Goal: Information Seeking & Learning: Learn about a topic

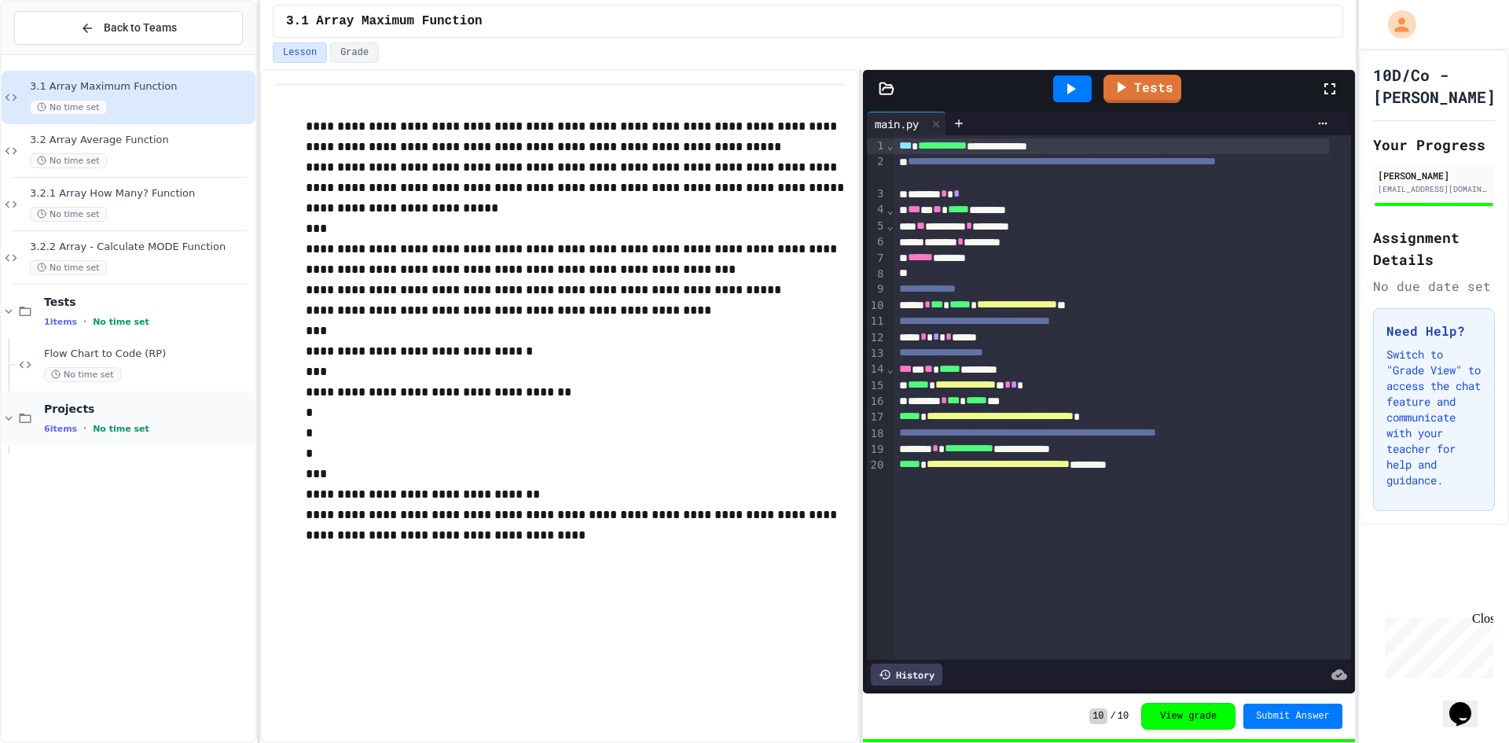
click at [105, 418] on div "Projects 6 items • No time set" at bounding box center [148, 418] width 208 height 33
click at [93, 422] on div "6 items • No time set" at bounding box center [148, 428] width 208 height 13
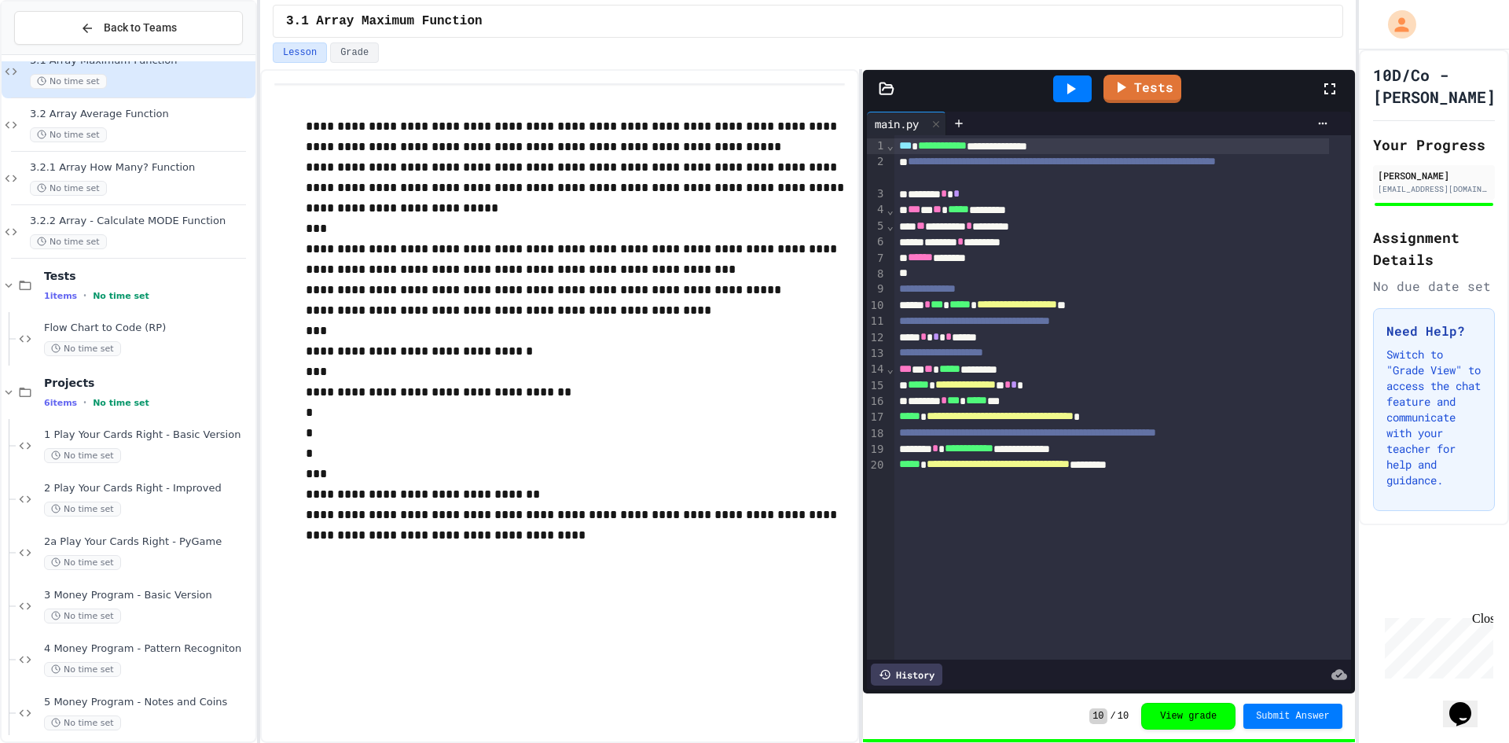
scroll to position [40, 0]
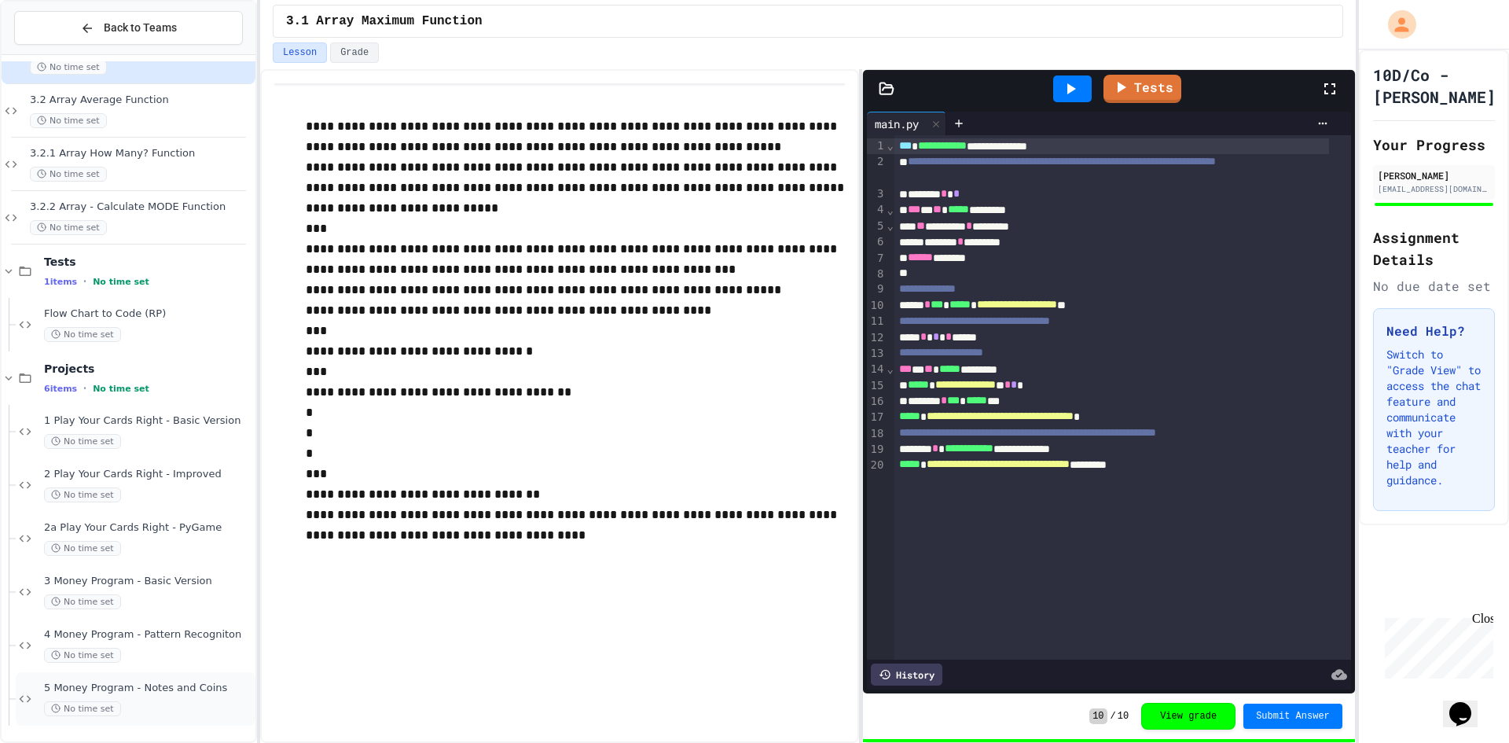
click at [140, 704] on div "No time set" at bounding box center [148, 708] width 208 height 15
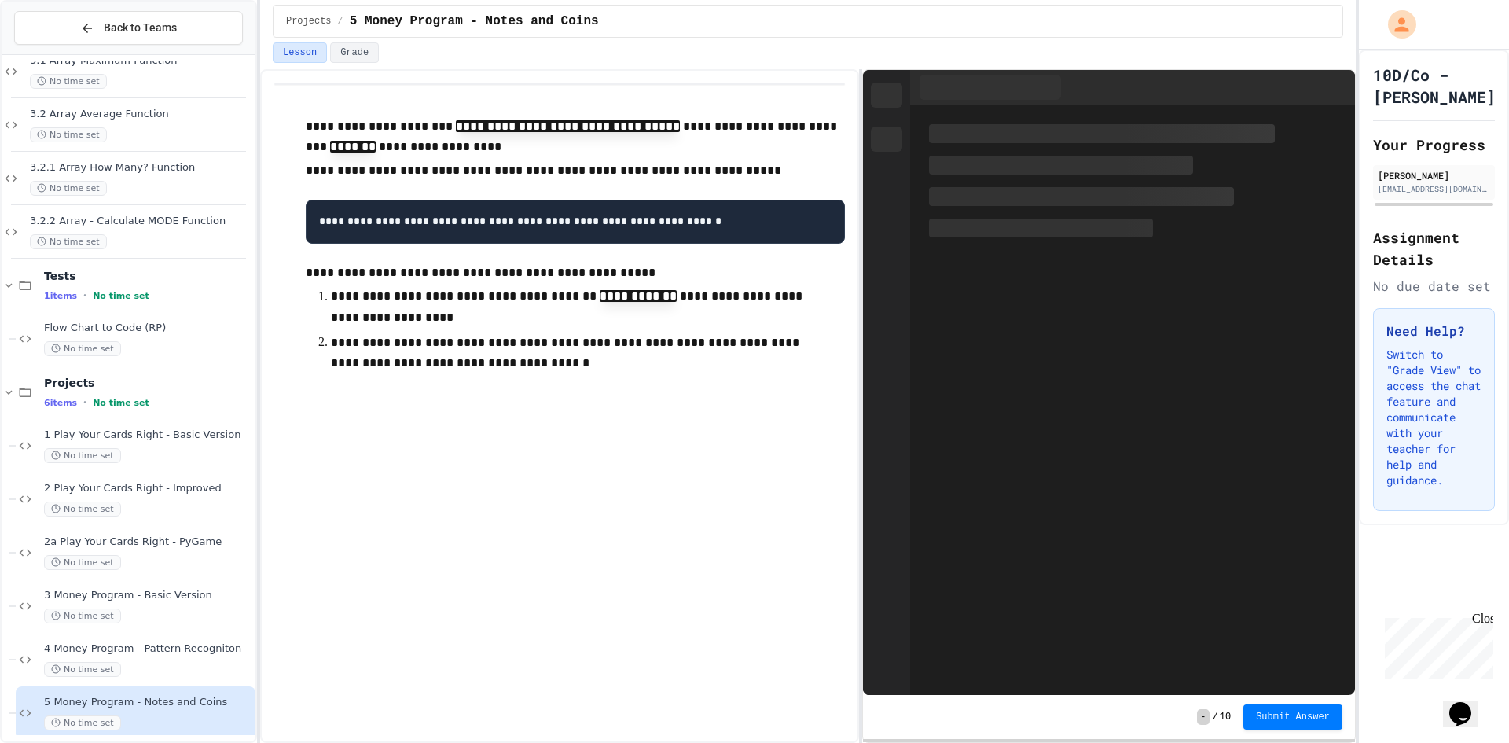
scroll to position [40, 0]
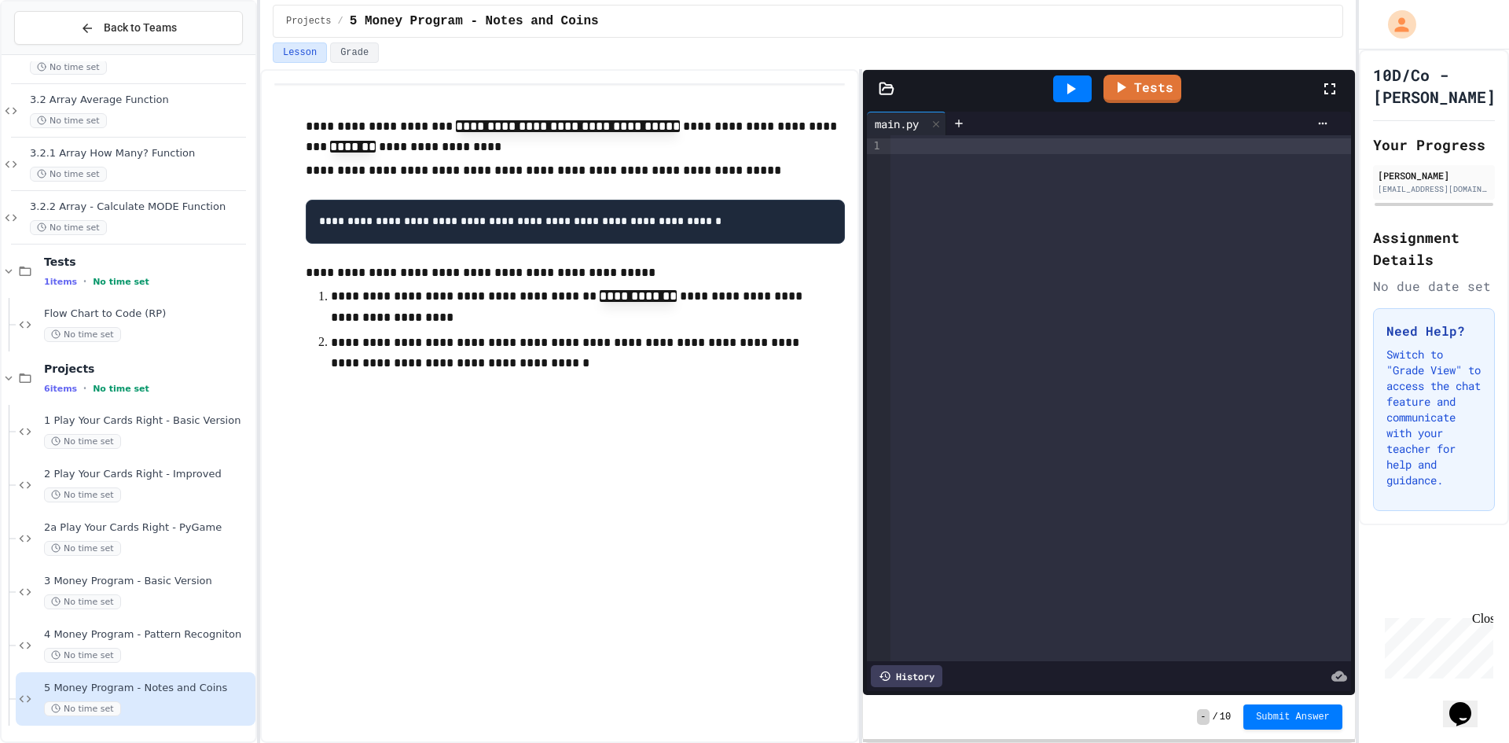
click at [587, 713] on div "**********" at bounding box center [559, 405] width 599 height 673
click at [195, 658] on div "No time set" at bounding box center [148, 654] width 208 height 15
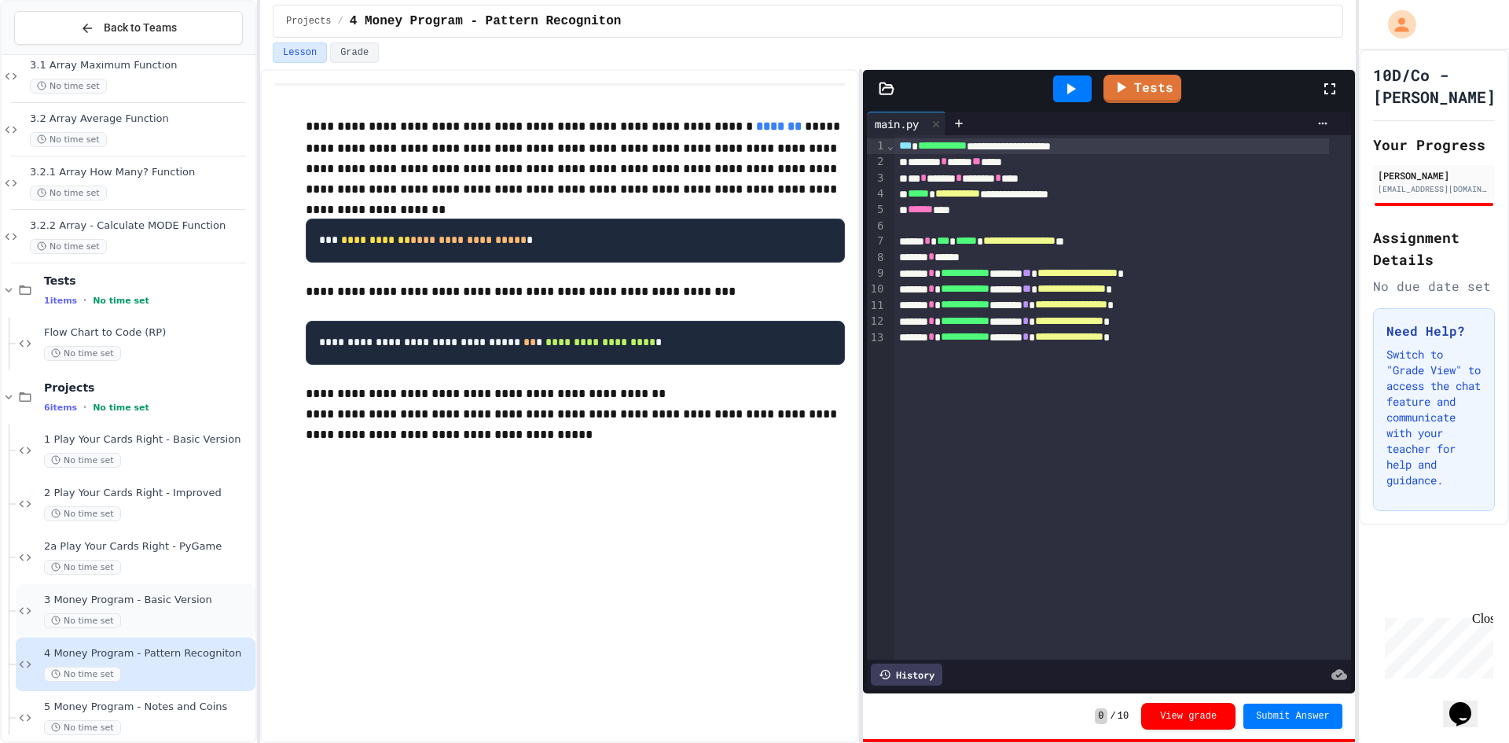
click at [116, 615] on div "No time set" at bounding box center [148, 620] width 208 height 15
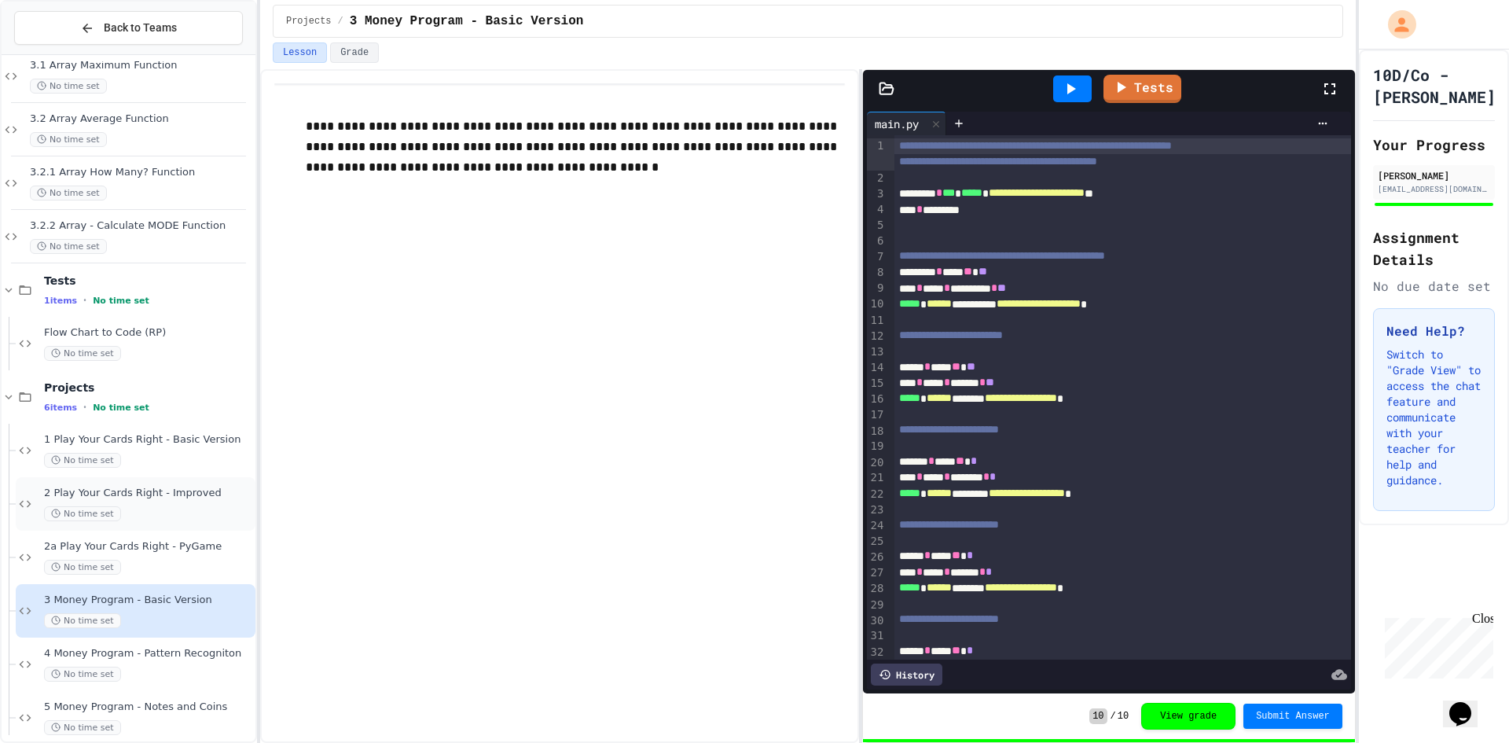
click at [211, 526] on div "2 Play Your Cards Right - Improved No time set" at bounding box center [136, 503] width 240 height 53
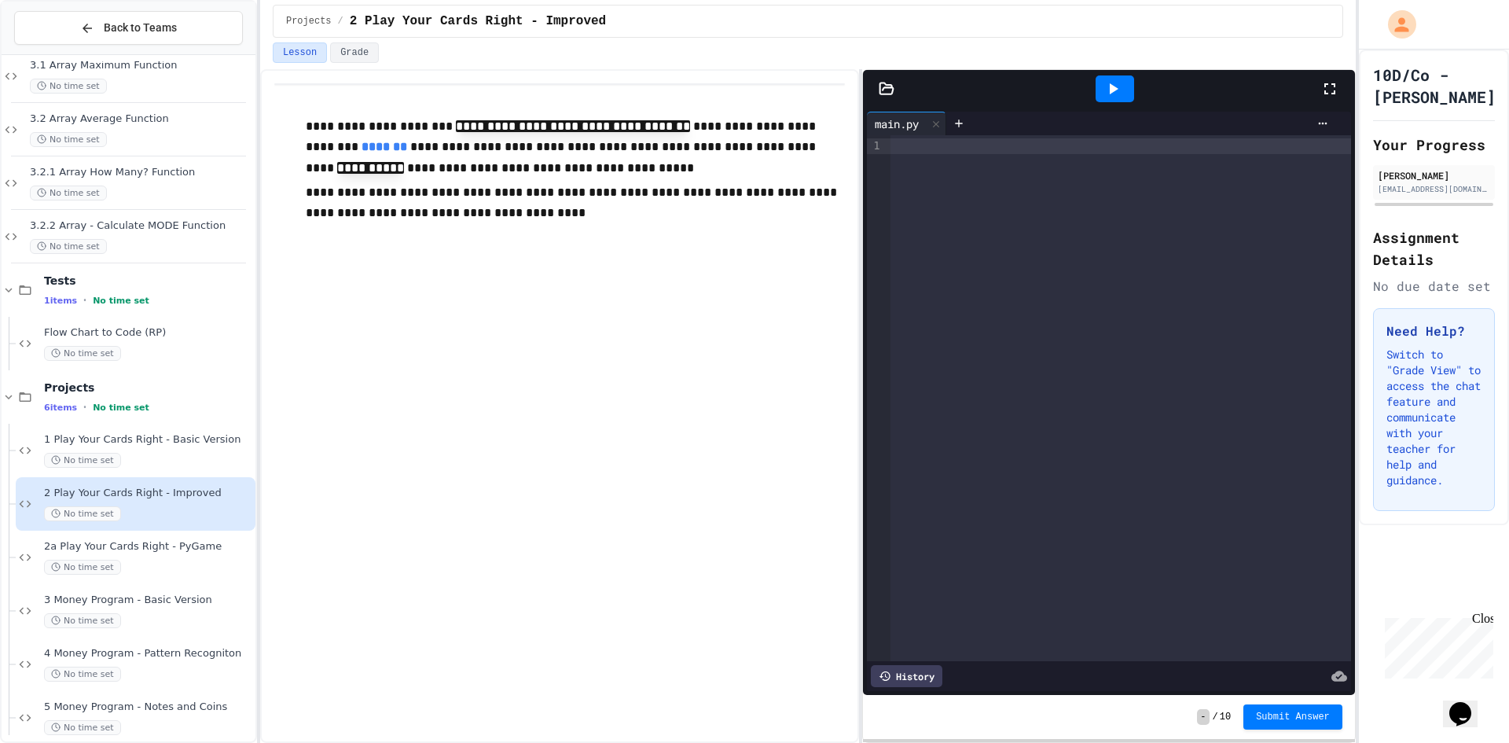
click at [189, 477] on div "2 Play Your Cards Right - Improved No time set" at bounding box center [136, 503] width 240 height 53
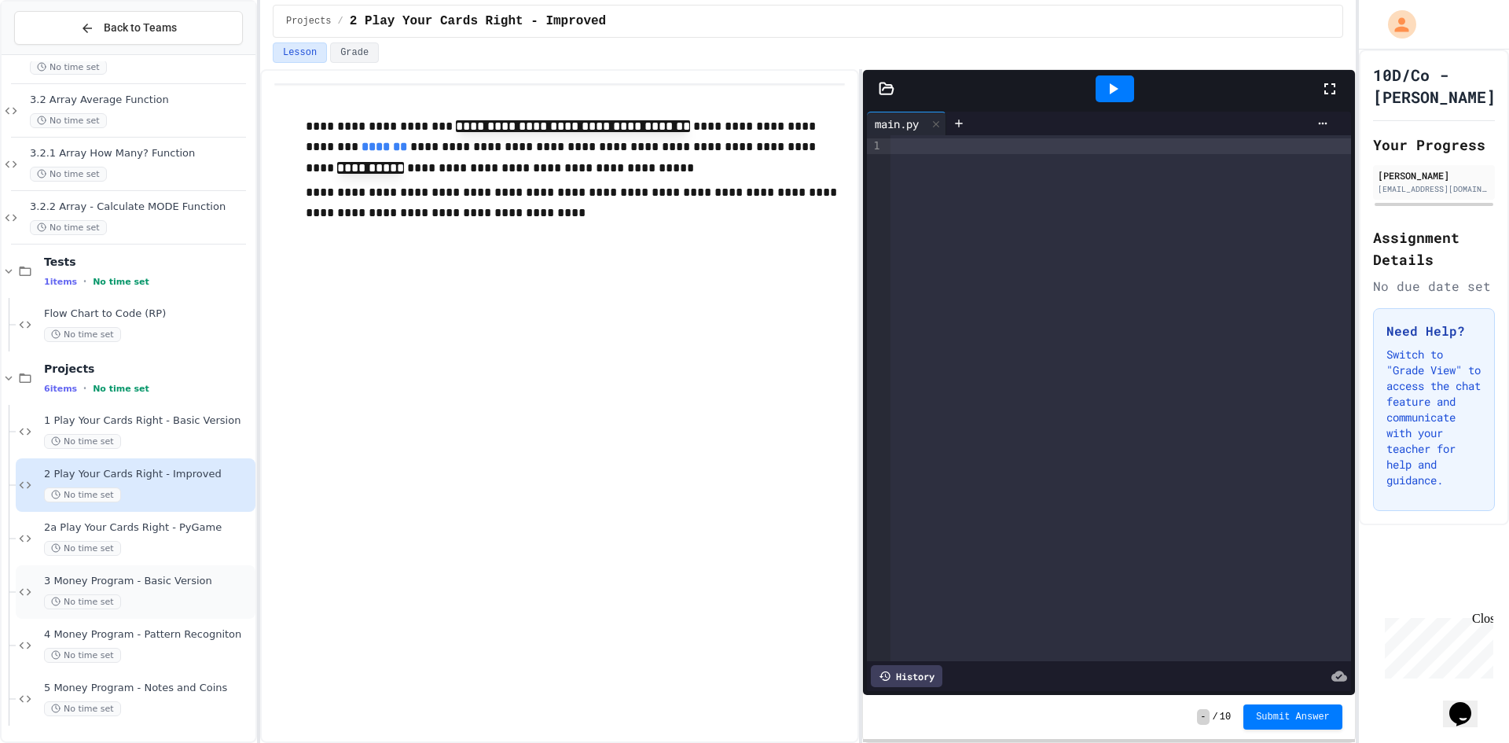
click at [173, 600] on div "No time set" at bounding box center [148, 601] width 208 height 15
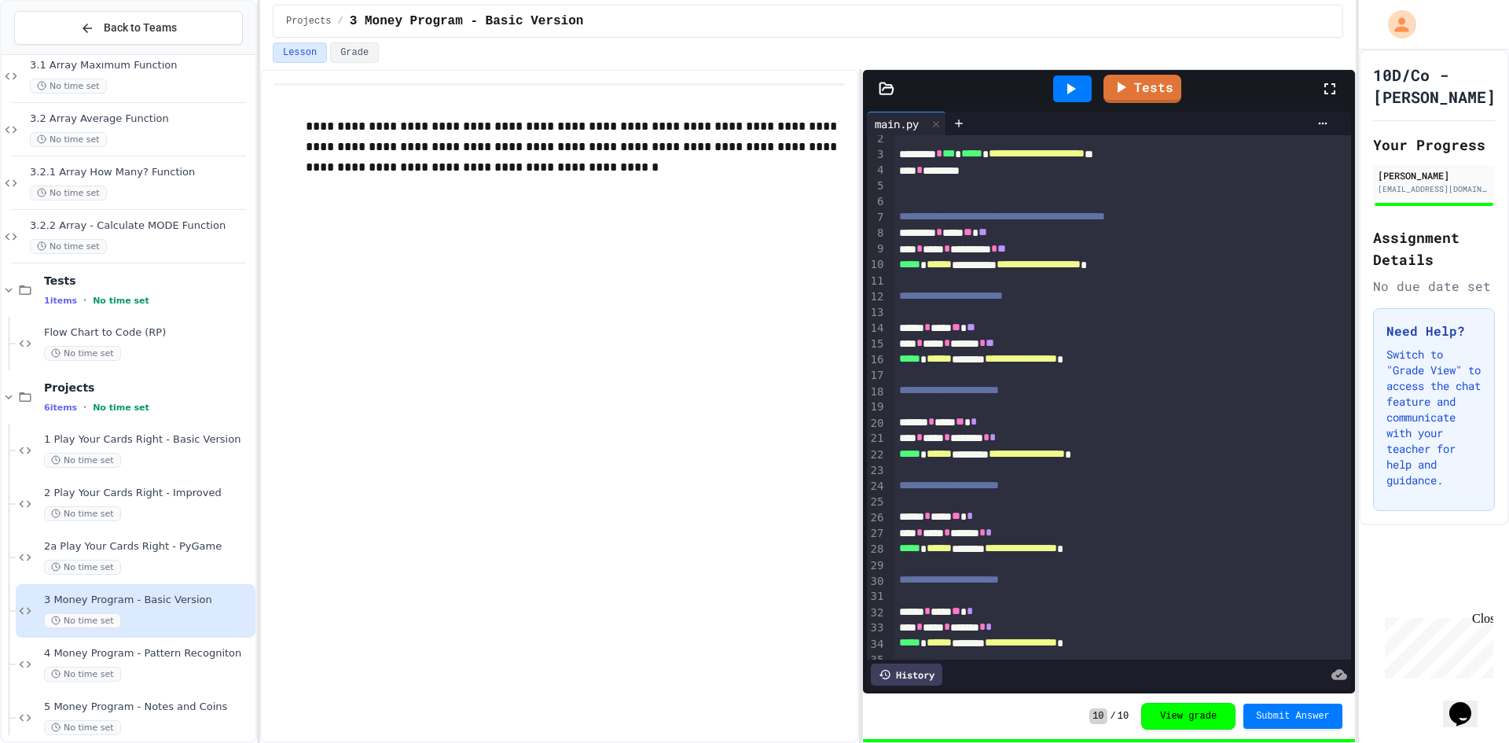
scroll to position [75, 0]
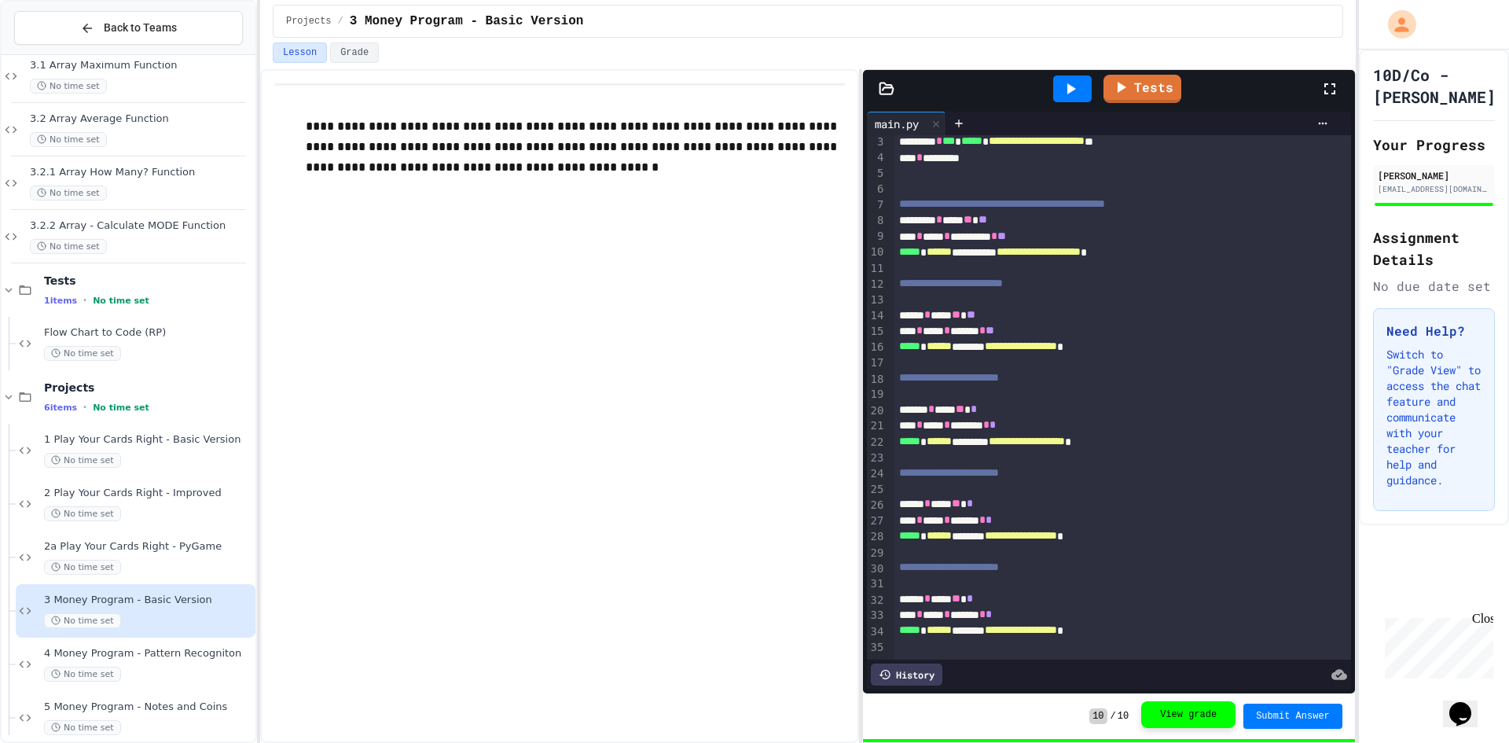
click at [1184, 713] on button "View grade" at bounding box center [1188, 714] width 94 height 27
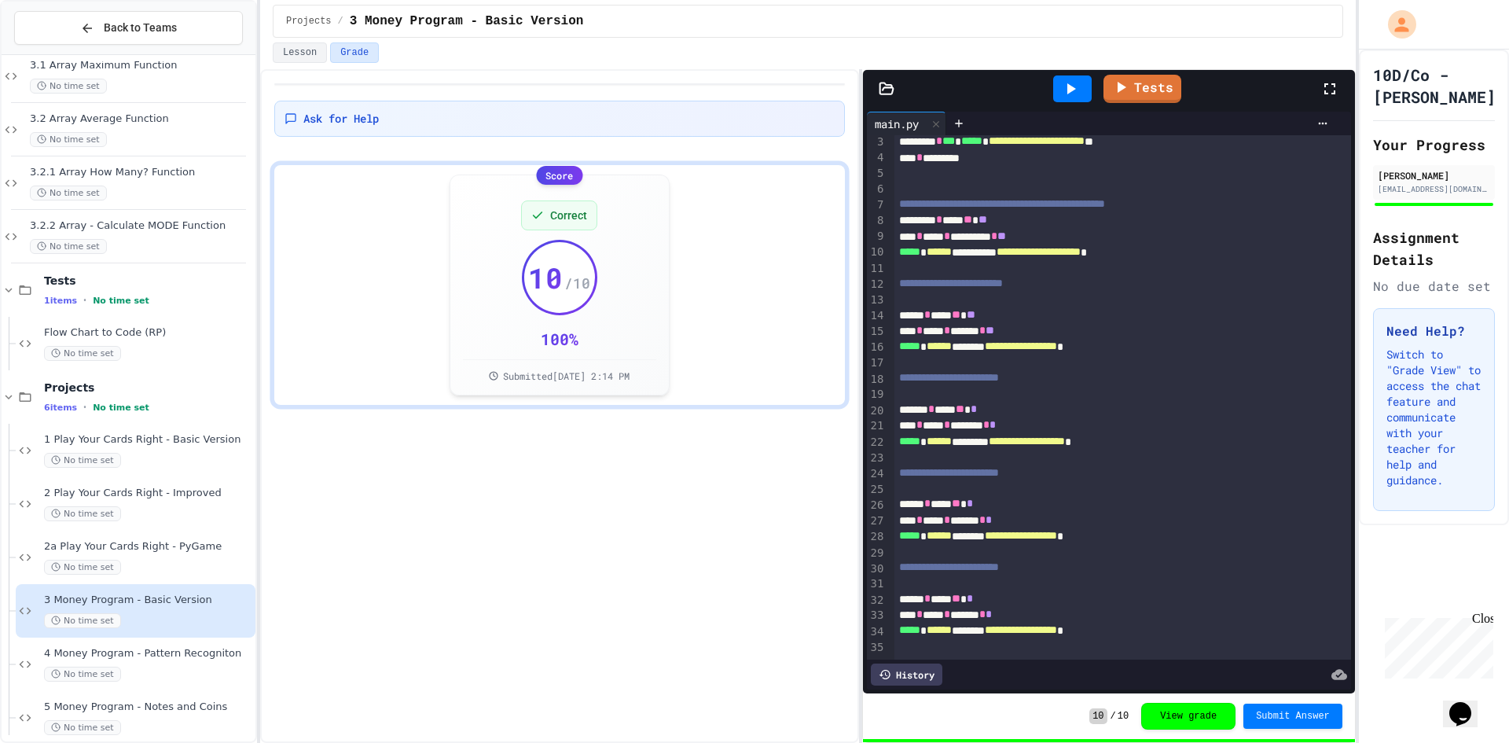
click at [196, 630] on div "3 Money Program - Basic Version No time set" at bounding box center [136, 610] width 240 height 53
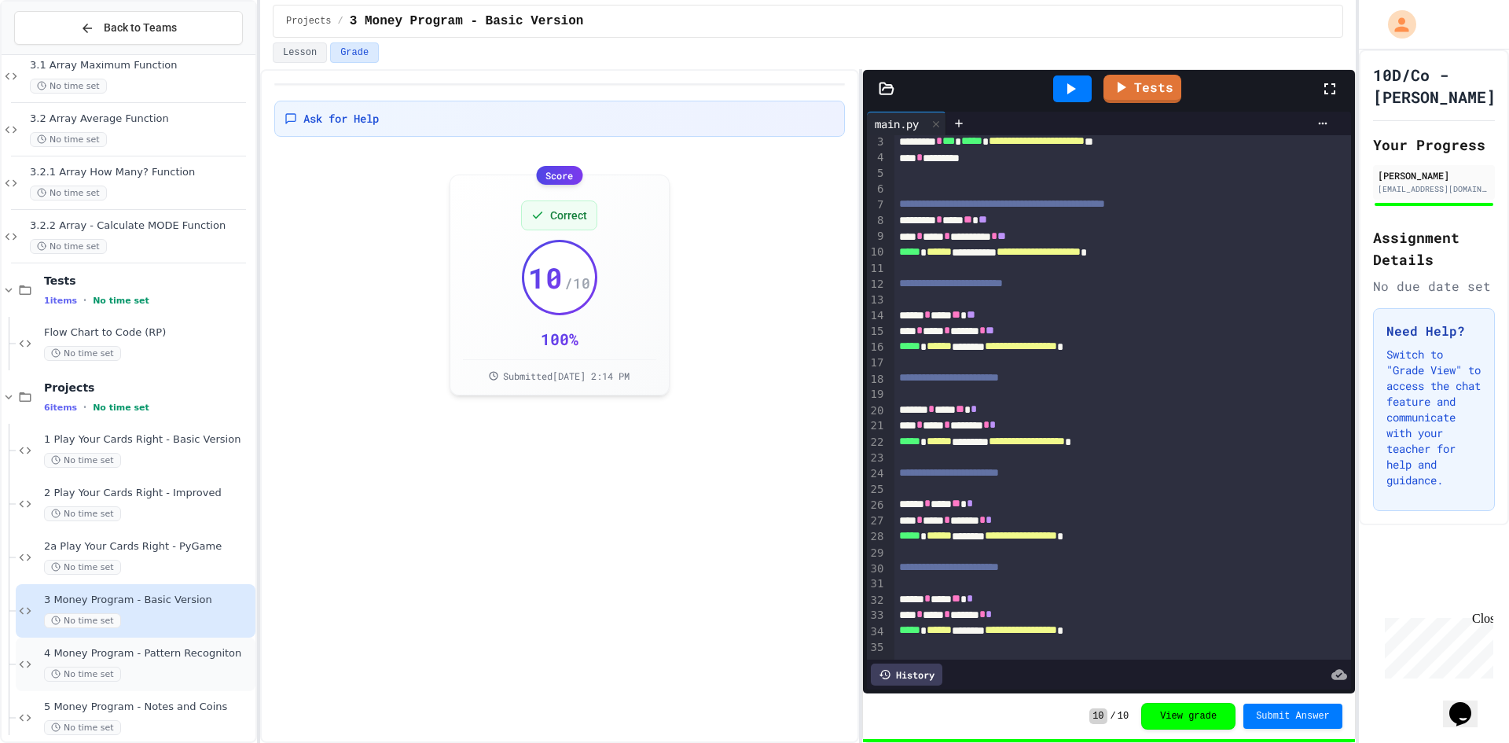
click at [240, 680] on div "No time set" at bounding box center [148, 673] width 208 height 15
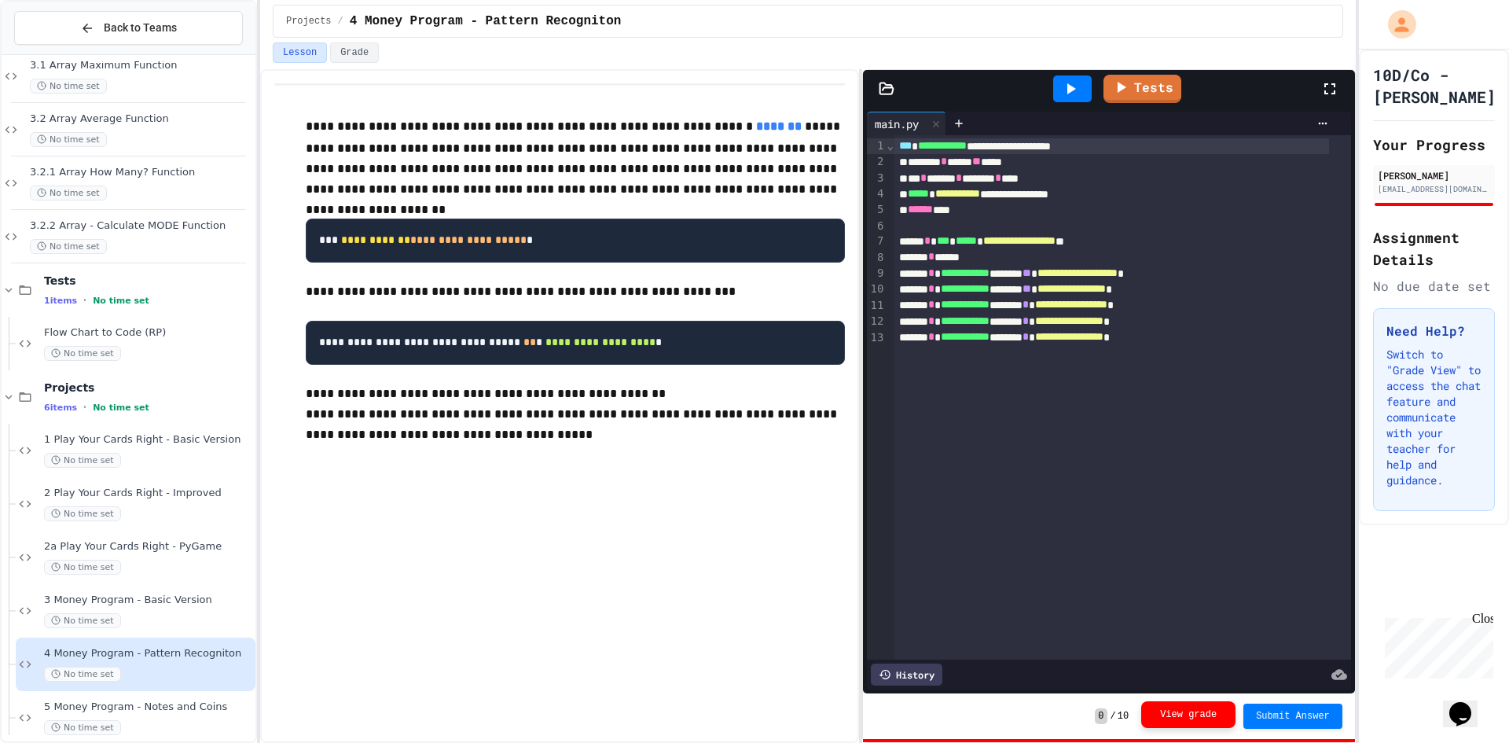
click at [1180, 716] on button "View grade" at bounding box center [1188, 714] width 94 height 27
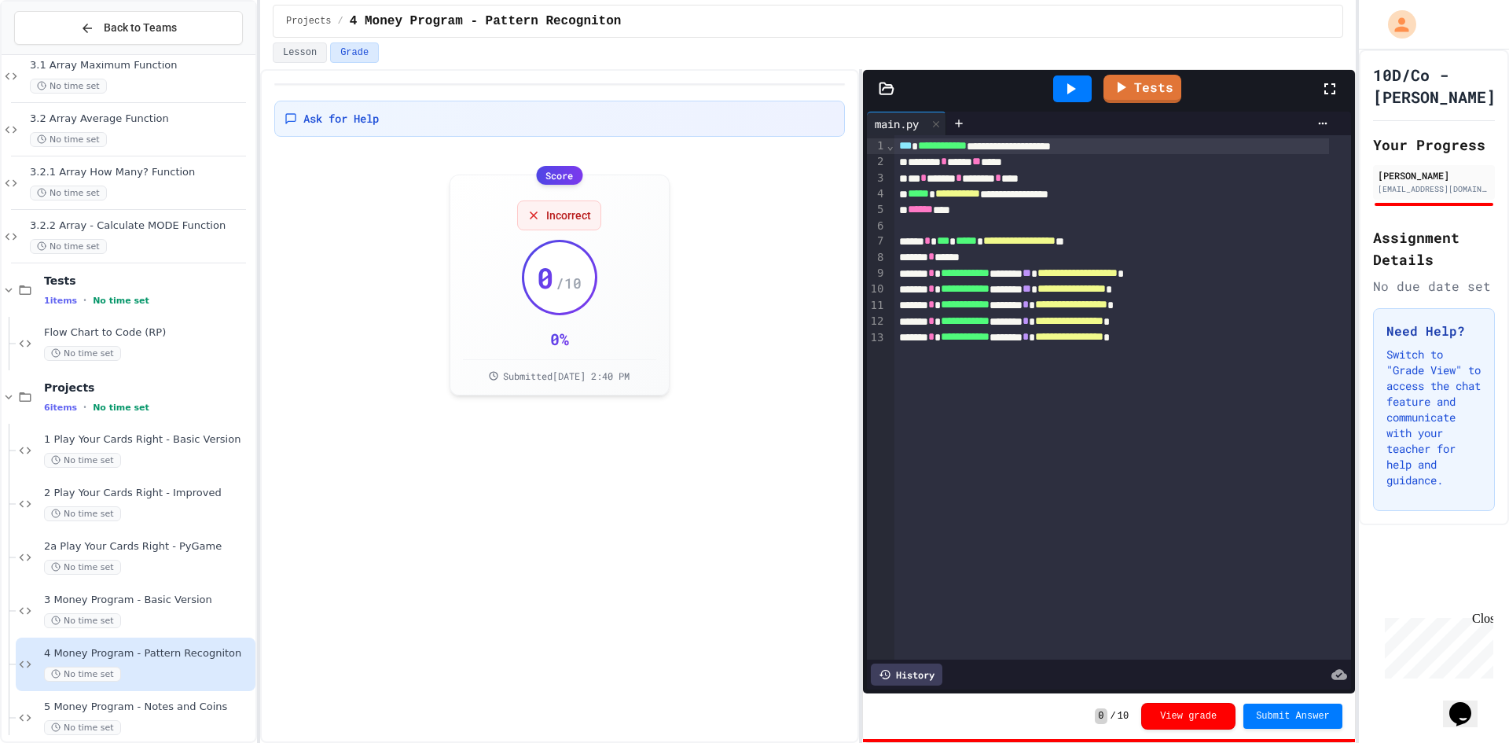
click at [1075, 91] on icon at bounding box center [1070, 88] width 19 height 19
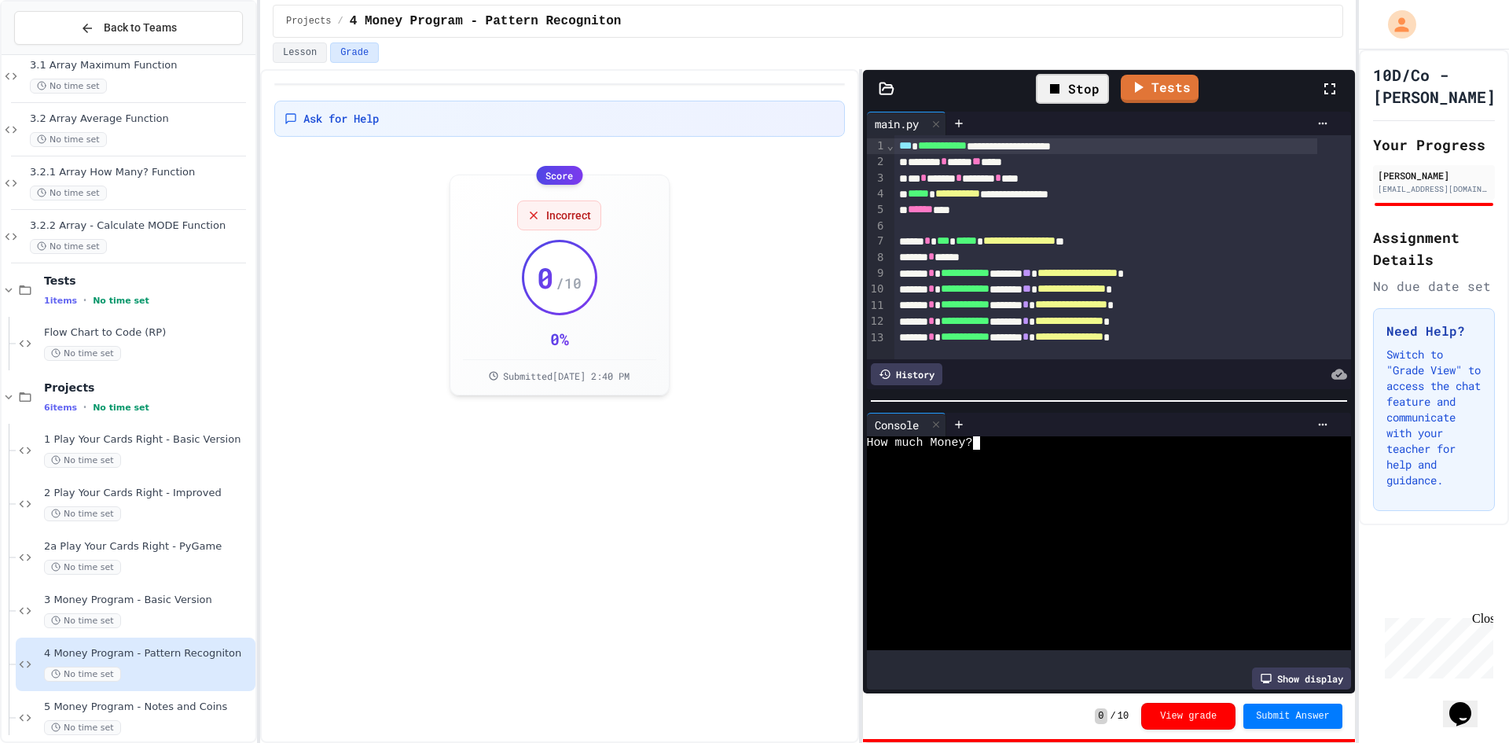
click at [1017, 476] on div at bounding box center [1097, 482] width 460 height 13
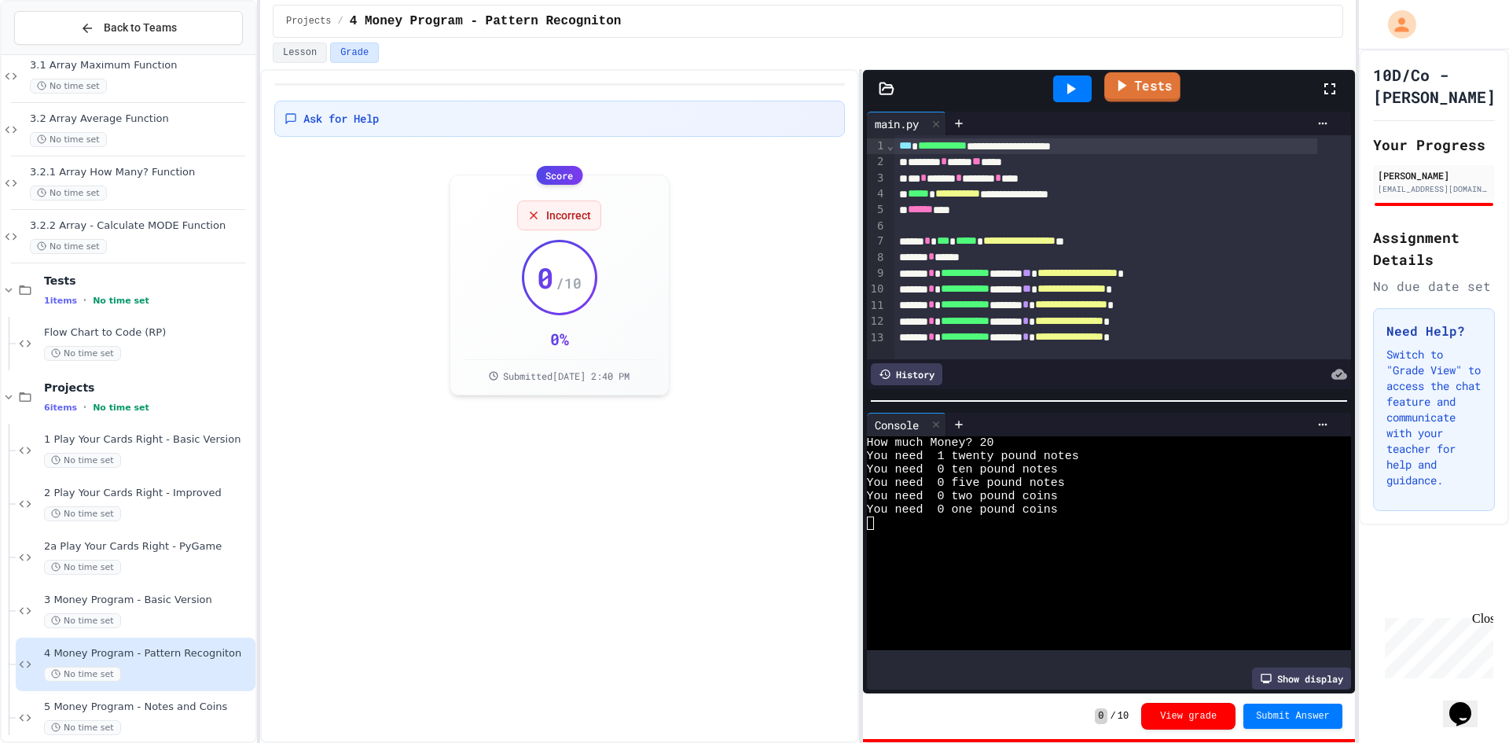
click at [1176, 99] on link "Tests" at bounding box center [1142, 87] width 76 height 30
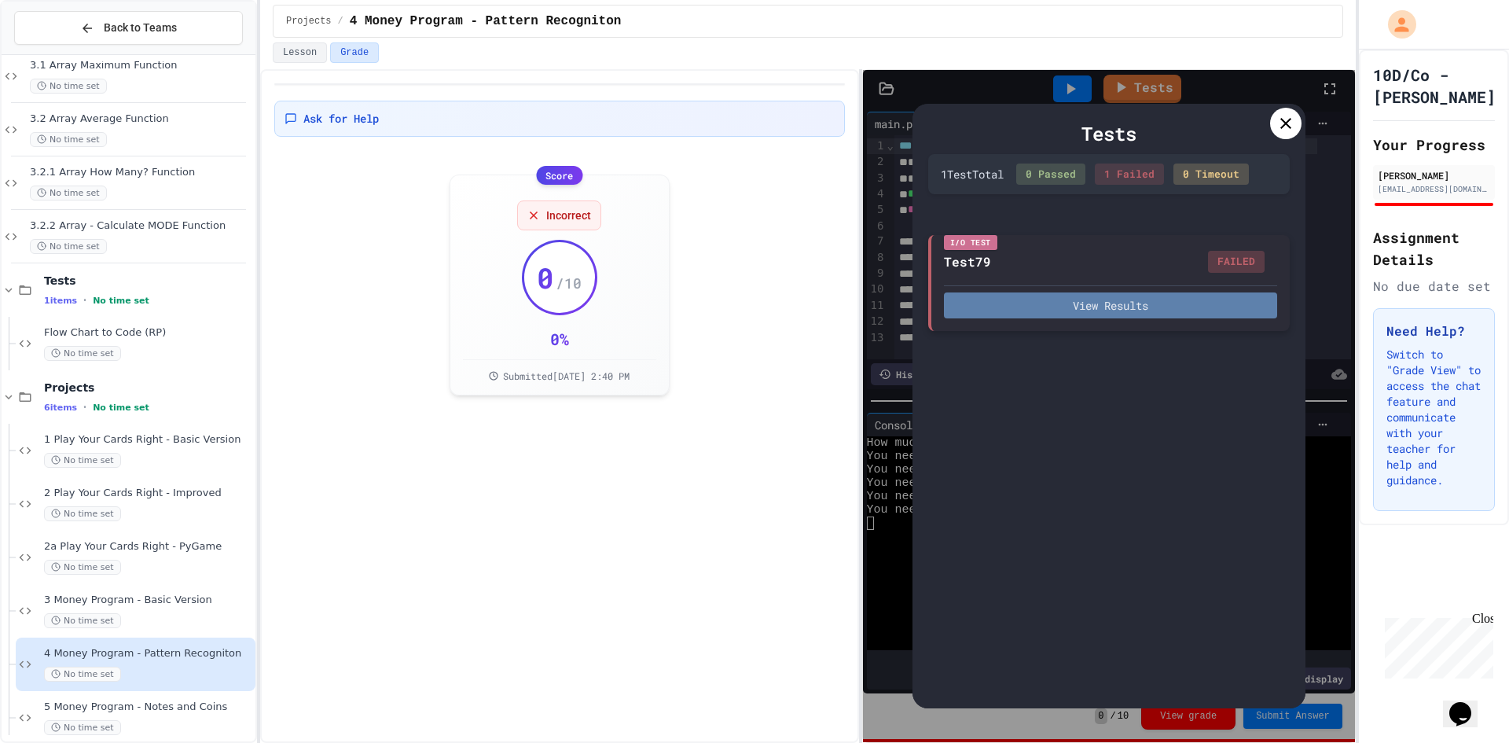
click at [1153, 294] on button "View Results" at bounding box center [1110, 305] width 333 height 26
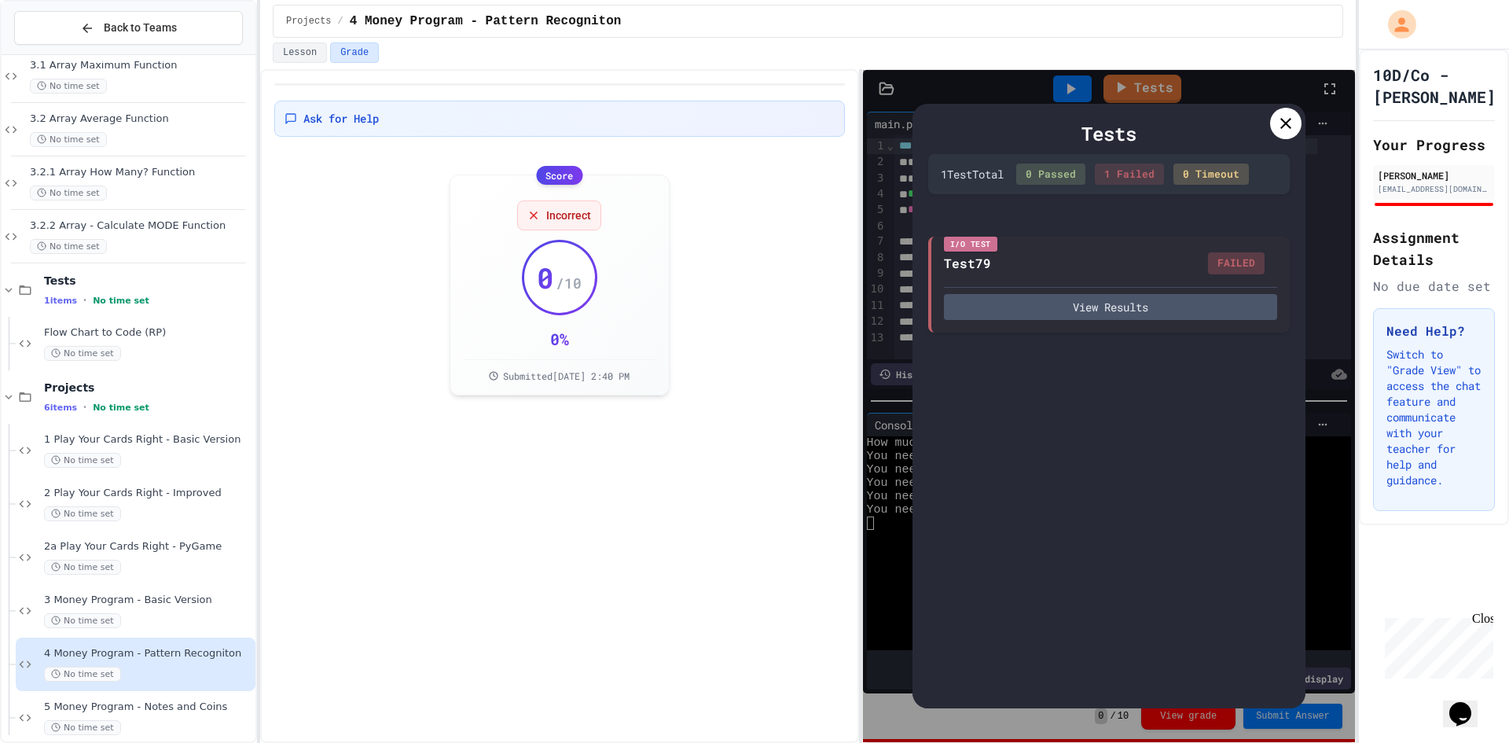
click at [1275, 126] on div at bounding box center [1285, 123] width 31 height 31
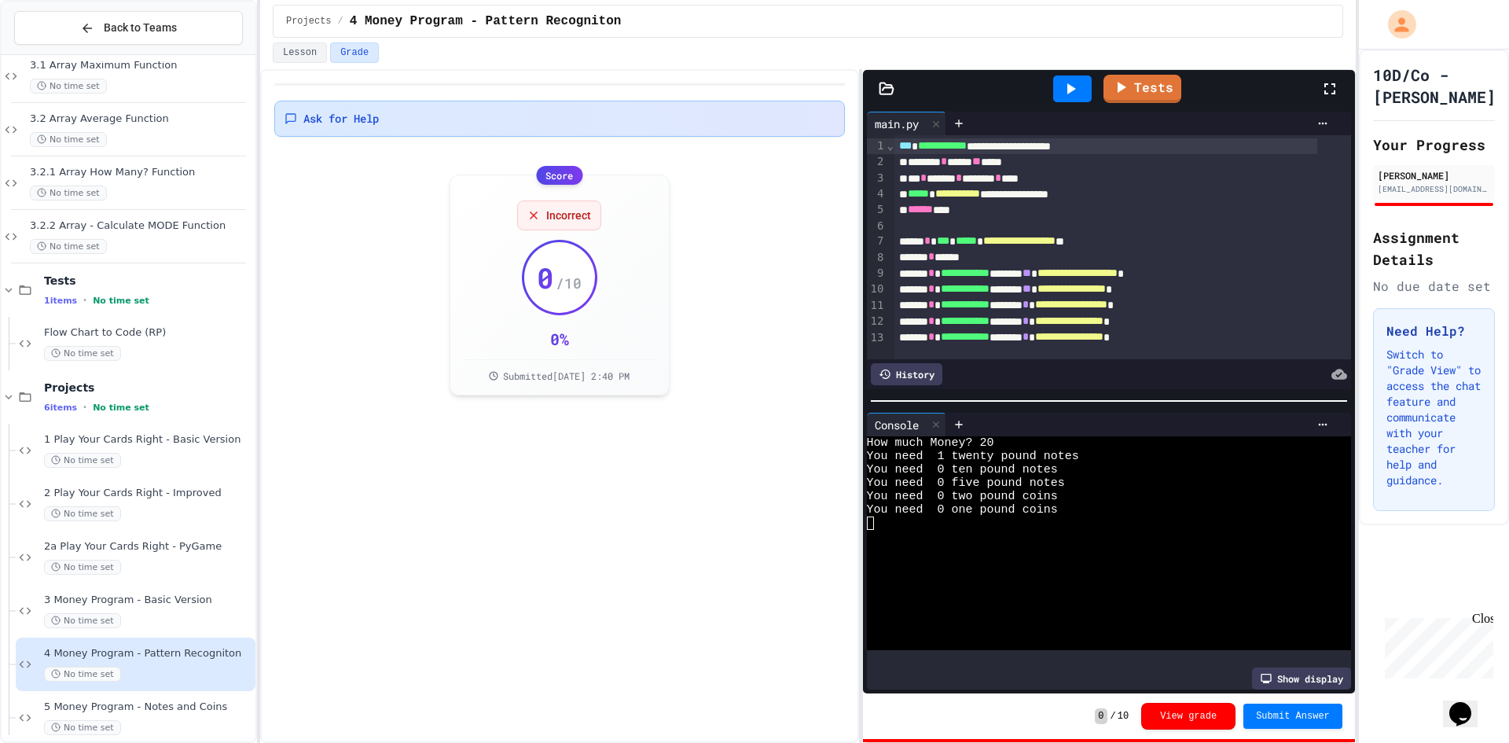
click at [530, 118] on div "Ask for Help" at bounding box center [559, 119] width 550 height 16
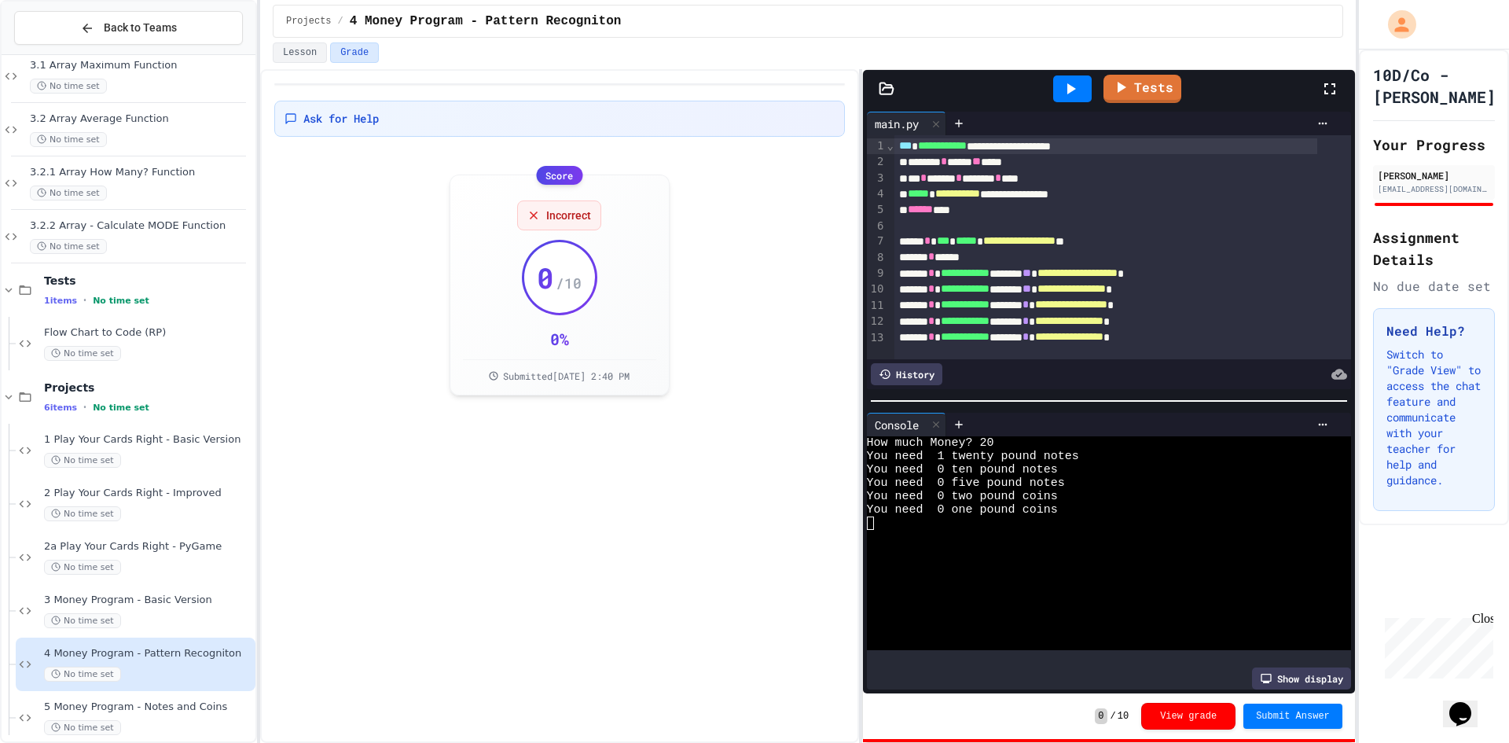
type textarea "*"
type textarea "**********"
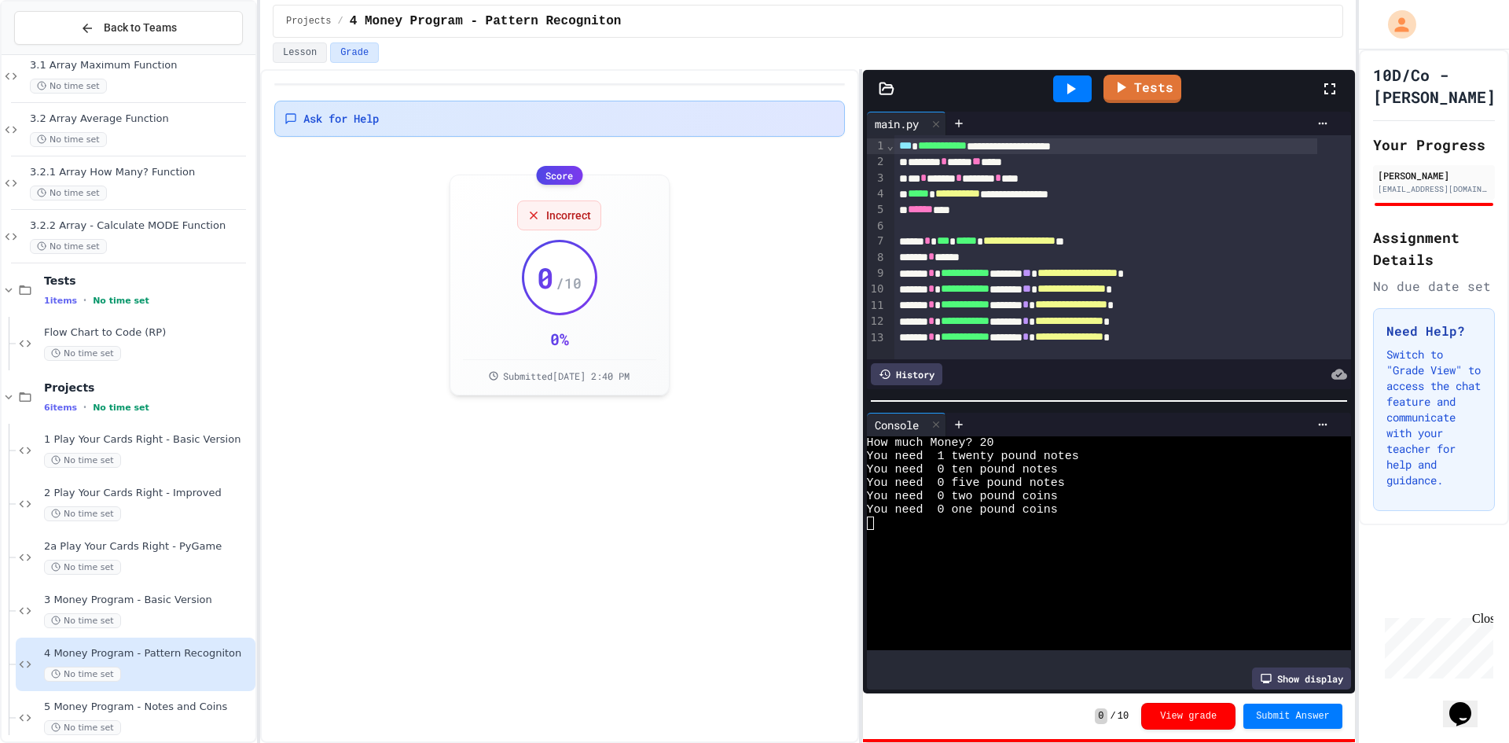
click at [738, 119] on div "Ask for Help" at bounding box center [559, 119] width 550 height 16
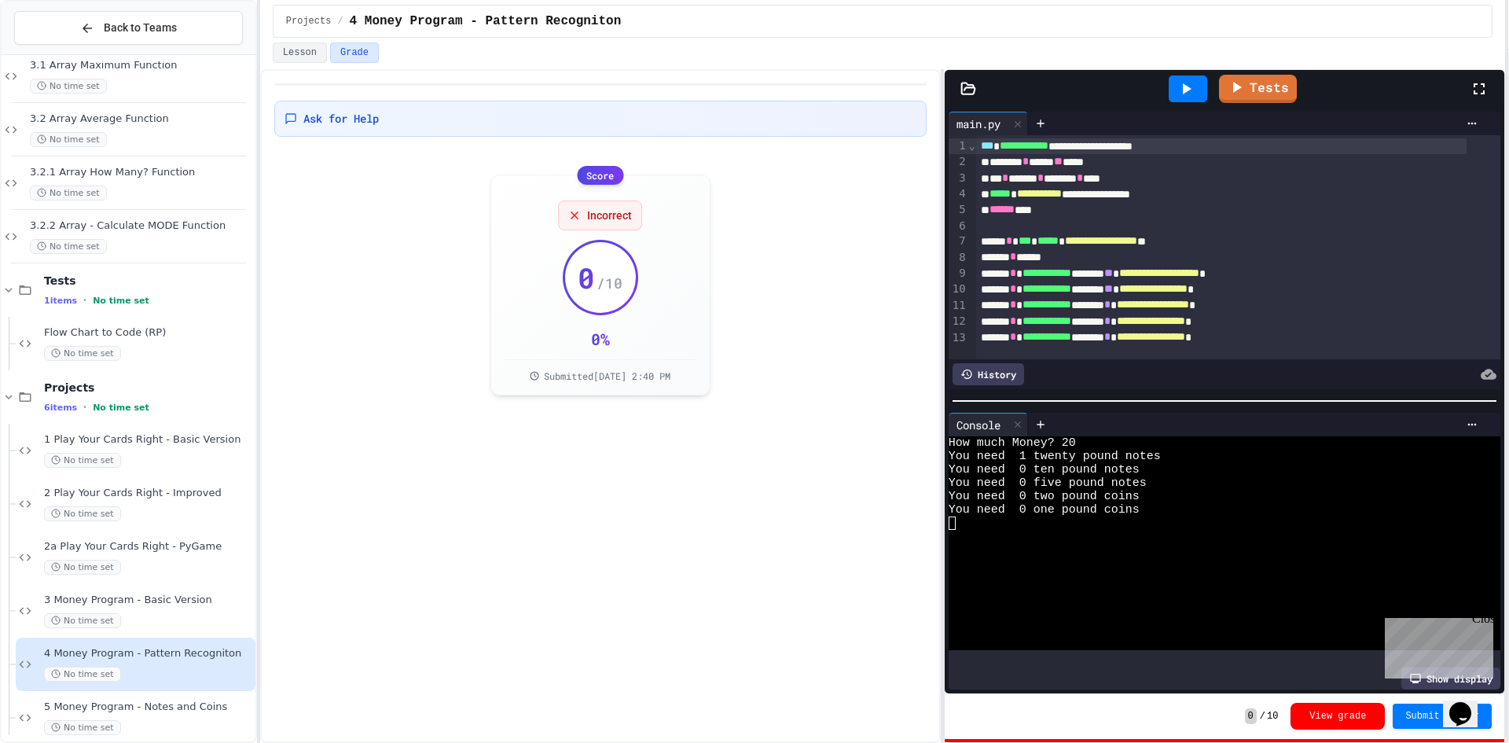
click at [1508, 426] on div "**********" at bounding box center [754, 371] width 1509 height 743
click at [612, 222] on div "Incorrect" at bounding box center [600, 214] width 84 height 30
click at [558, 360] on div "Submitted [DATE] 2:40 PM" at bounding box center [600, 369] width 193 height 23
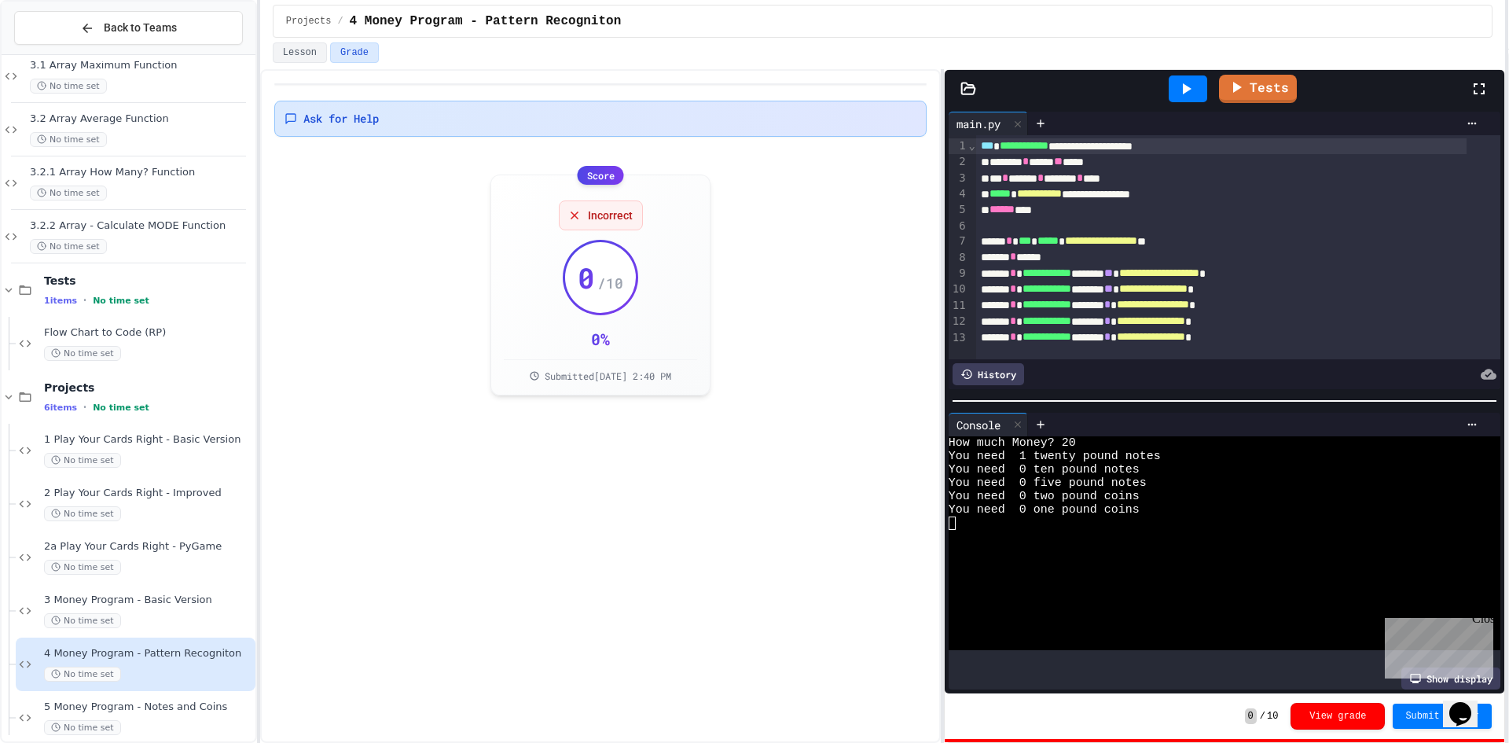
click at [379, 115] on span "Ask for Help" at bounding box center [340, 119] width 75 height 16
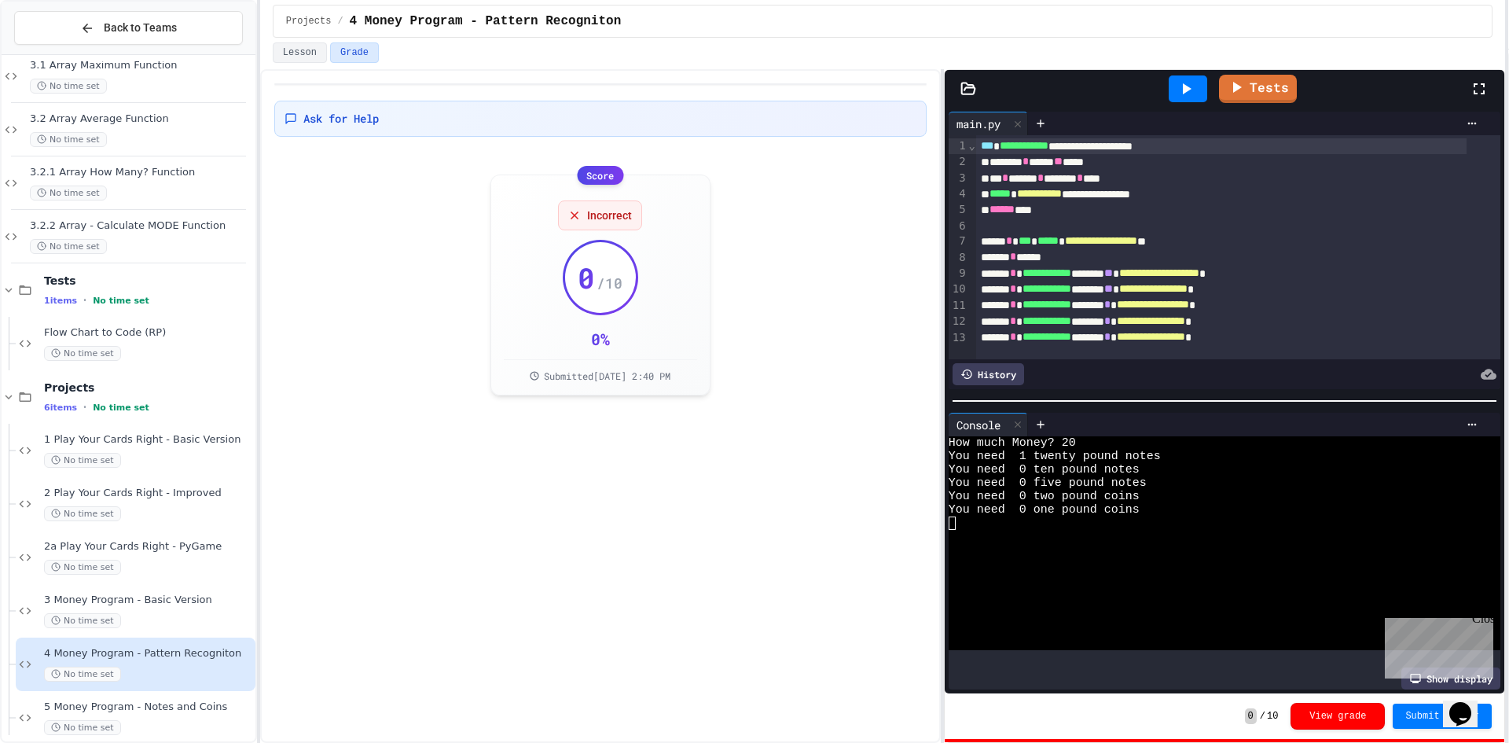
drag, startPoint x: 761, startPoint y: 221, endPoint x: 547, endPoint y: 236, distance: 215.0
drag, startPoint x: 758, startPoint y: 240, endPoint x: 482, endPoint y: 204, distance: 279.0
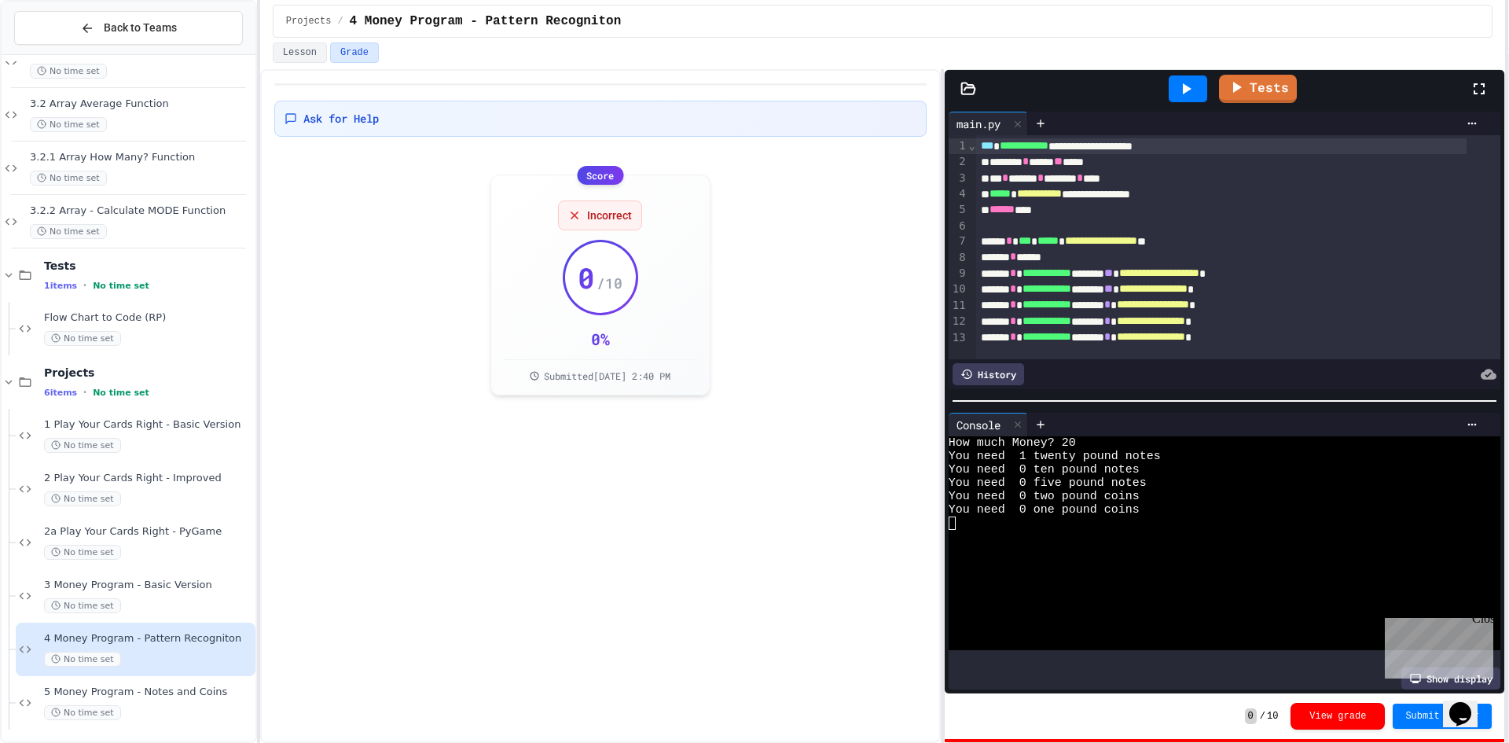
scroll to position [40, 0]
click at [155, 705] on div "No time set" at bounding box center [148, 708] width 208 height 15
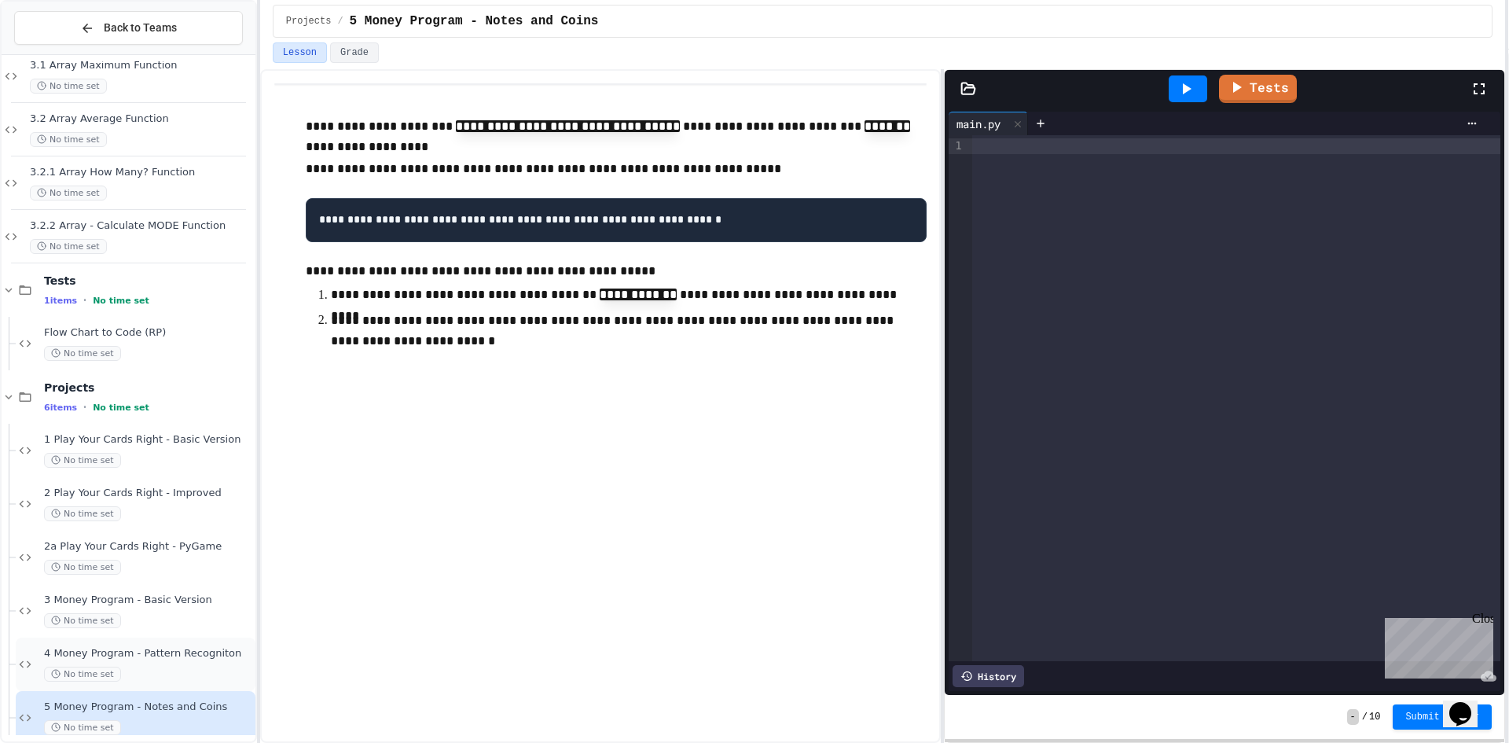
click at [180, 662] on div "4 Money Program - Pattern Recogniton No time set" at bounding box center [148, 664] width 208 height 35
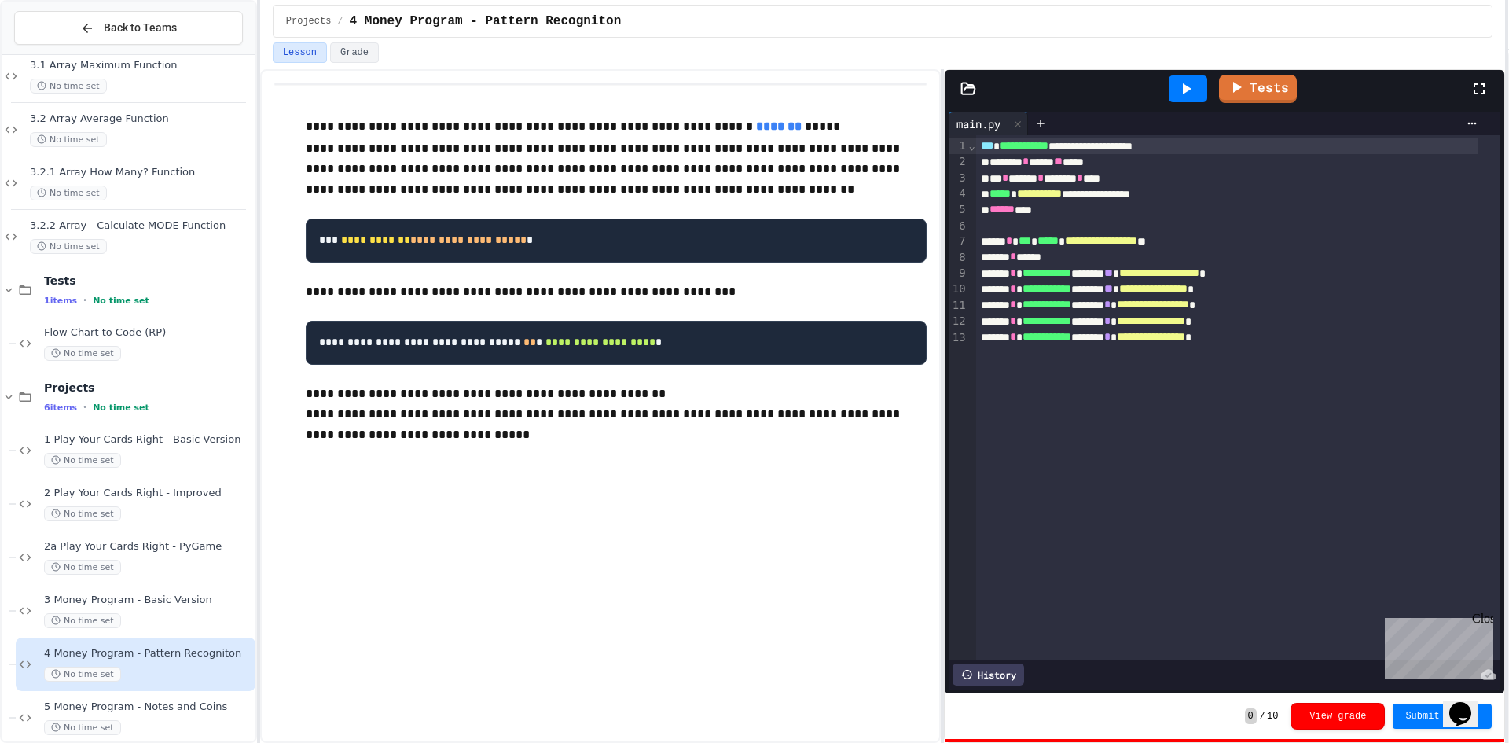
click at [1186, 83] on icon at bounding box center [1185, 88] width 19 height 19
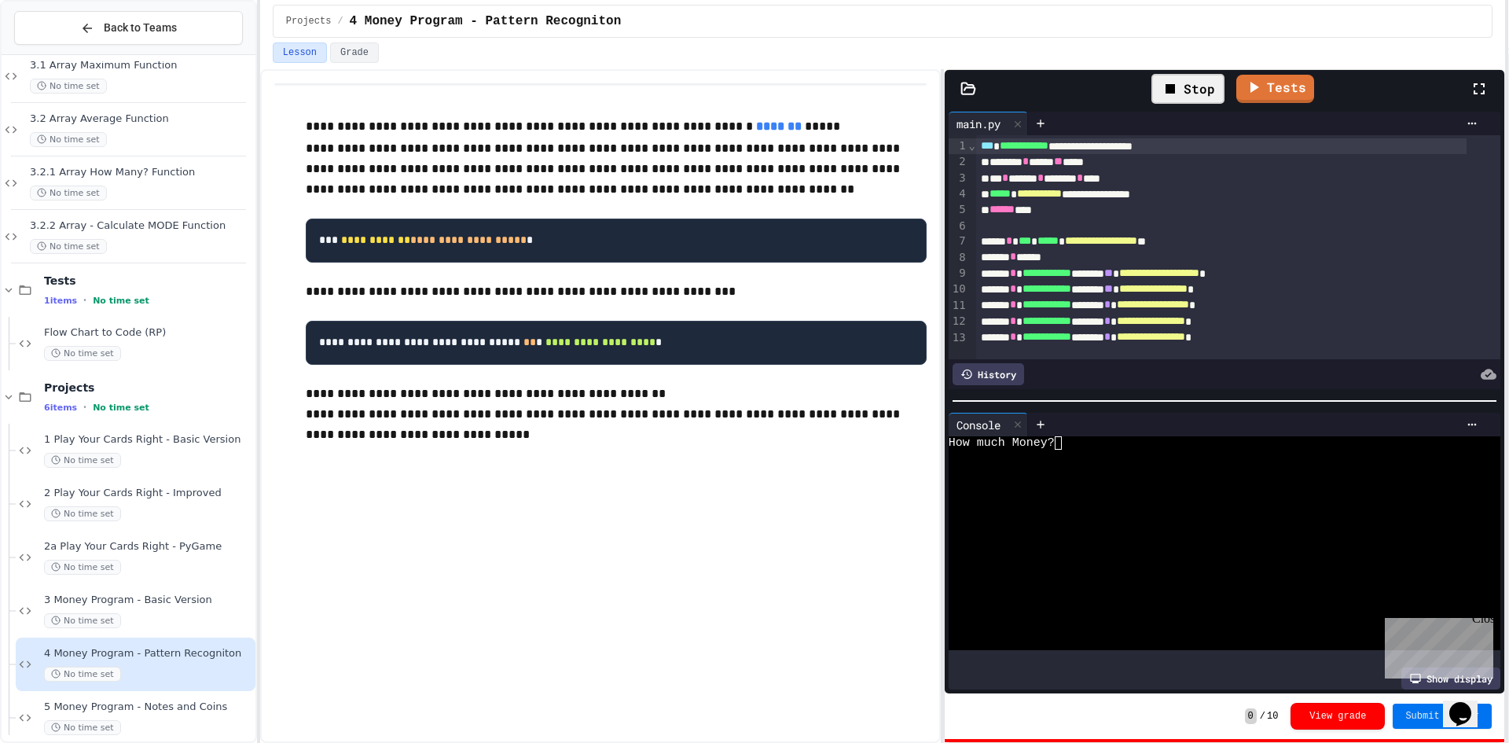
click at [1437, 718] on span "Submit Answer" at bounding box center [1442, 716] width 74 height 13
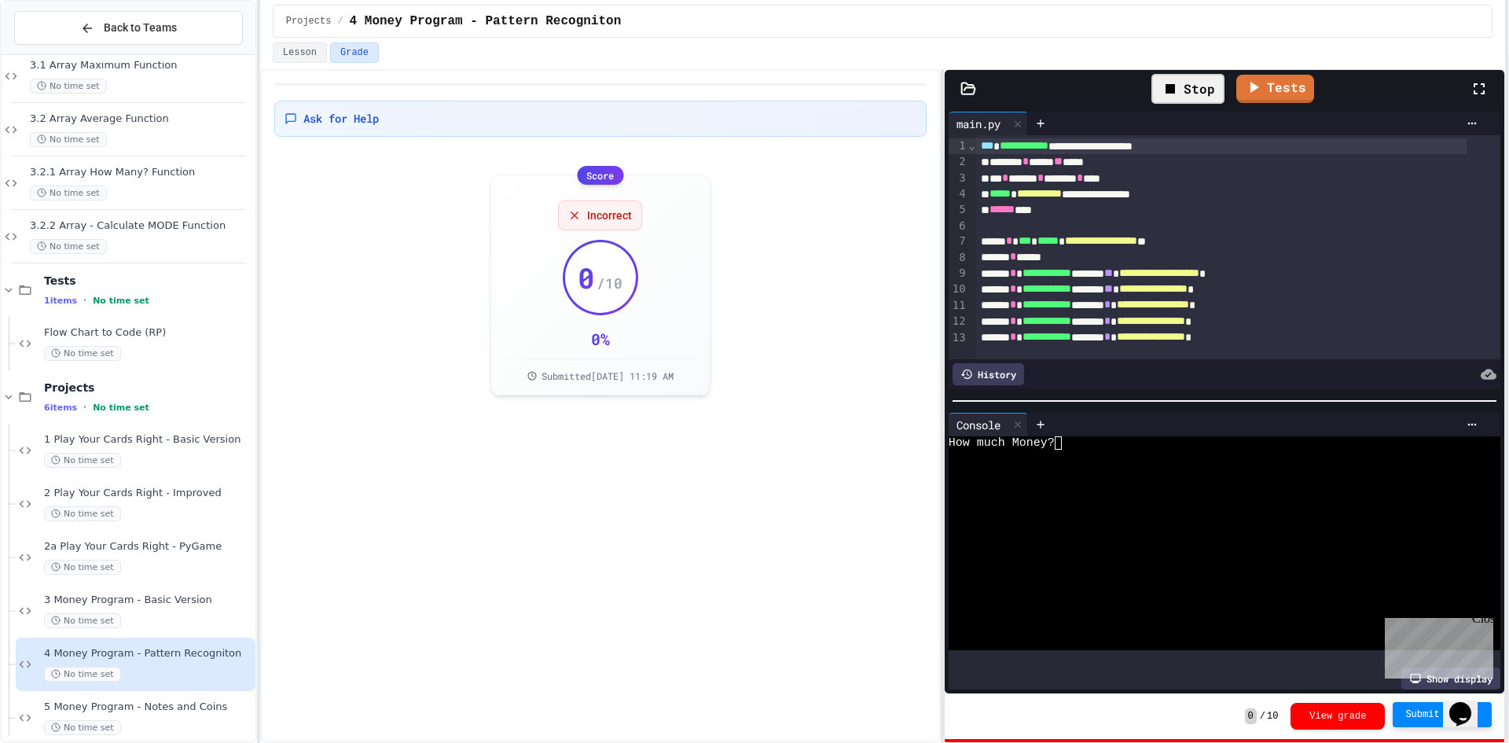
click at [1099, 442] on div "How much Money?" at bounding box center [1209, 442] width 523 height 13
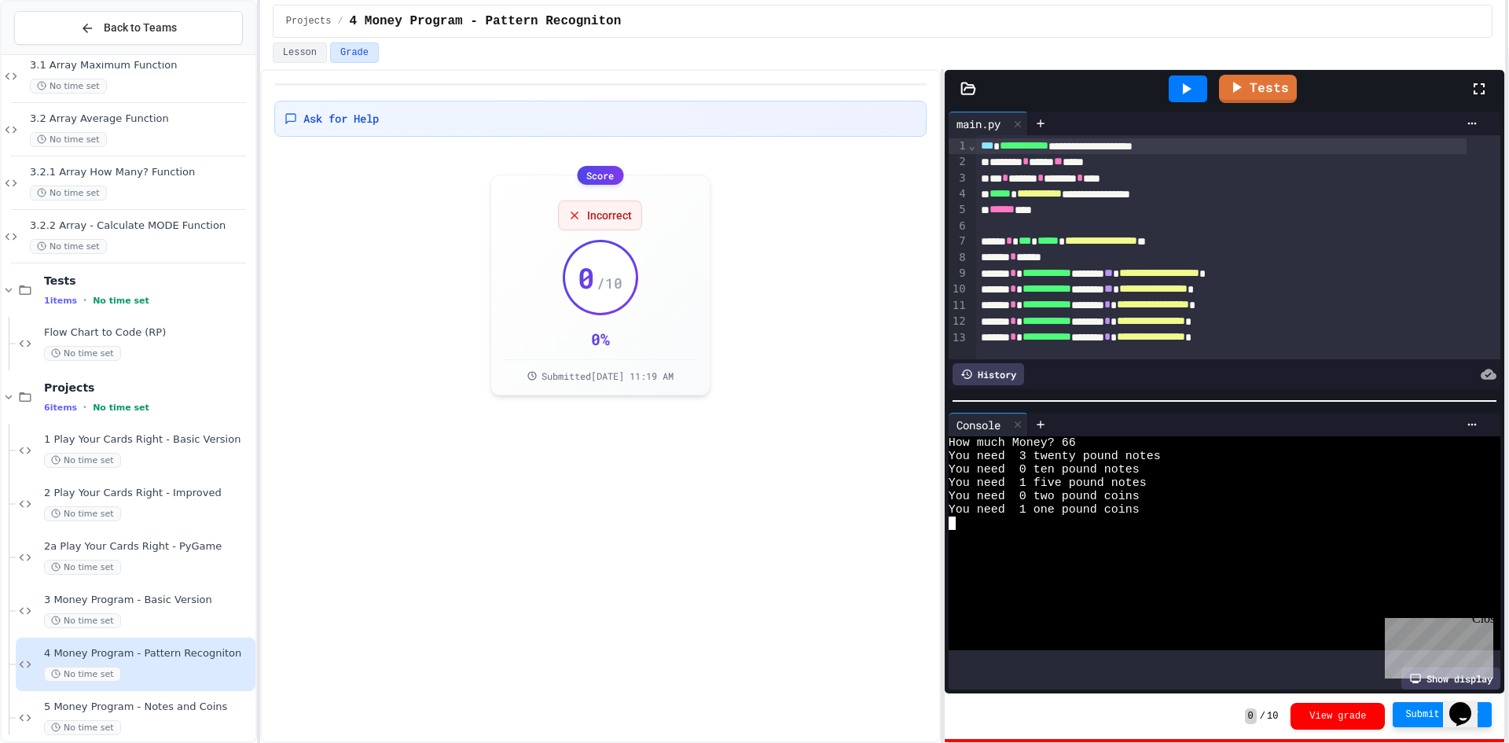
scroll to position [8, 0]
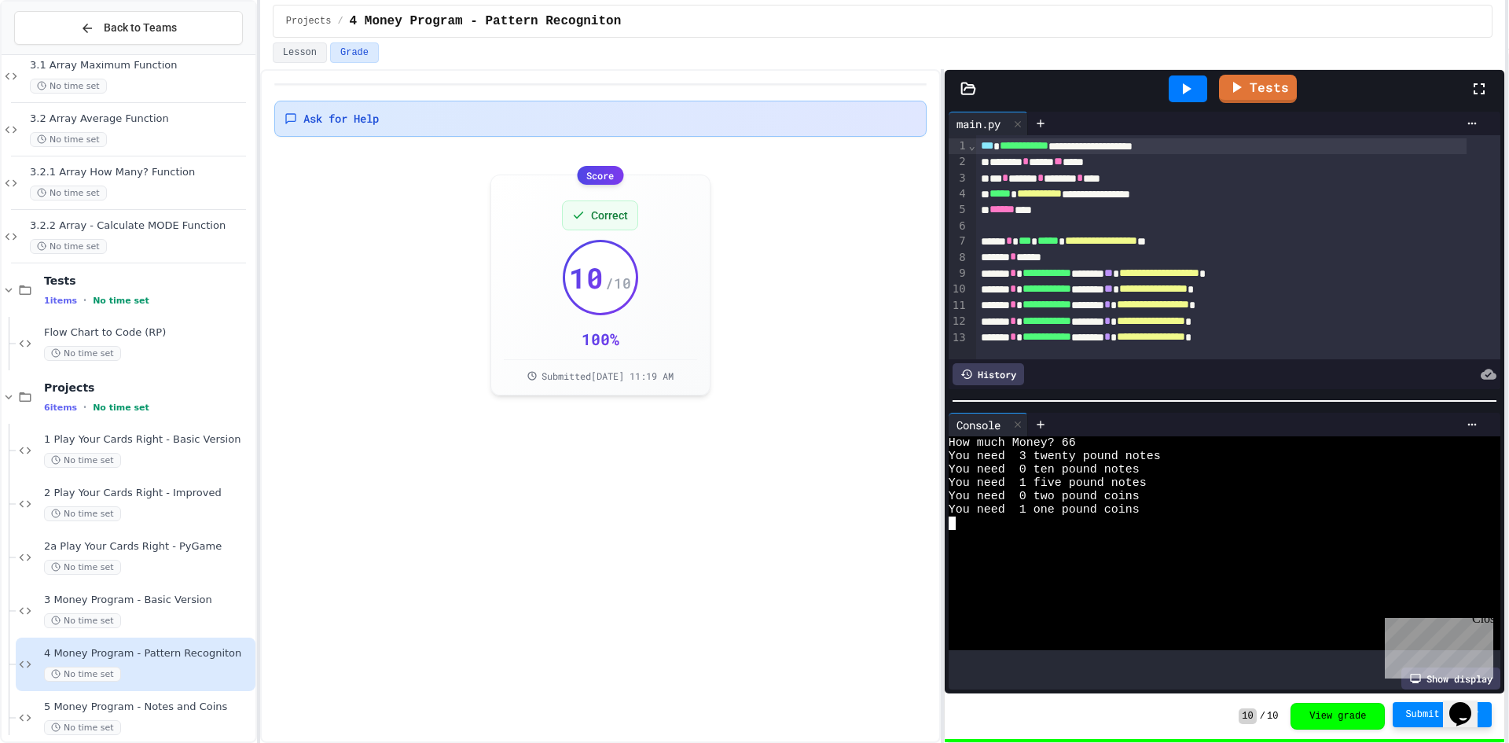
click at [570, 108] on div "Ask for Help" at bounding box center [600, 119] width 652 height 36
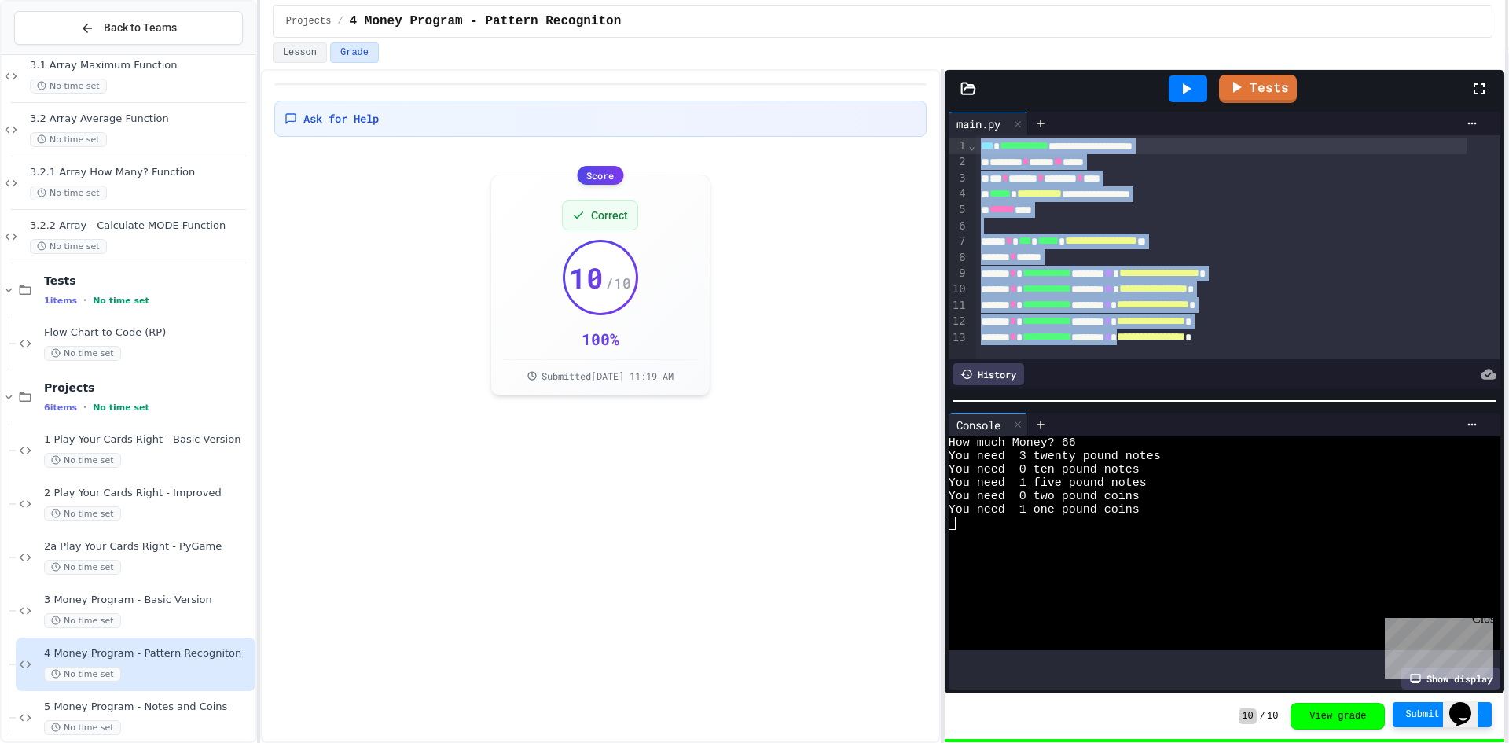
scroll to position [0, 0]
drag, startPoint x: 1341, startPoint y: 328, endPoint x: 1046, endPoint y: 1, distance: 441.2
click at [1046, 1] on div "**********" at bounding box center [882, 371] width 1245 height 743
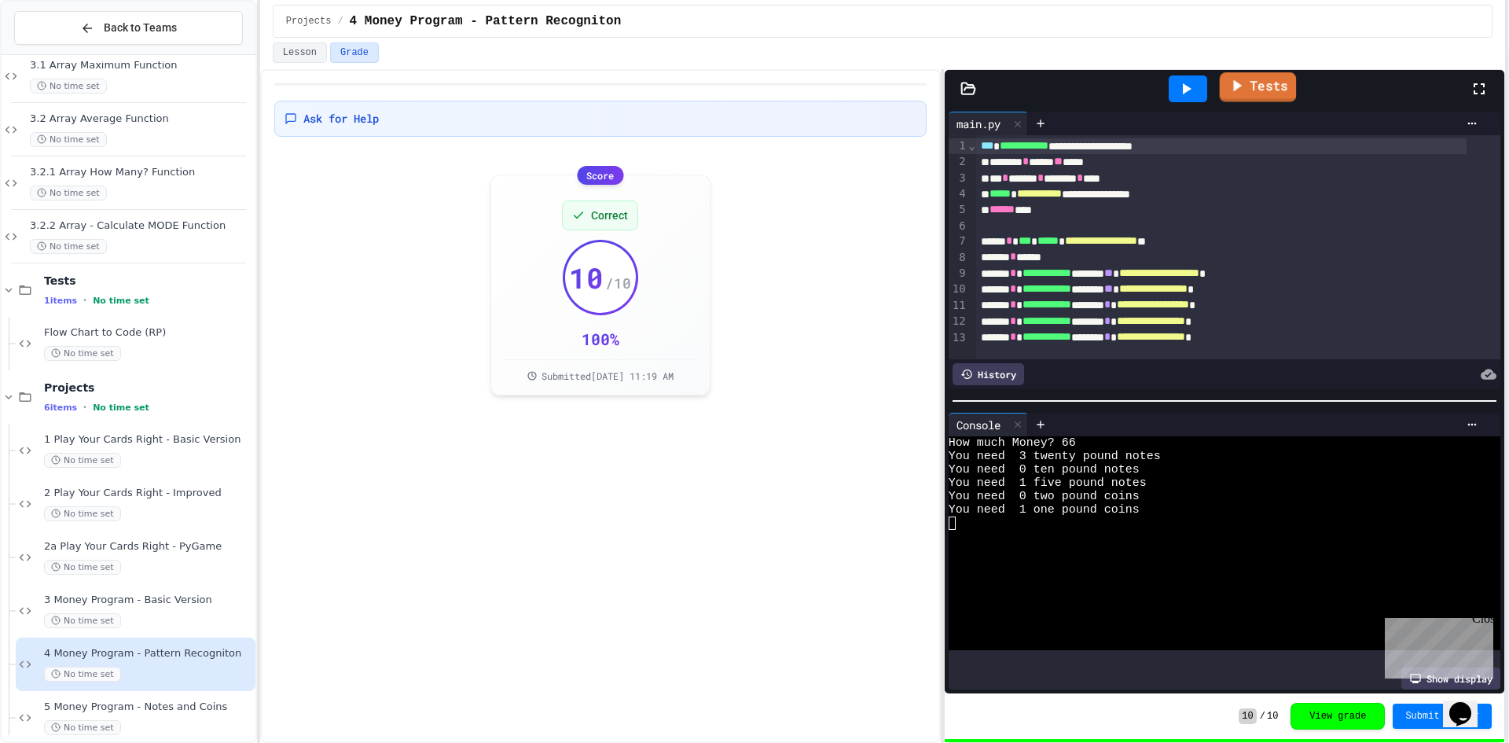
click at [1280, 82] on link "Tests" at bounding box center [1258, 87] width 77 height 30
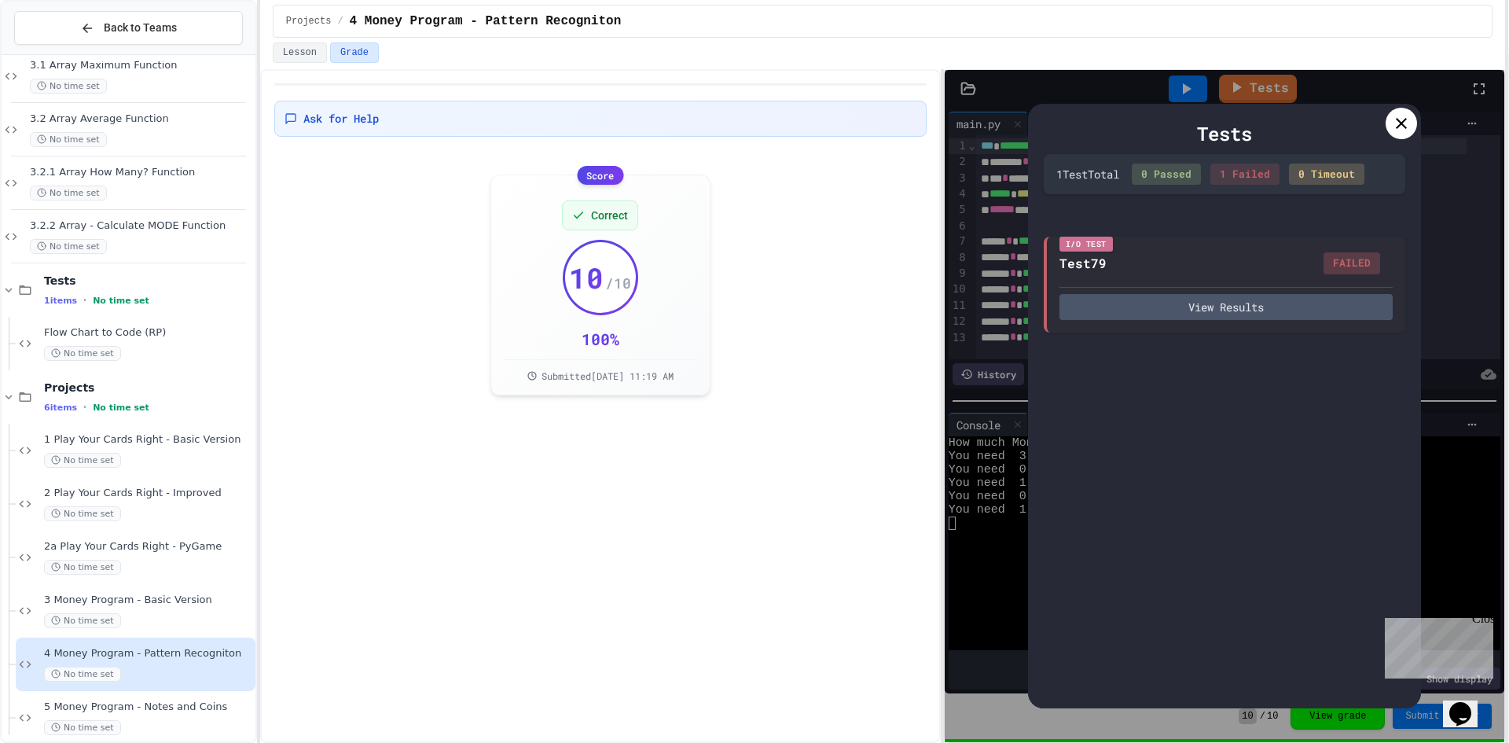
click at [1398, 112] on div at bounding box center [1400, 123] width 31 height 31
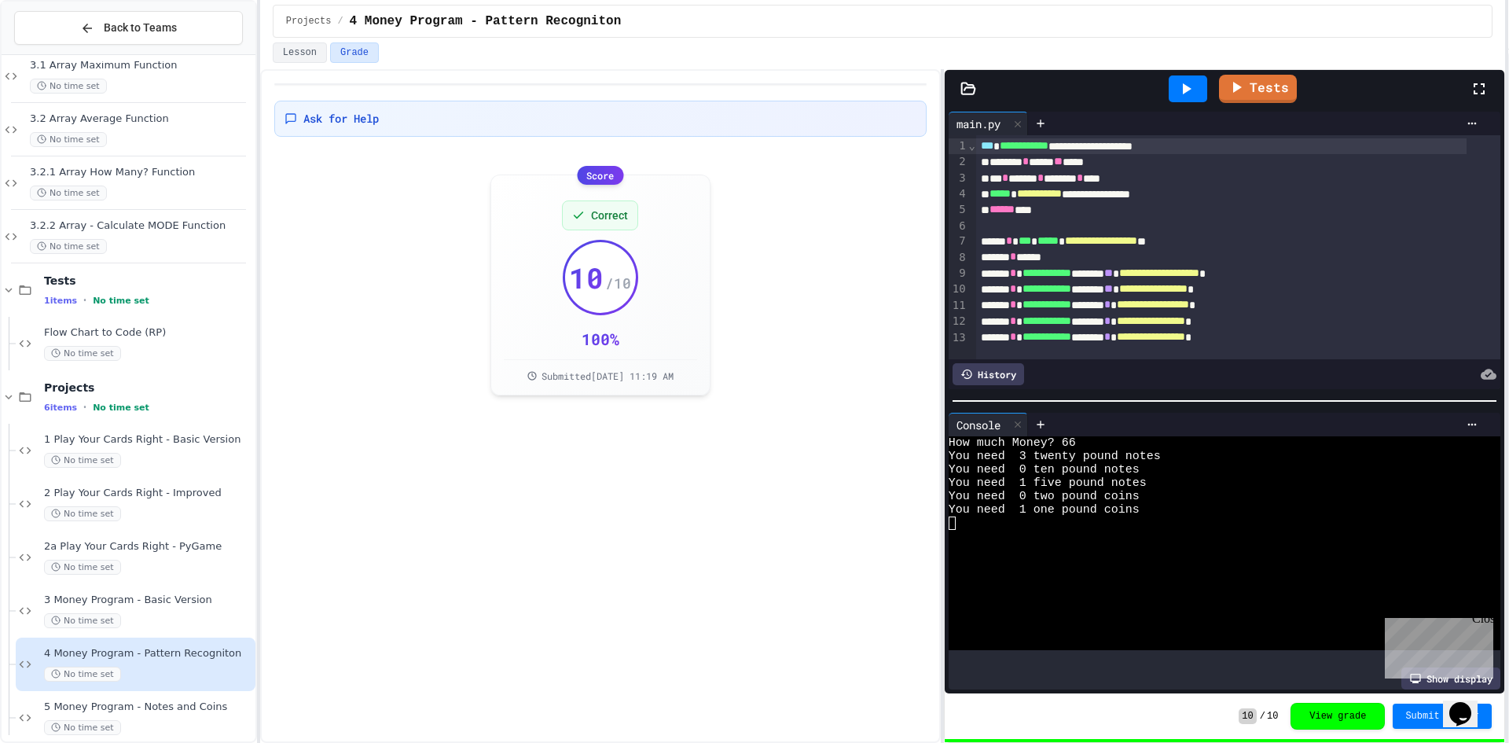
click at [162, 688] on div "4 Money Program - Pattern Recogniton No time set" at bounding box center [136, 663] width 240 height 53
click at [162, 706] on span "5 Money Program - Notes and Coins" at bounding box center [148, 706] width 208 height 13
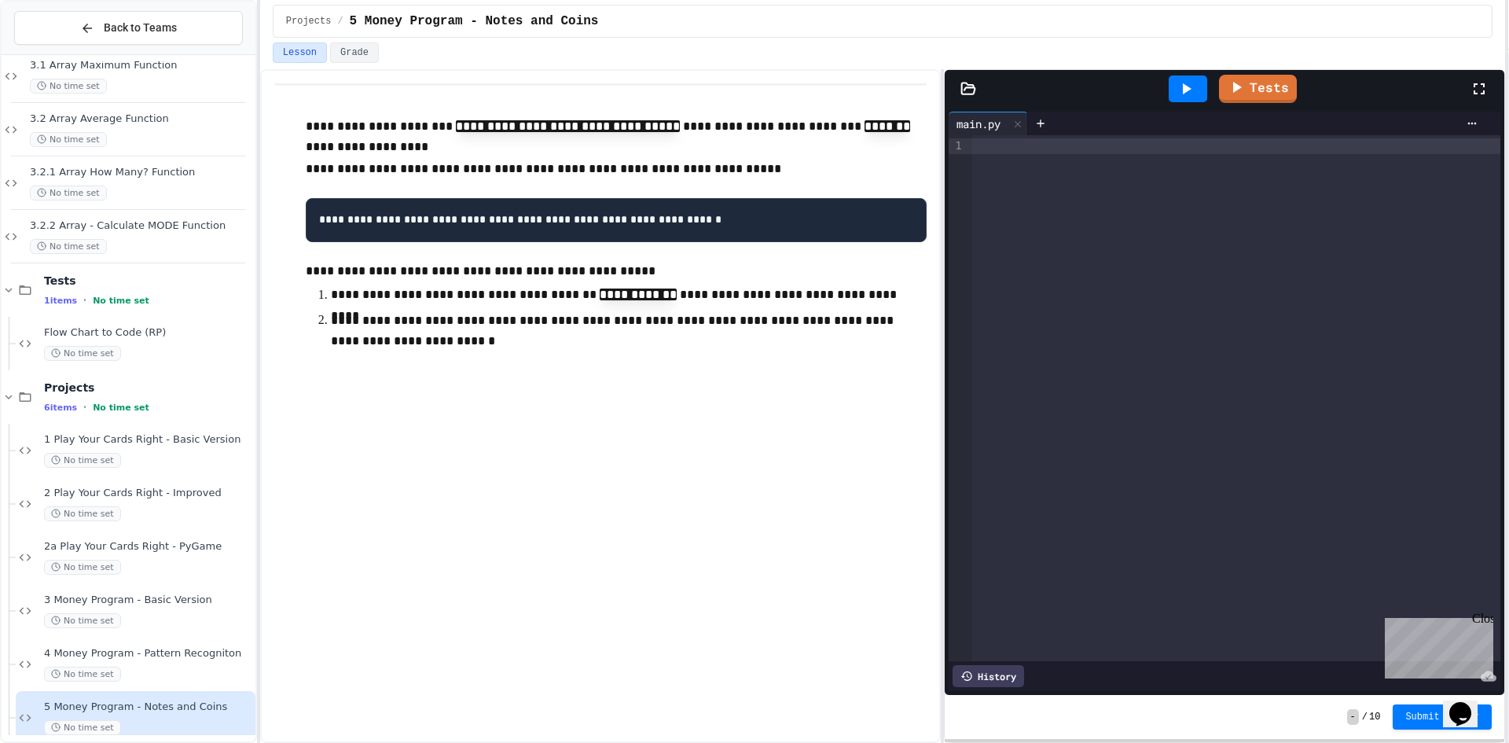
click at [145, 742] on div at bounding box center [754, 744] width 1509 height 0
click at [188, 641] on div "4 Money Program - Pattern Recogniton No time set" at bounding box center [136, 663] width 240 height 53
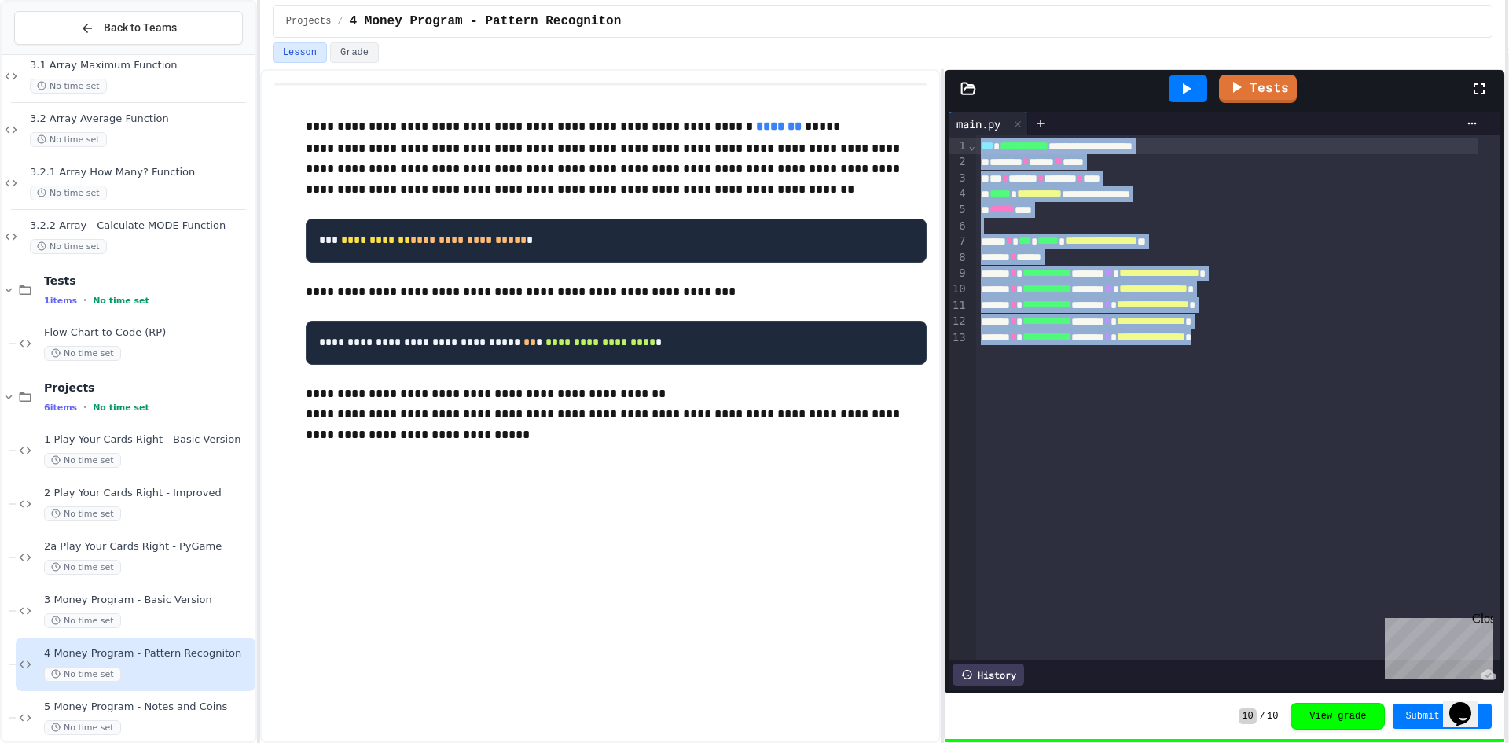
drag, startPoint x: 1298, startPoint y: 339, endPoint x: 977, endPoint y: 142, distance: 376.7
click at [977, 142] on div "**********" at bounding box center [1238, 397] width 524 height 524
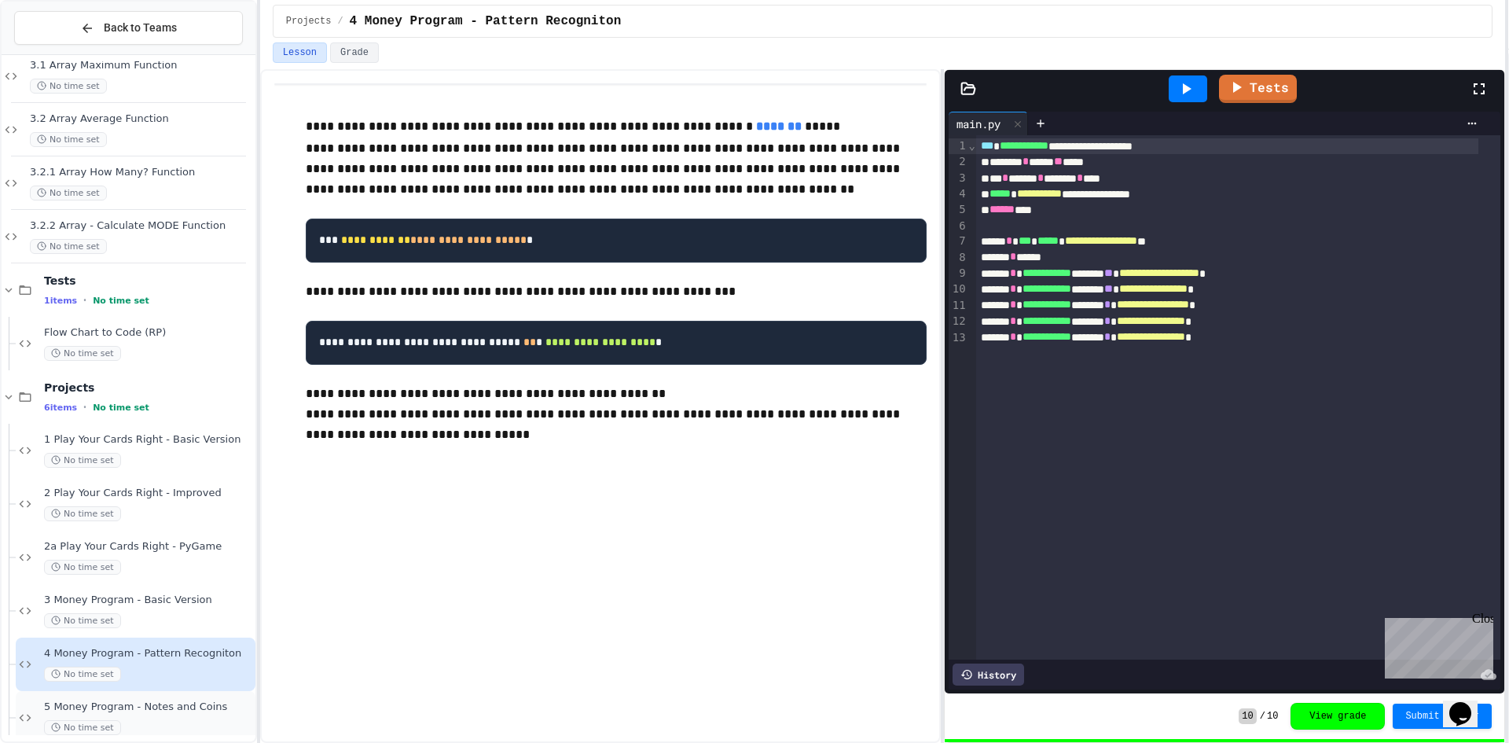
click at [52, 721] on span "No time set" at bounding box center [82, 727] width 77 height 15
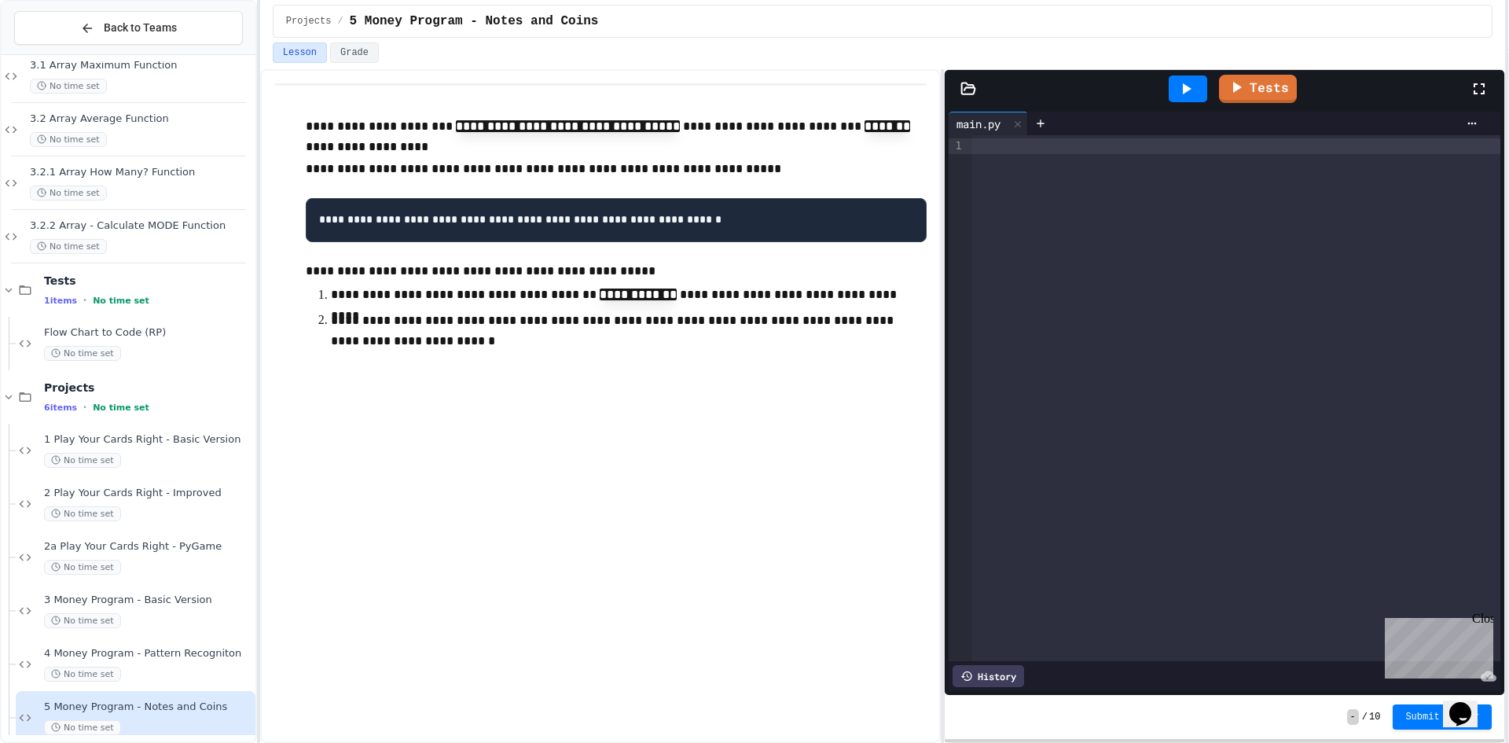
click at [978, 742] on div at bounding box center [754, 744] width 1509 height 0
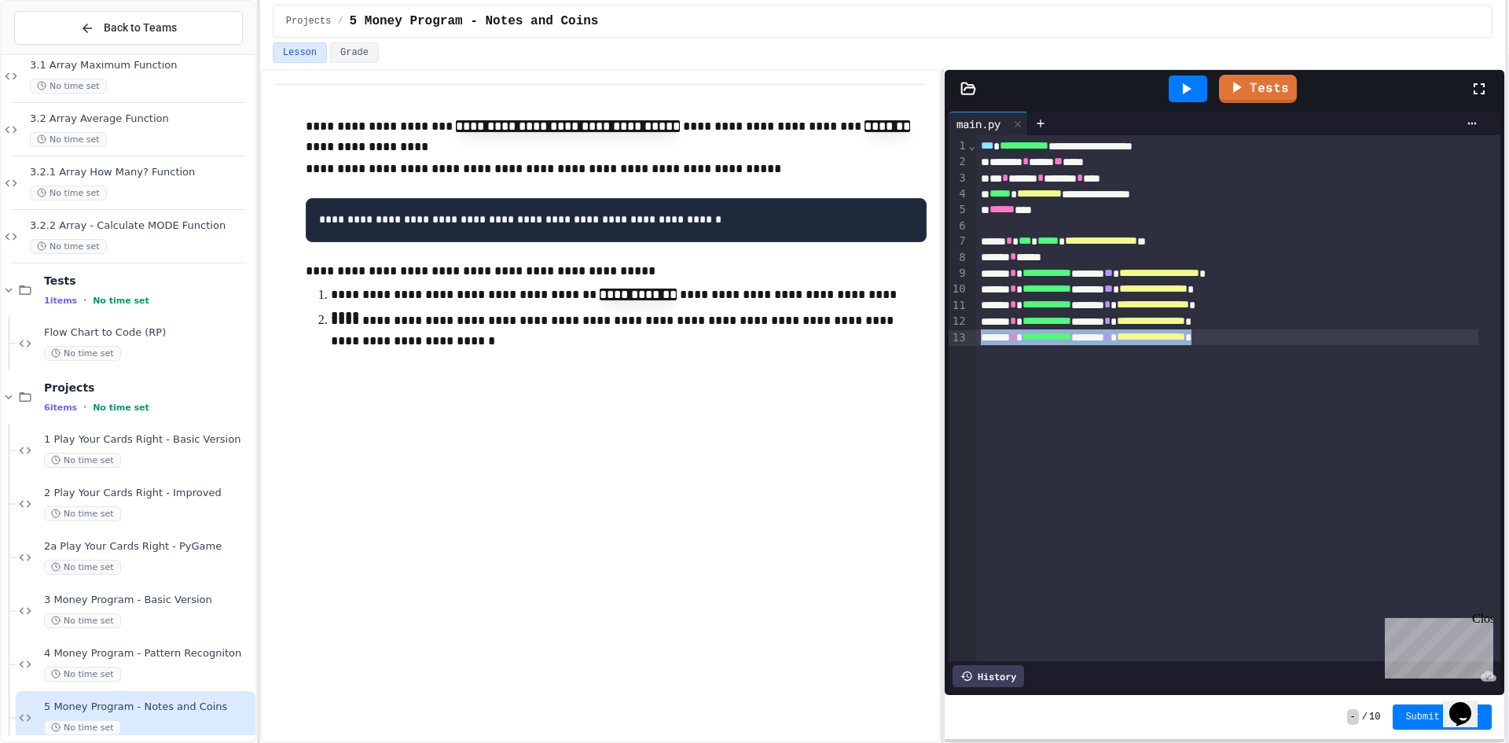
drag, startPoint x: 1284, startPoint y: 337, endPoint x: 975, endPoint y: 340, distance: 308.8
click at [976, 340] on div "**********" at bounding box center [1227, 337] width 502 height 16
click at [1283, 334] on div "**********" at bounding box center [1227, 337] width 502 height 16
drag, startPoint x: 1283, startPoint y: 334, endPoint x: 976, endPoint y: 339, distance: 307.3
click at [976, 339] on div "**********" at bounding box center [1227, 337] width 502 height 16
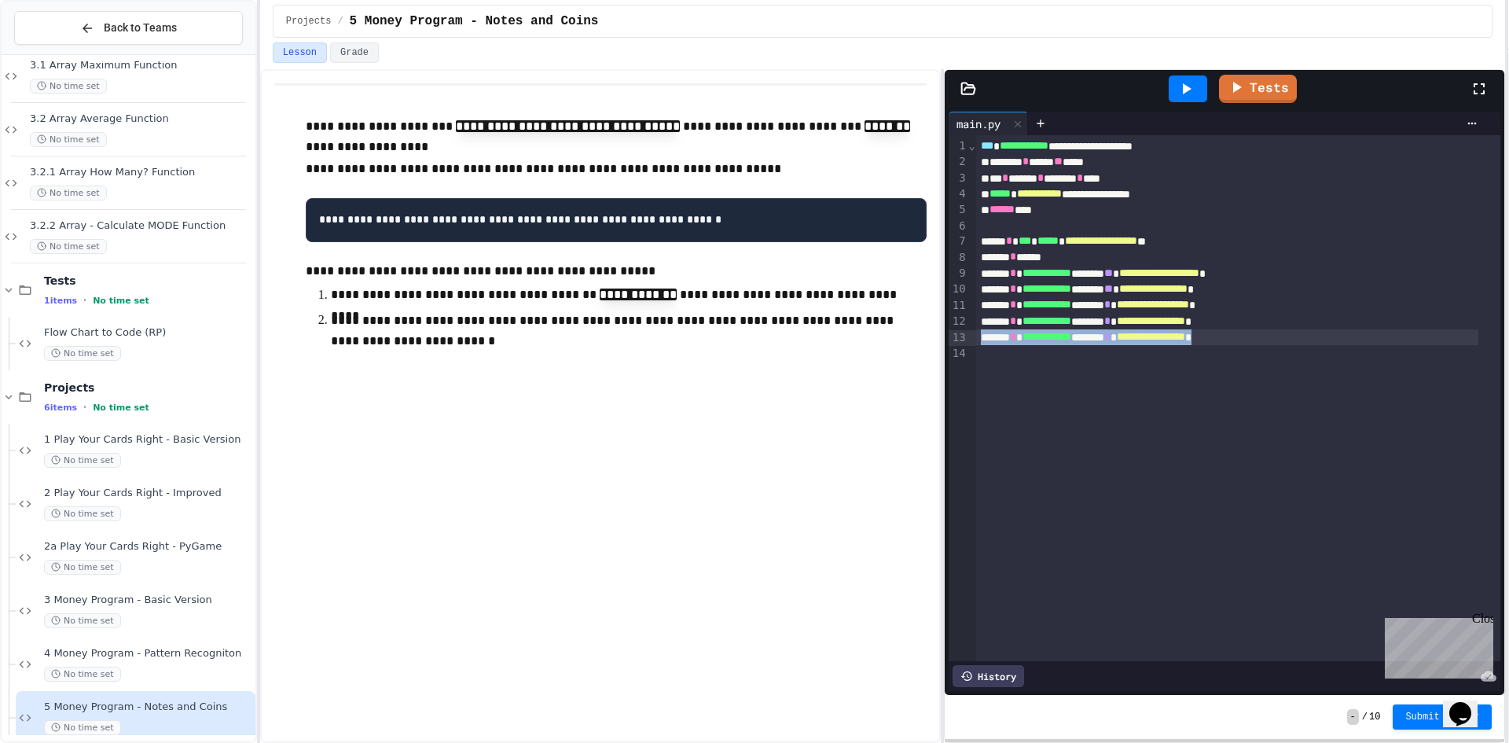
click at [1309, 339] on div "**********" at bounding box center [1227, 337] width 502 height 16
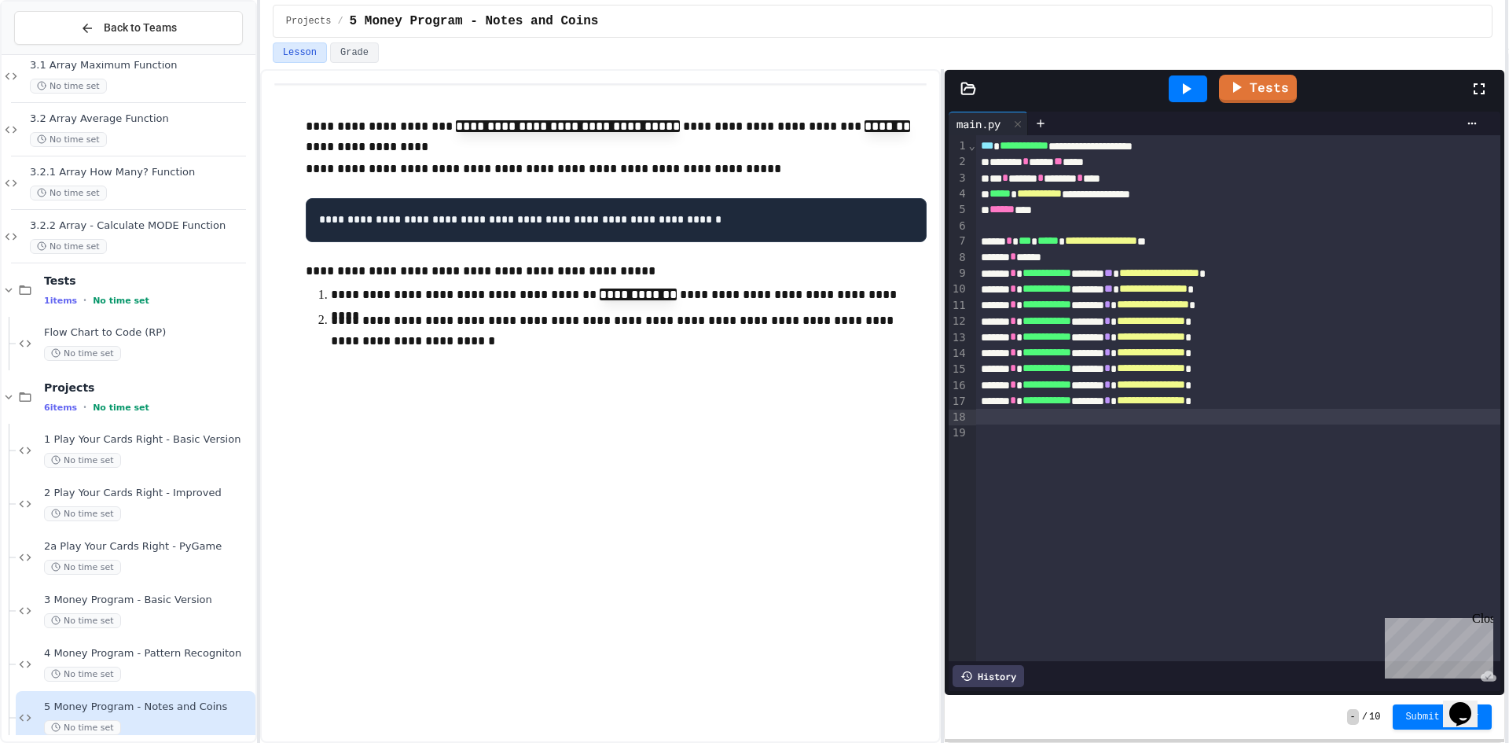
click at [1161, 359] on div "**********" at bounding box center [1227, 353] width 502 height 16
click at [1110, 372] on span "*" at bounding box center [1107, 367] width 6 height 11
click at [1162, 370] on div "**********" at bounding box center [1227, 369] width 502 height 16
drag, startPoint x: 1172, startPoint y: 384, endPoint x: 1223, endPoint y: 404, distance: 54.7
click at [1223, 404] on div "**********" at bounding box center [1238, 398] width 524 height 526
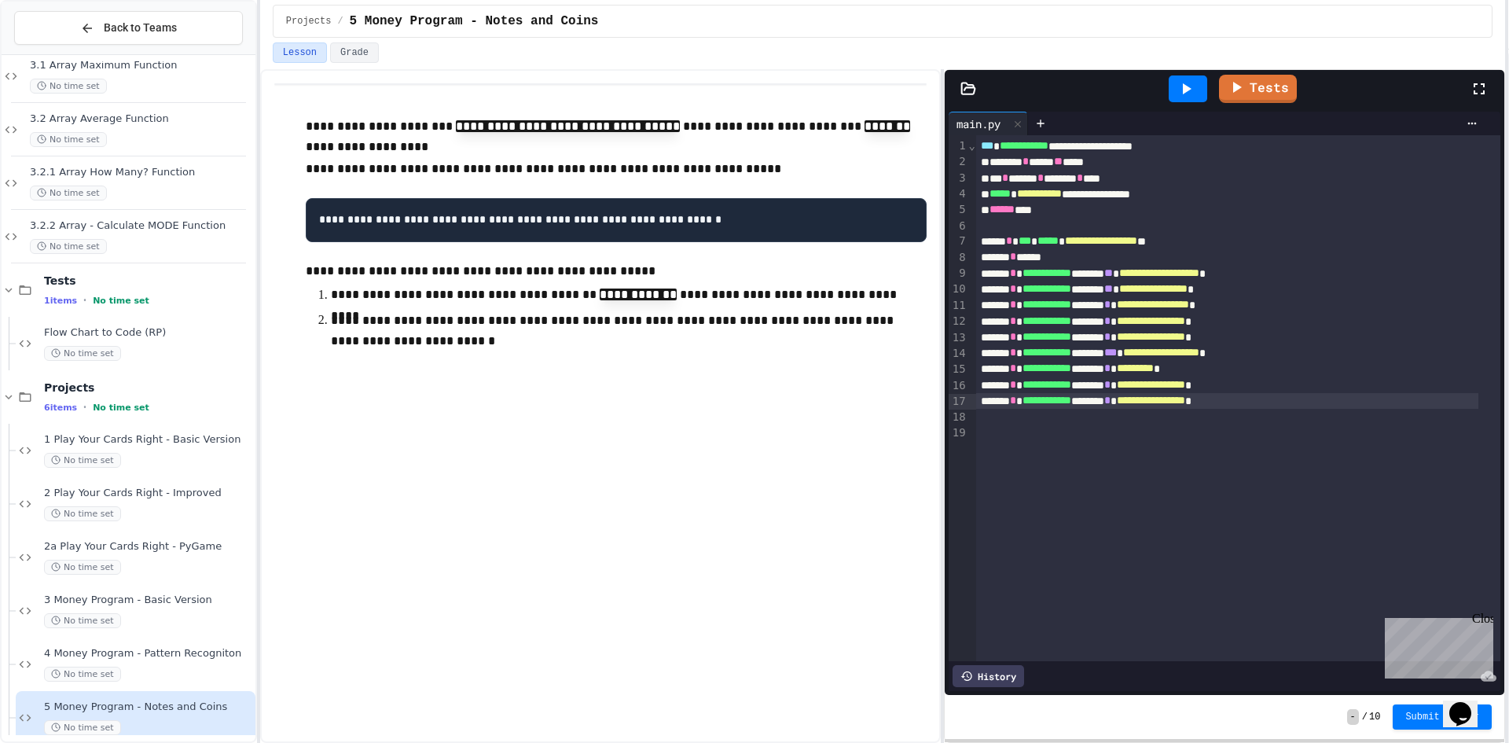
click at [1154, 371] on span "*********" at bounding box center [1135, 367] width 37 height 11
drag, startPoint x: 1299, startPoint y: 406, endPoint x: 976, endPoint y: 402, distance: 323.0
click at [976, 402] on div "**********" at bounding box center [1227, 401] width 502 height 16
click at [1302, 401] on div "**********" at bounding box center [1227, 401] width 502 height 16
click at [1173, 422] on span "**********" at bounding box center [1153, 416] width 72 height 11
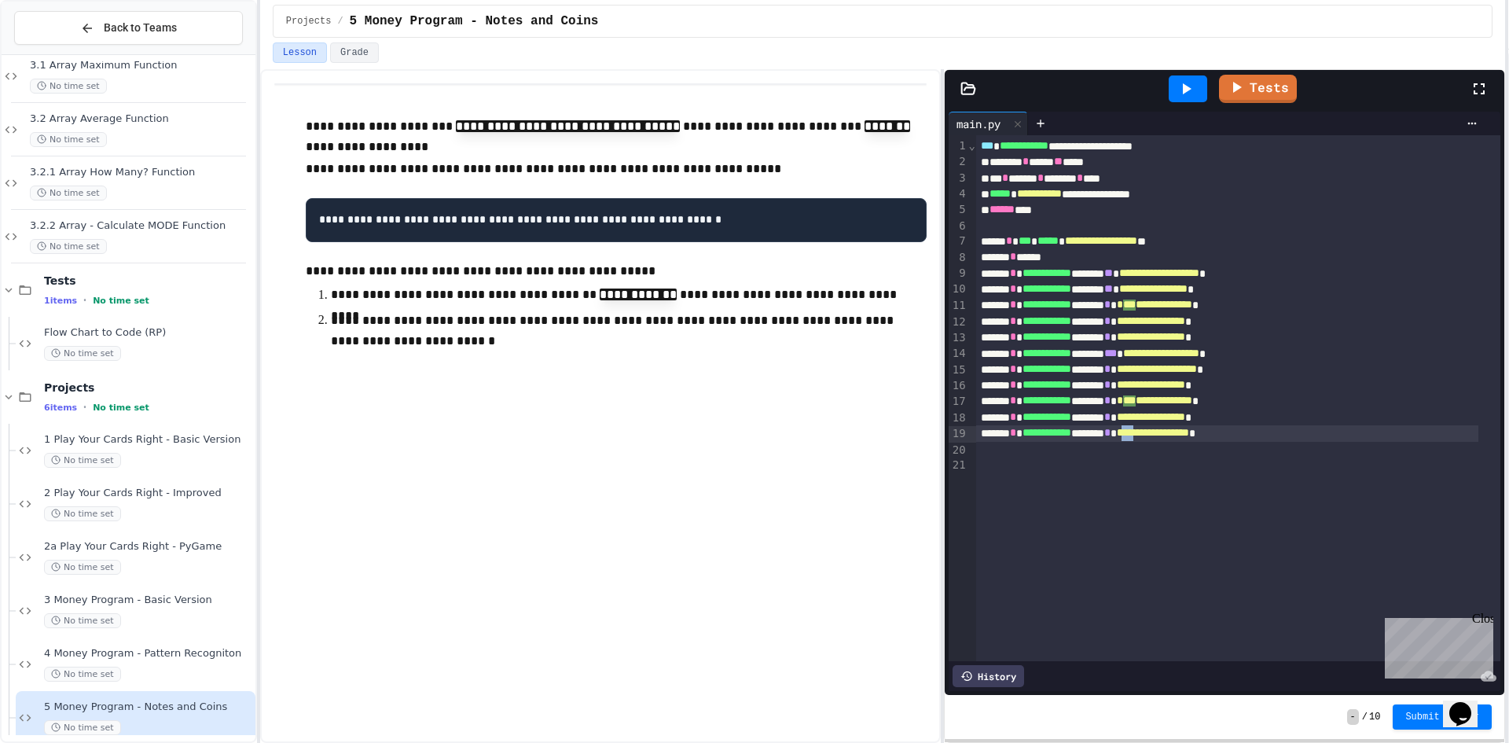
drag, startPoint x: 1190, startPoint y: 436, endPoint x: 1171, endPoint y: 442, distance: 20.4
click at [1171, 441] on div "**********" at bounding box center [1227, 433] width 502 height 16
click at [1162, 434] on div "**********" at bounding box center [1227, 433] width 502 height 16
click at [1244, 92] on icon at bounding box center [1236, 86] width 19 height 20
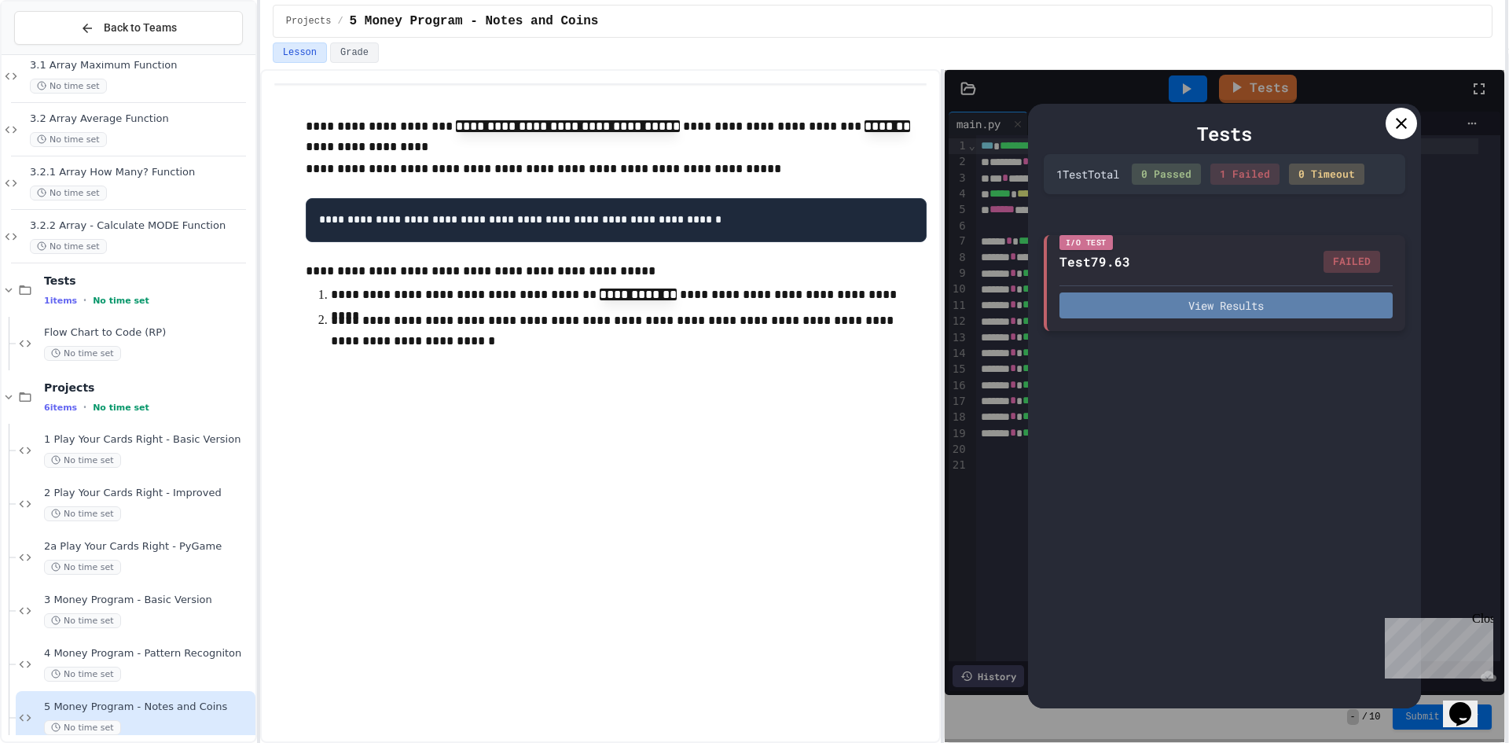
click at [1220, 296] on button "View Results" at bounding box center [1225, 305] width 333 height 26
click at [1411, 130] on div at bounding box center [1400, 123] width 31 height 31
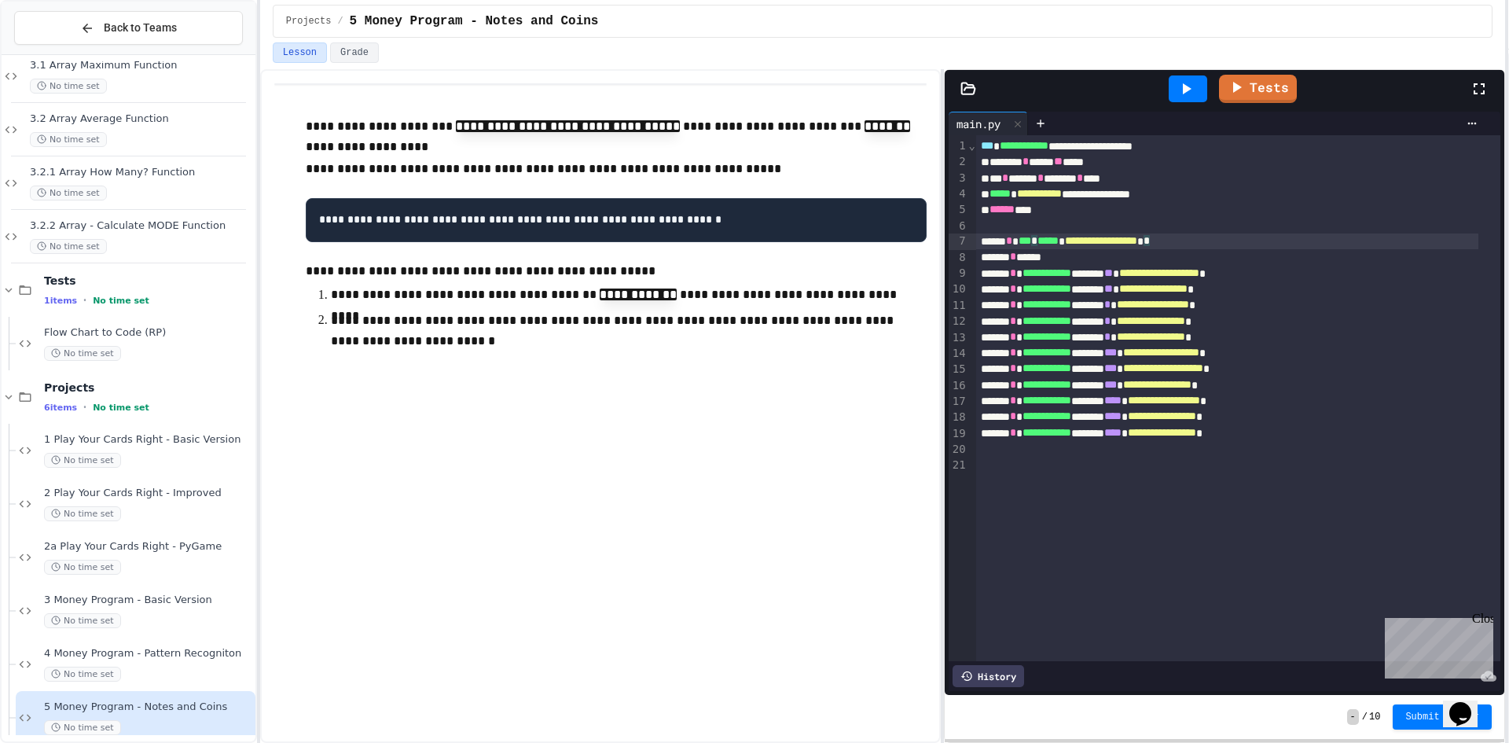
click at [1031, 246] on span "***" at bounding box center [1024, 240] width 13 height 11
click at [1196, 82] on div at bounding box center [1187, 88] width 39 height 27
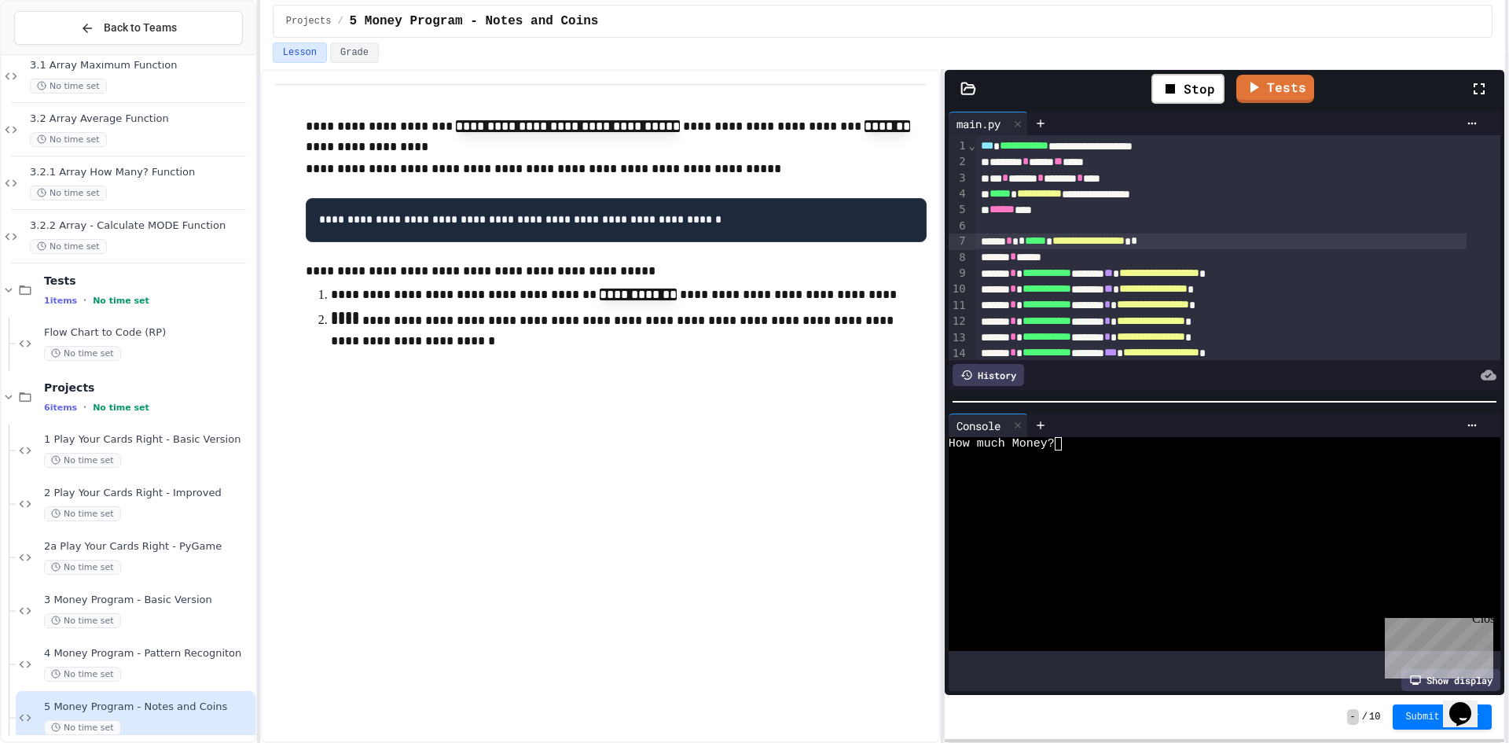
click at [1107, 453] on div at bounding box center [1209, 456] width 523 height 13
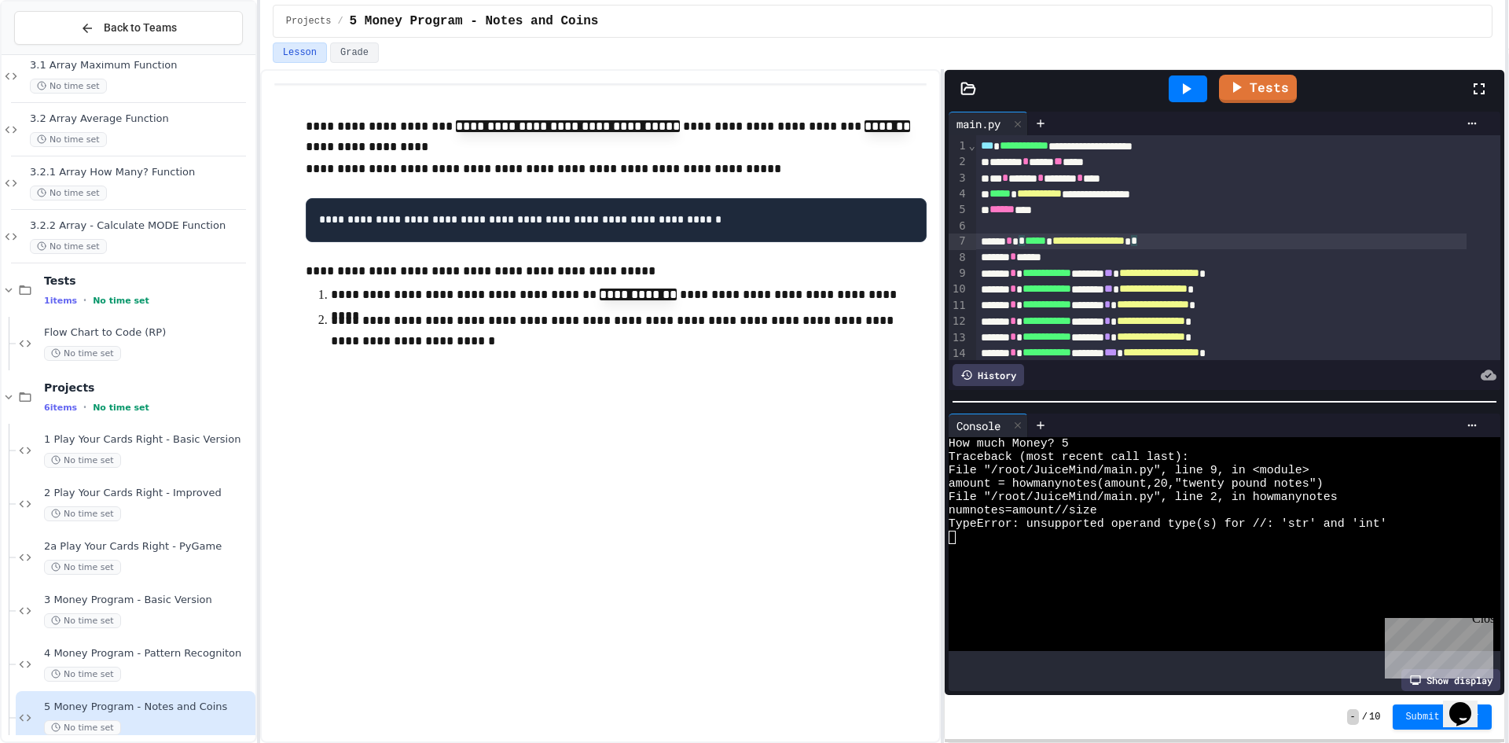
click at [1025, 245] on span "*" at bounding box center [1021, 240] width 6 height 11
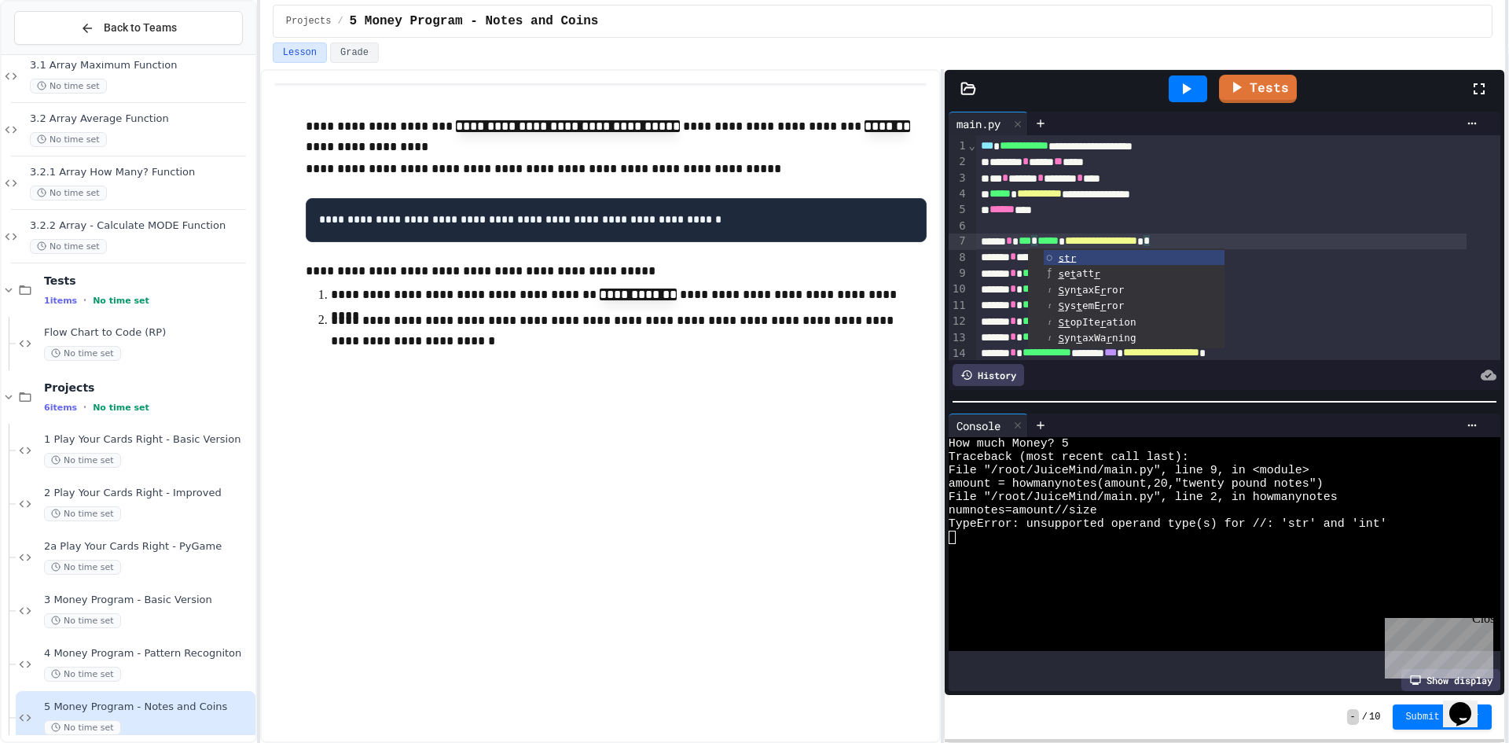
click at [1179, 90] on icon at bounding box center [1185, 88] width 19 height 19
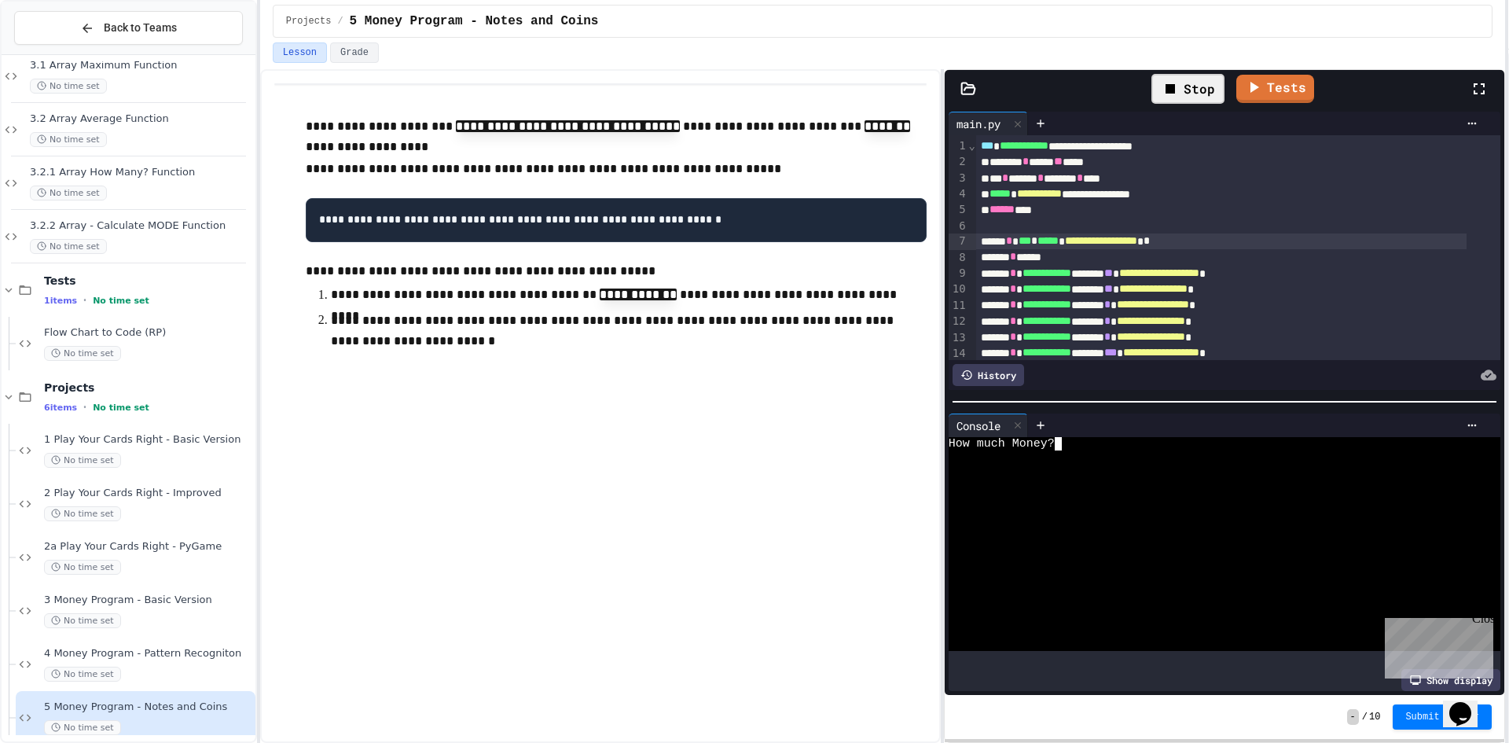
click at [1134, 450] on div at bounding box center [1209, 456] width 523 height 13
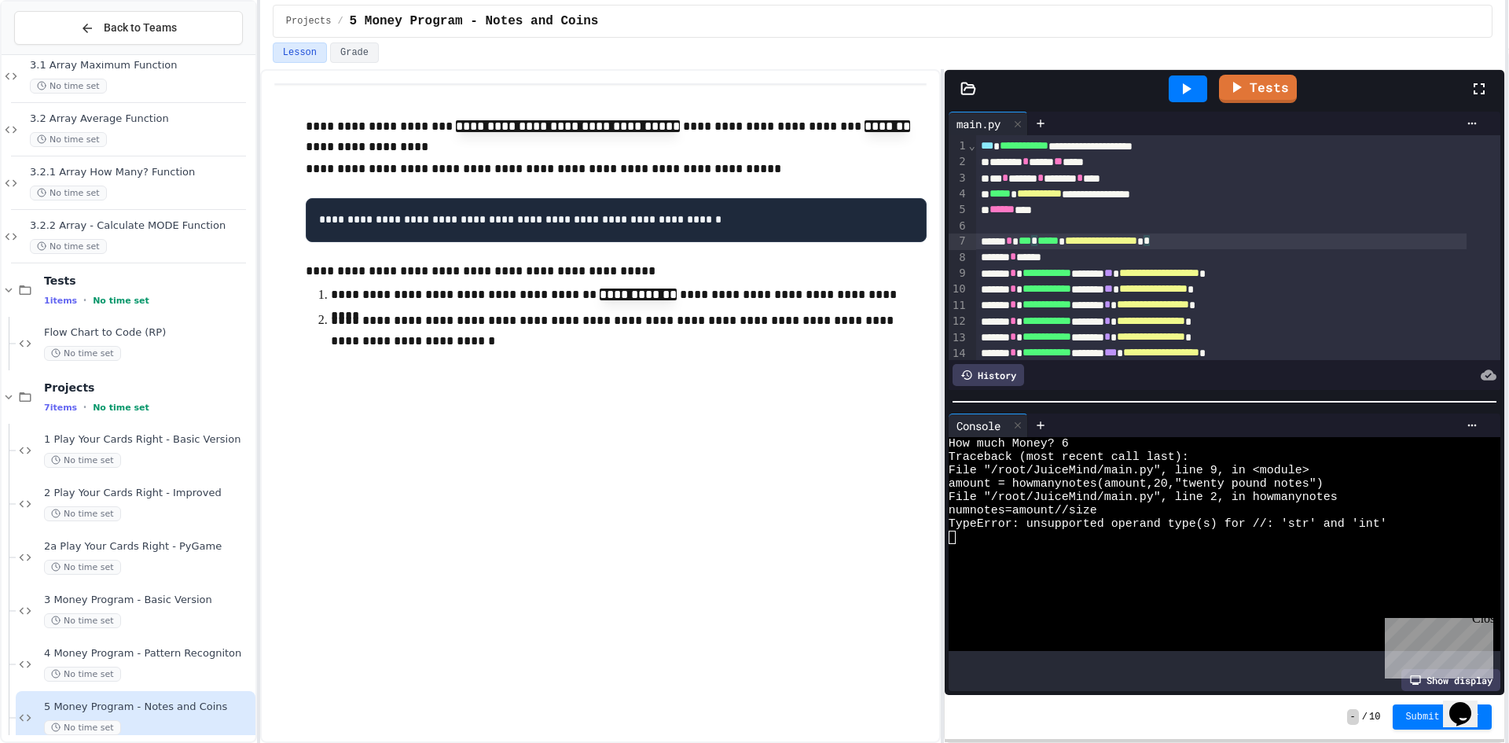
click at [1031, 244] on span "***" at bounding box center [1024, 240] width 13 height 11
click at [1178, 84] on icon at bounding box center [1185, 88] width 19 height 19
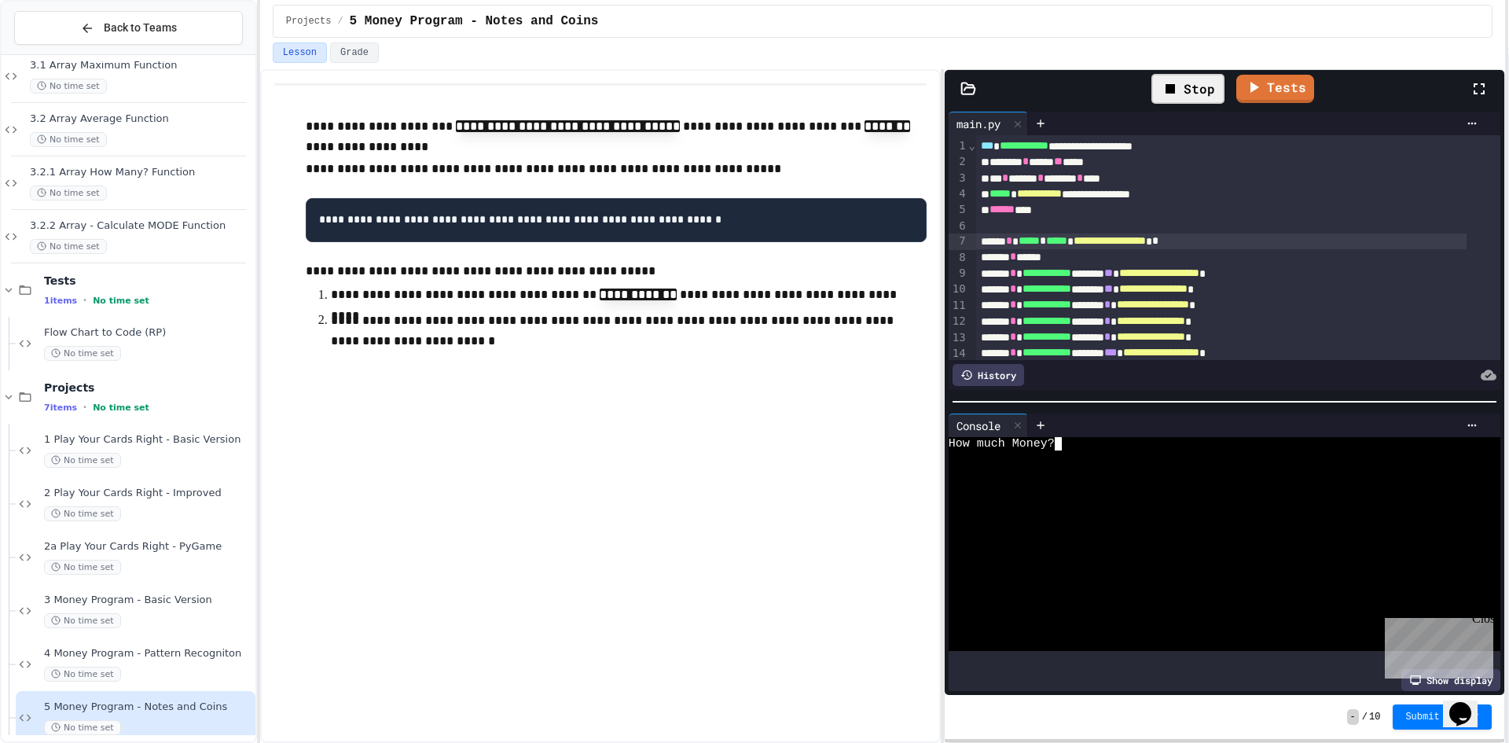
click at [1131, 450] on div at bounding box center [1209, 456] width 523 height 13
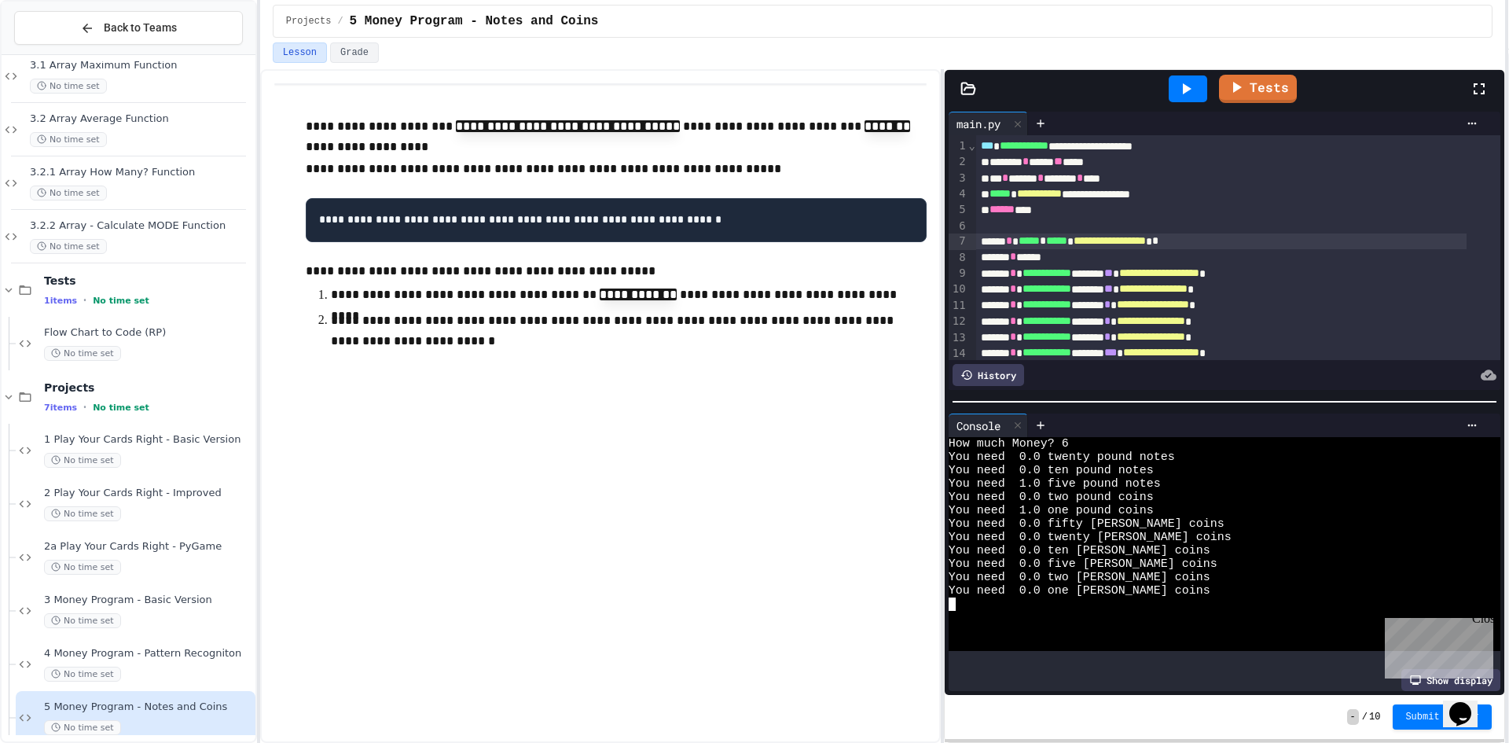
click at [1076, 438] on div "How much Money? 6" at bounding box center [1209, 443] width 523 height 13
click at [1069, 438] on div "How much Money? 6" at bounding box center [1209, 443] width 523 height 13
drag, startPoint x: 1069, startPoint y: 438, endPoint x: 1059, endPoint y: 438, distance: 9.5
click at [1176, 83] on div at bounding box center [1187, 88] width 39 height 27
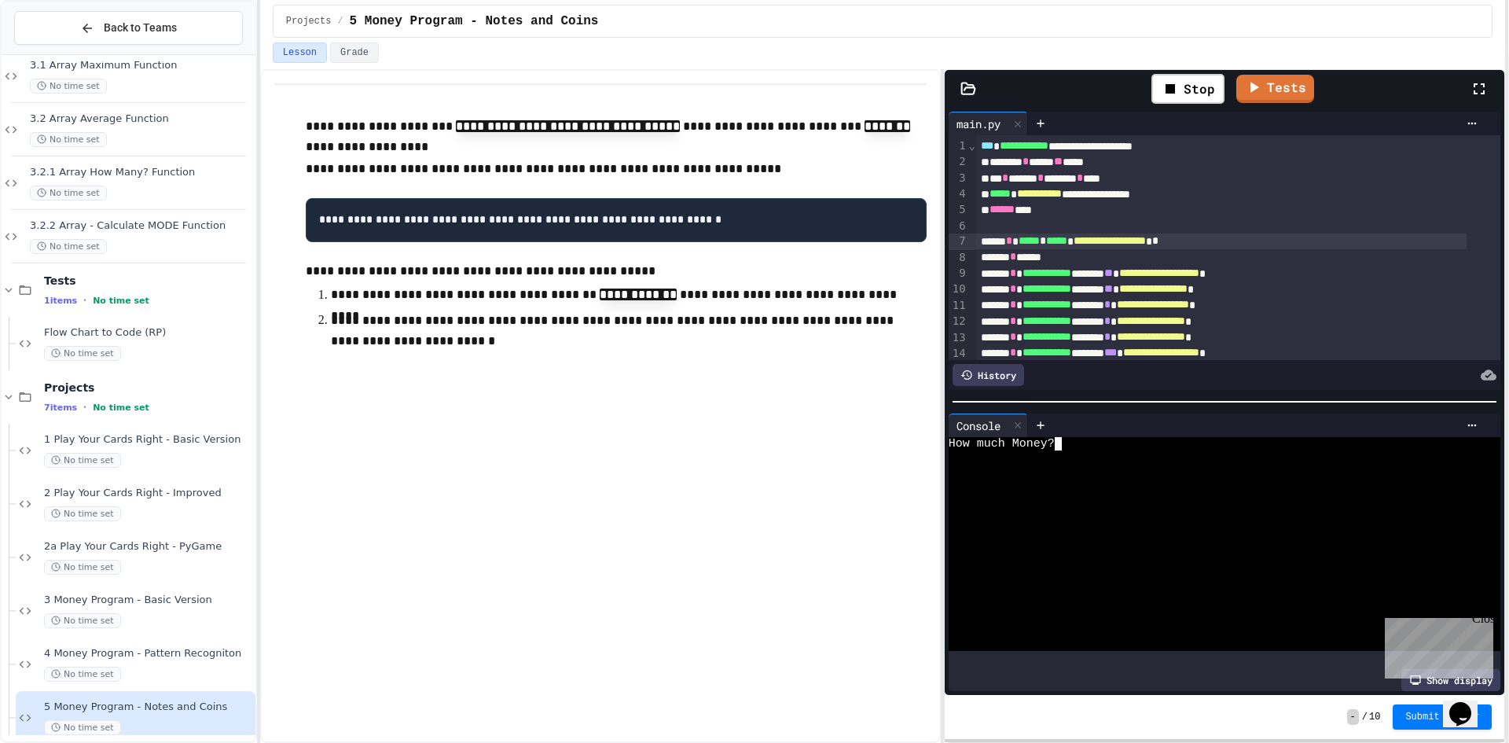
click at [1109, 450] on div at bounding box center [1209, 456] width 523 height 13
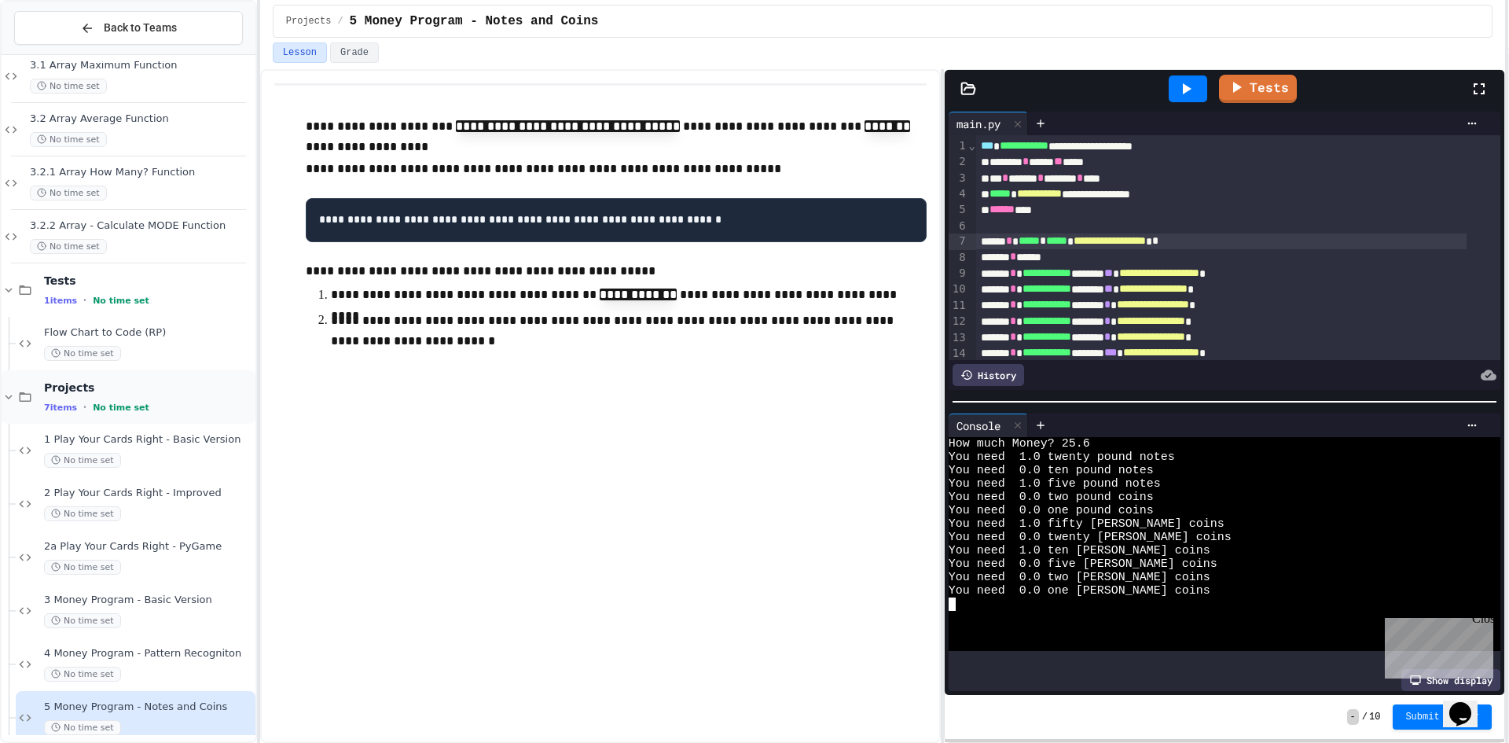
scroll to position [94, 0]
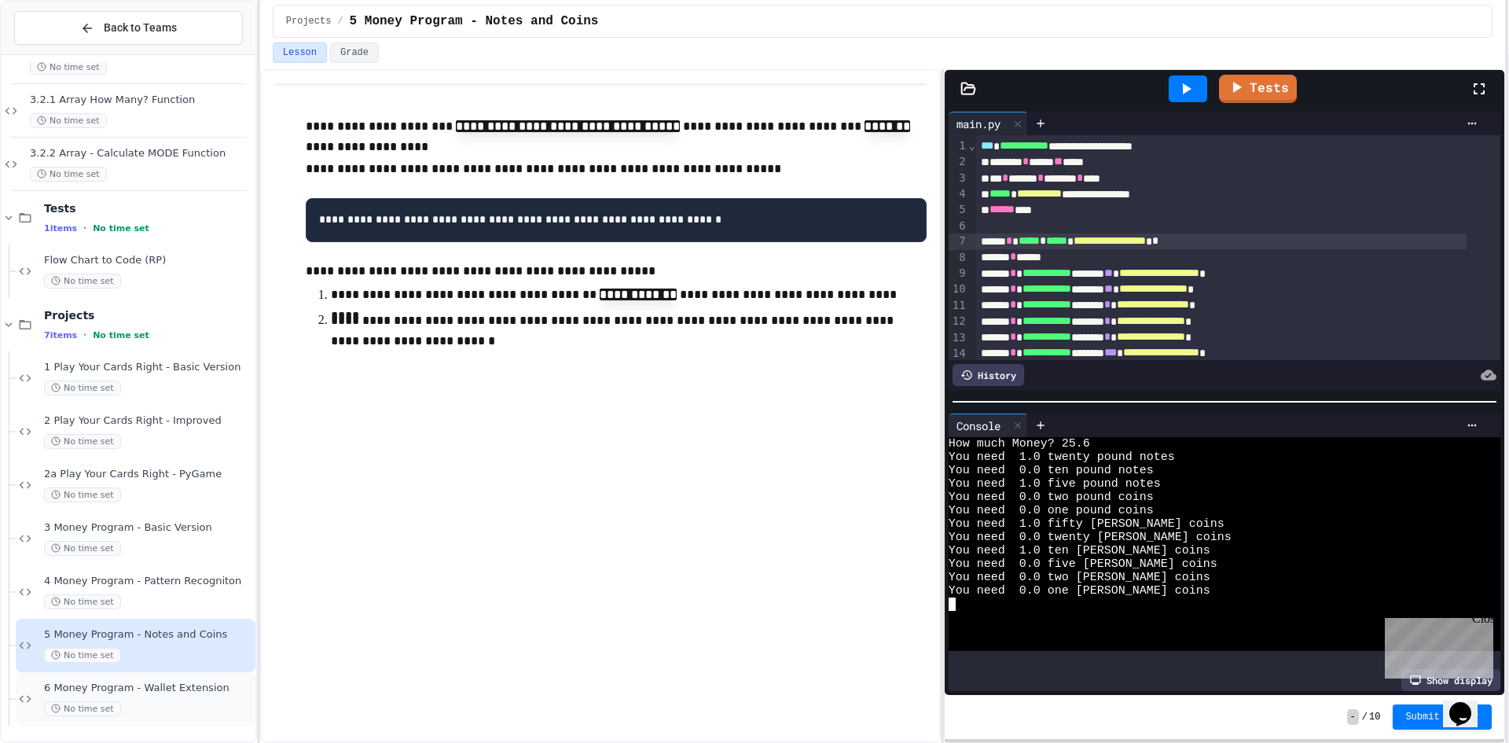
click at [105, 687] on span "6 Money Program - Wallet Extension" at bounding box center [148, 687] width 208 height 13
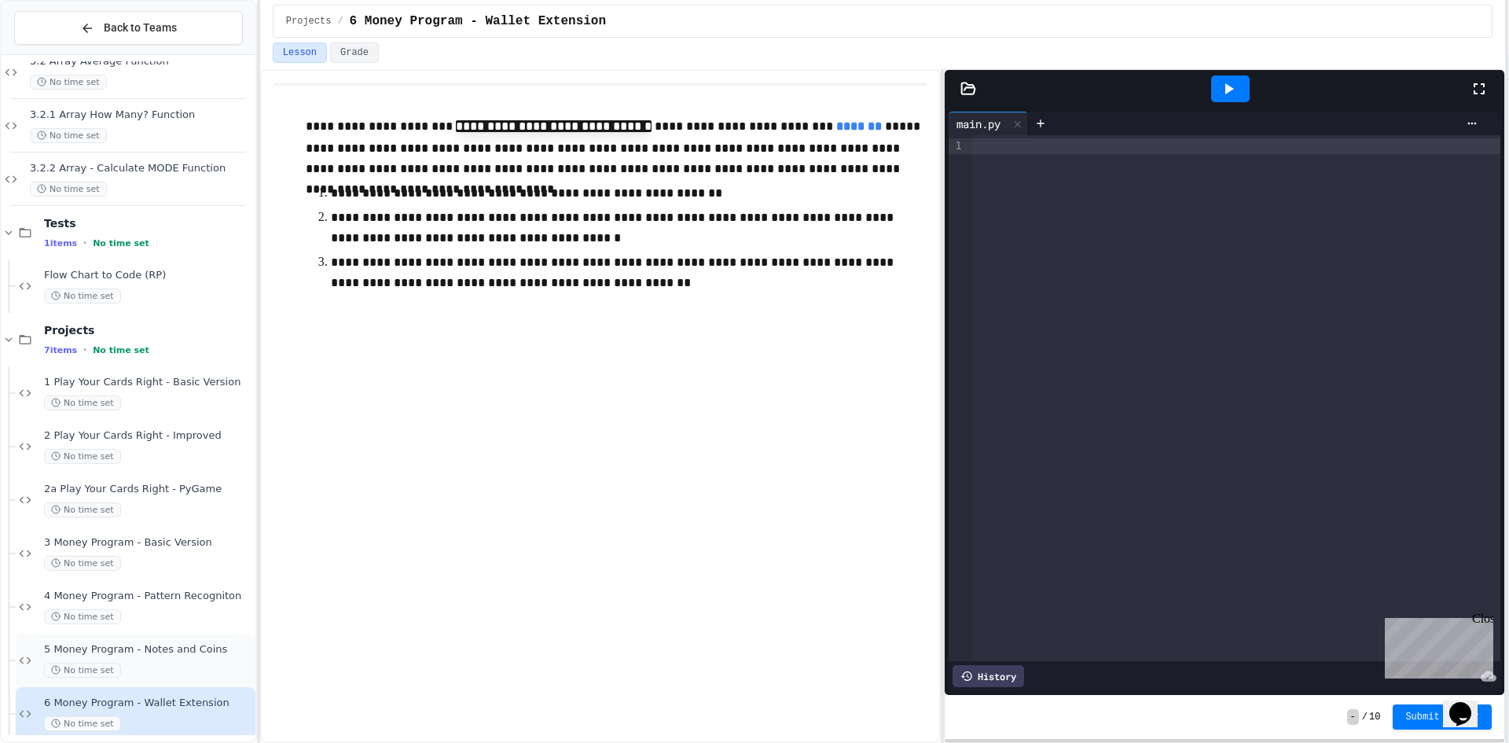
click at [134, 650] on span "5 Money Program - Notes and Coins" at bounding box center [148, 649] width 208 height 13
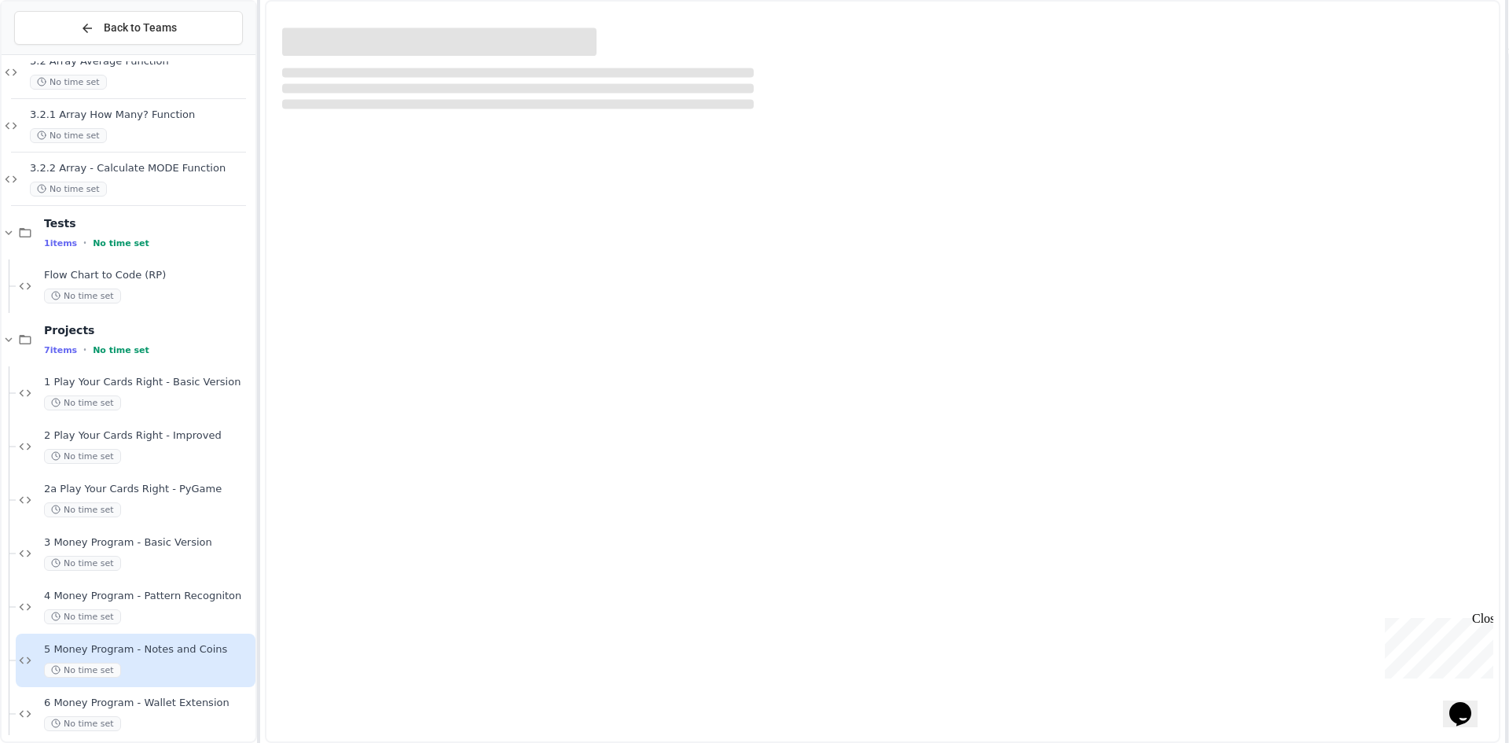
scroll to position [75, 0]
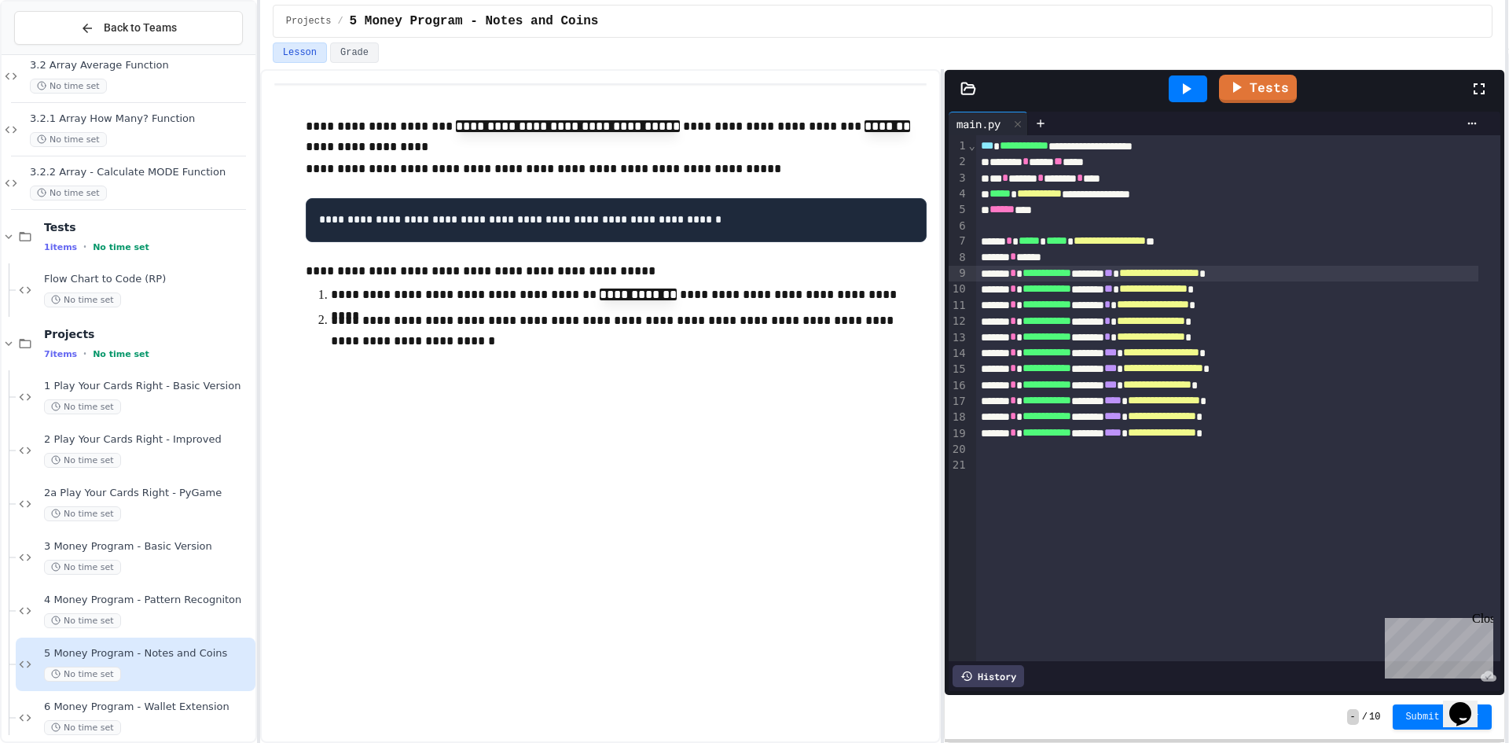
click at [1113, 275] on span "**" at bounding box center [1108, 272] width 9 height 11
click at [1080, 254] on div "****** * *****" at bounding box center [1227, 257] width 502 height 16
click at [1179, 101] on div at bounding box center [1187, 88] width 39 height 27
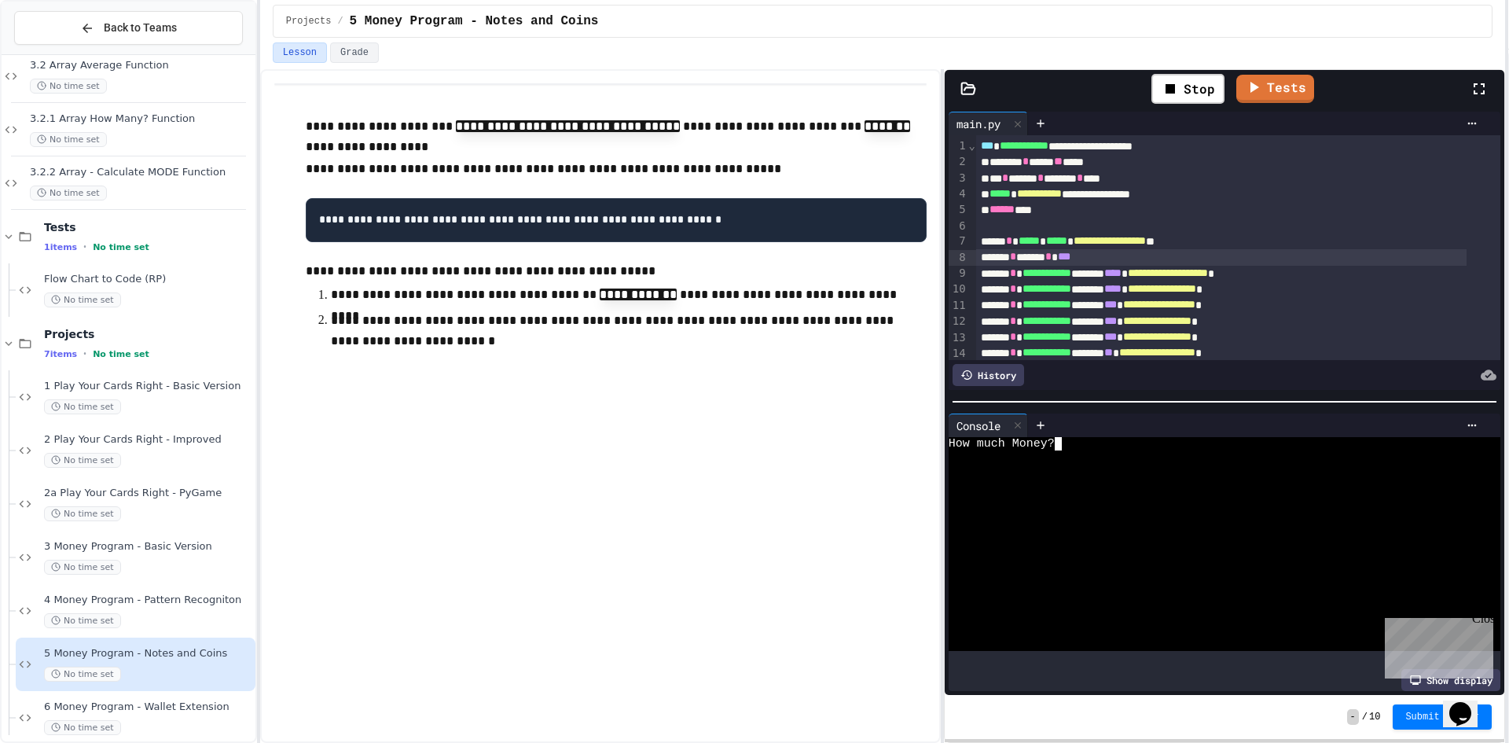
click at [1172, 455] on div at bounding box center [1209, 456] width 523 height 13
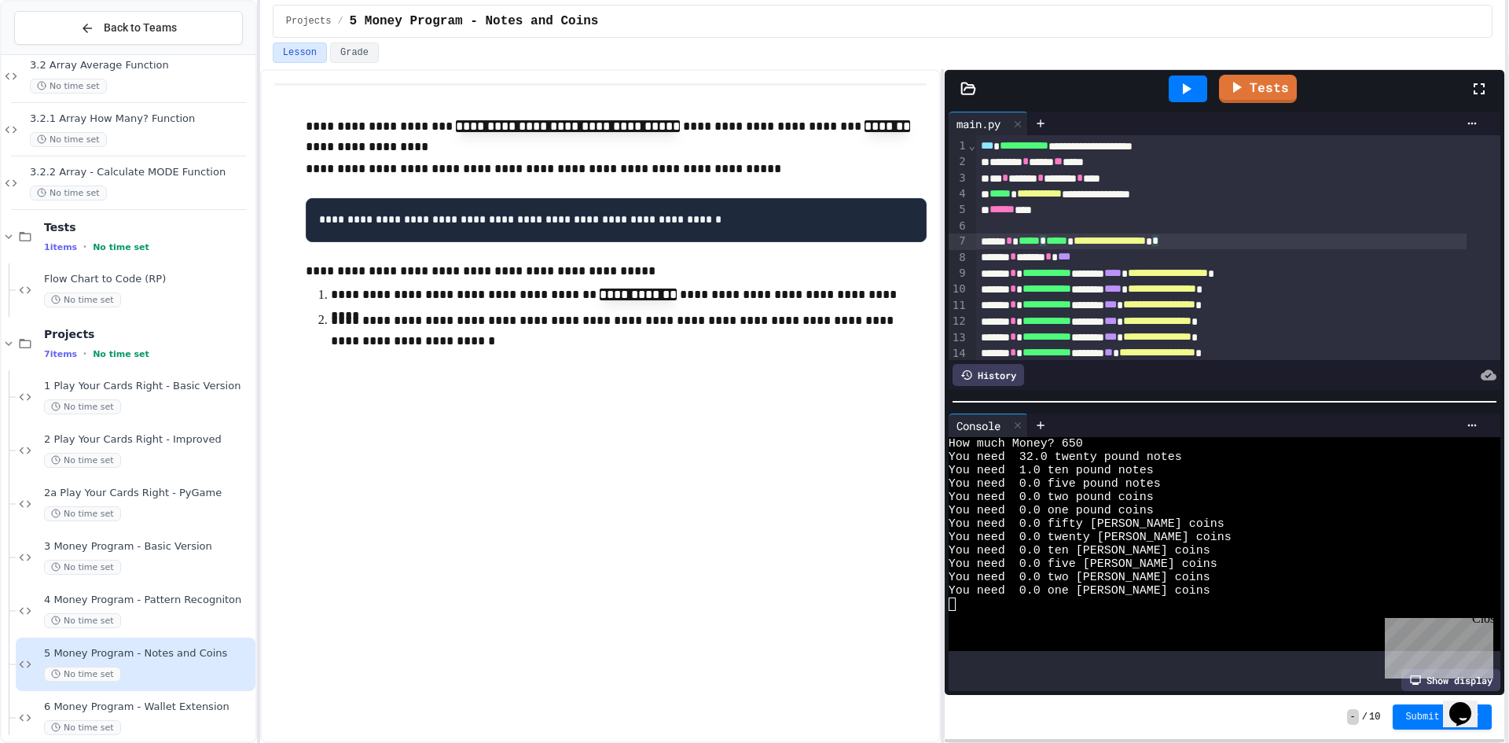
click at [1058, 233] on div "**********" at bounding box center [1221, 241] width 490 height 16
drag, startPoint x: 1018, startPoint y: 224, endPoint x: 1002, endPoint y: 166, distance: 60.4
click at [1017, 222] on div at bounding box center [1238, 226] width 524 height 16
click at [1190, 85] on icon at bounding box center [1185, 88] width 19 height 19
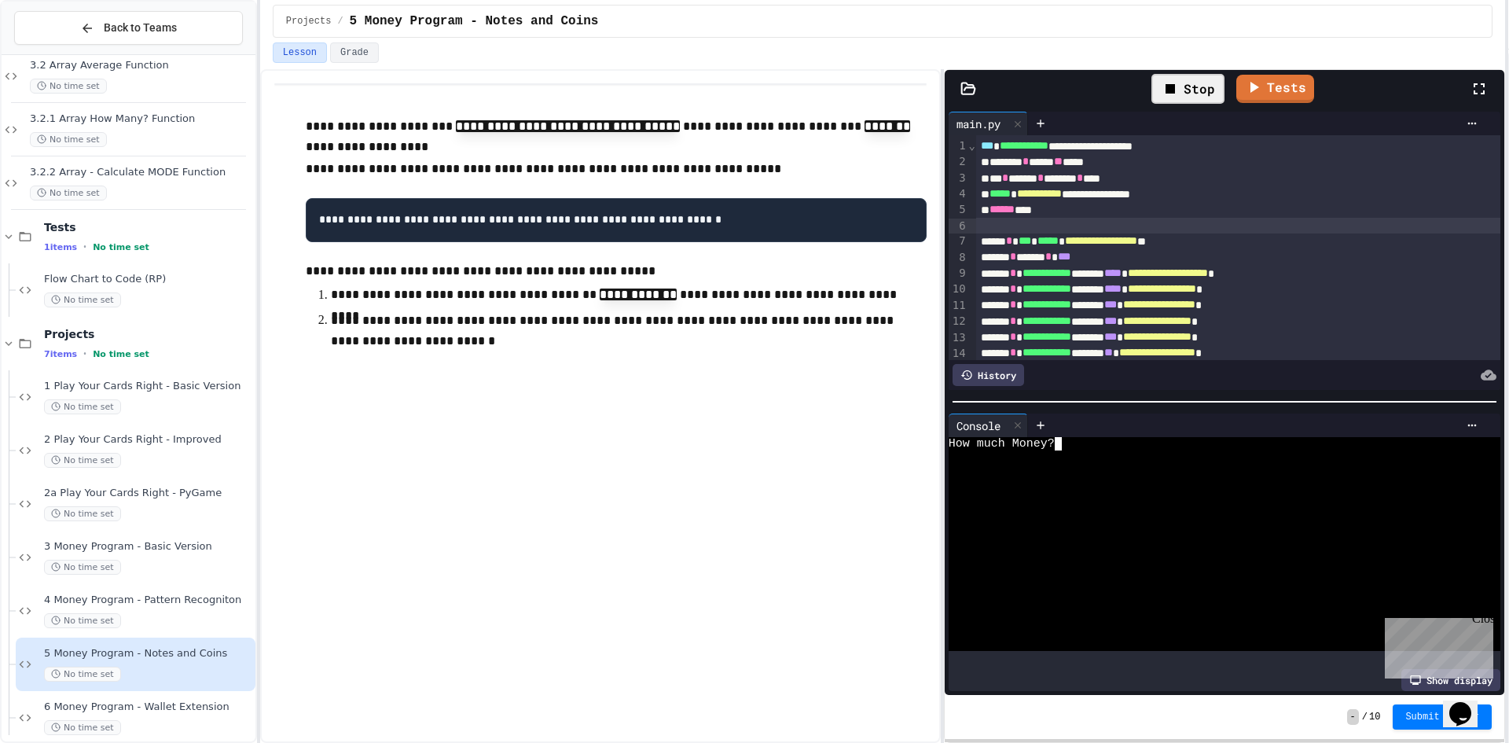
click at [1168, 490] on div at bounding box center [1209, 496] width 523 height 13
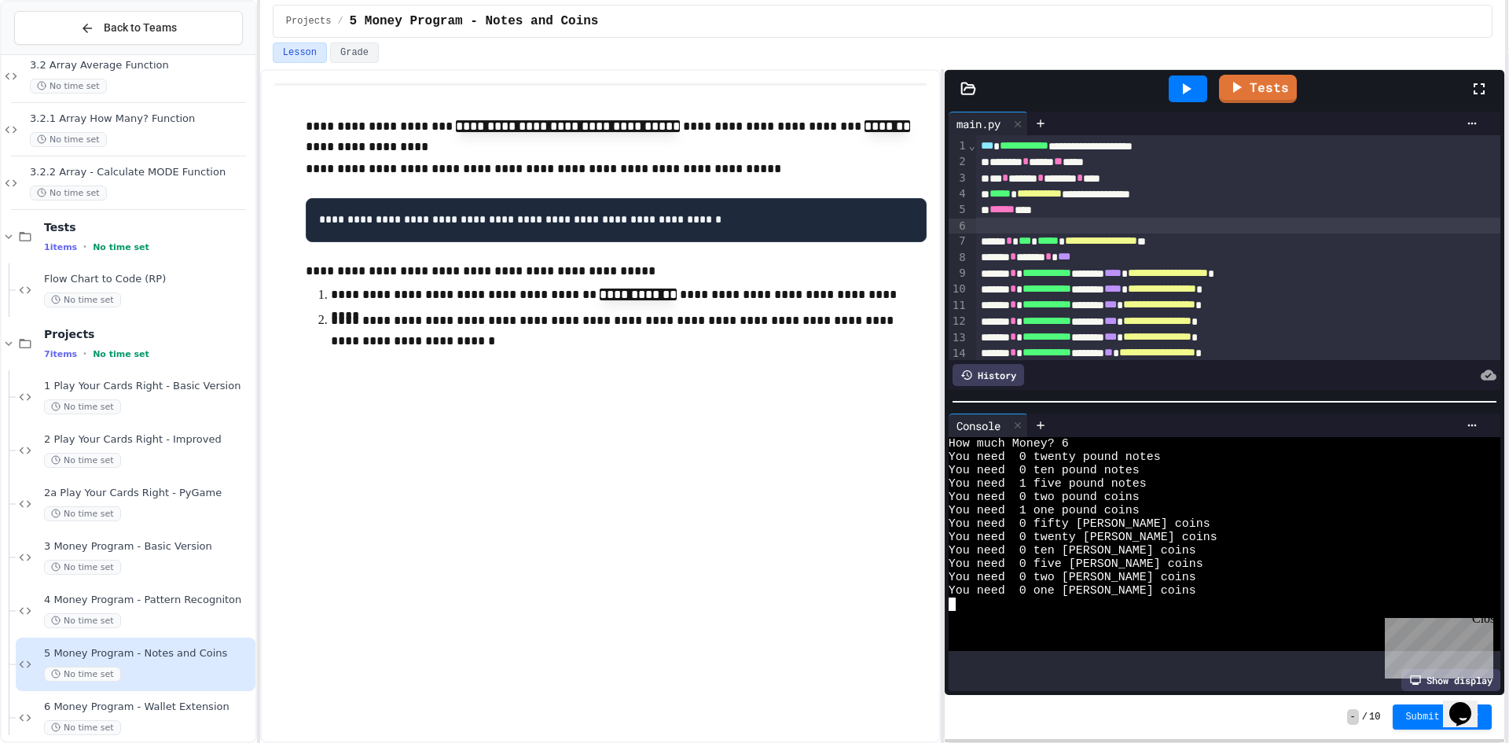
click at [1097, 439] on div "How much Money? 6" at bounding box center [1209, 443] width 523 height 13
click at [1020, 422] on icon at bounding box center [1017, 425] width 6 height 6
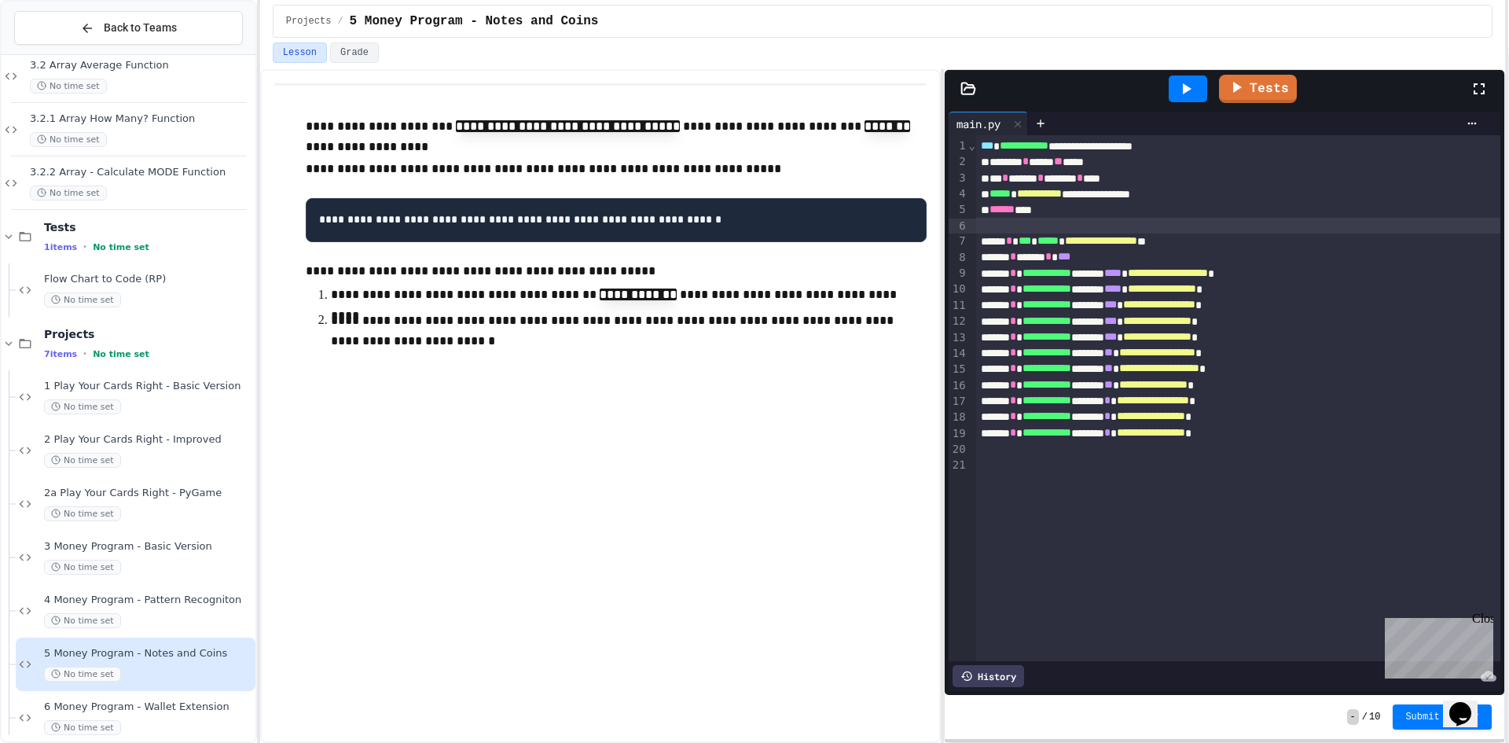
click at [1195, 97] on icon at bounding box center [1185, 88] width 19 height 19
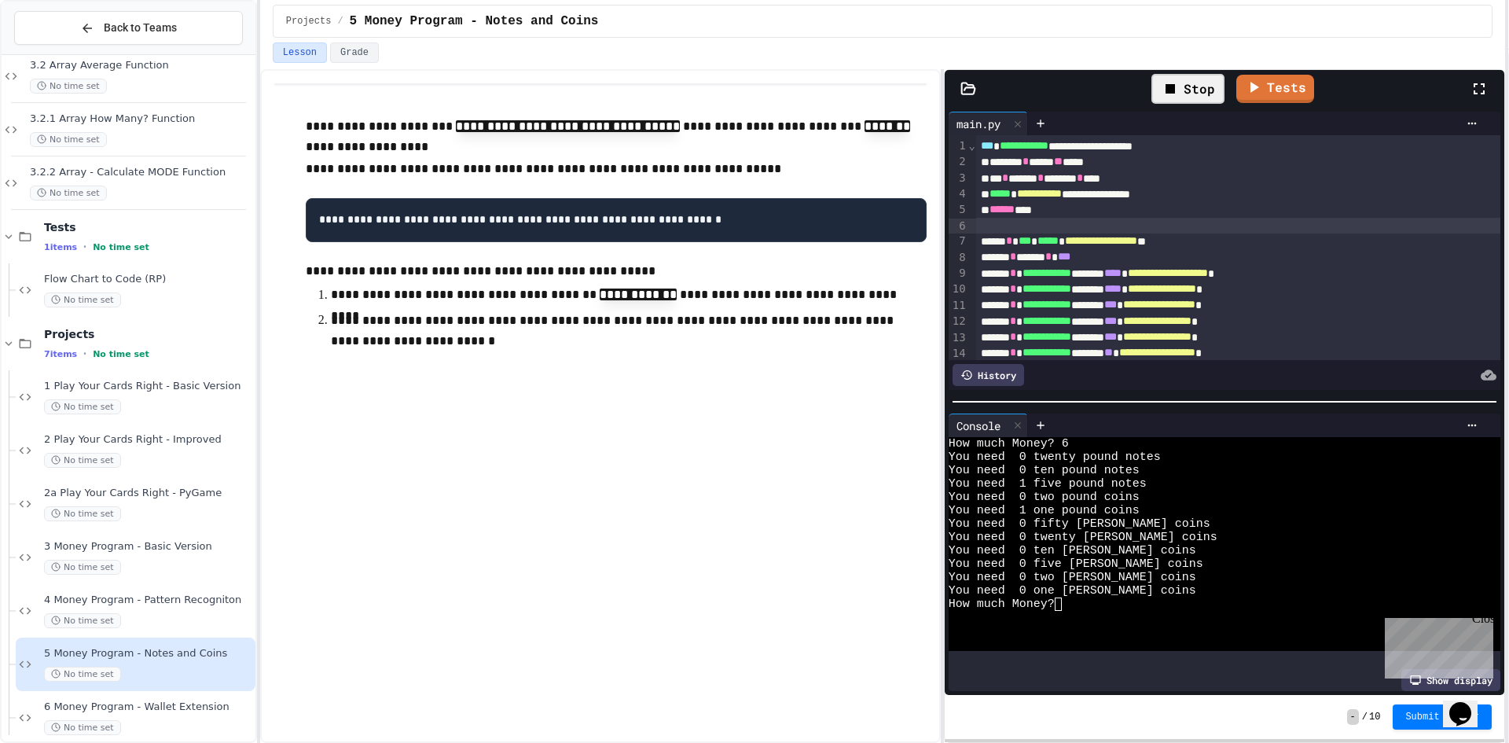
click at [1170, 598] on div "How much Money?" at bounding box center [1209, 603] width 523 height 13
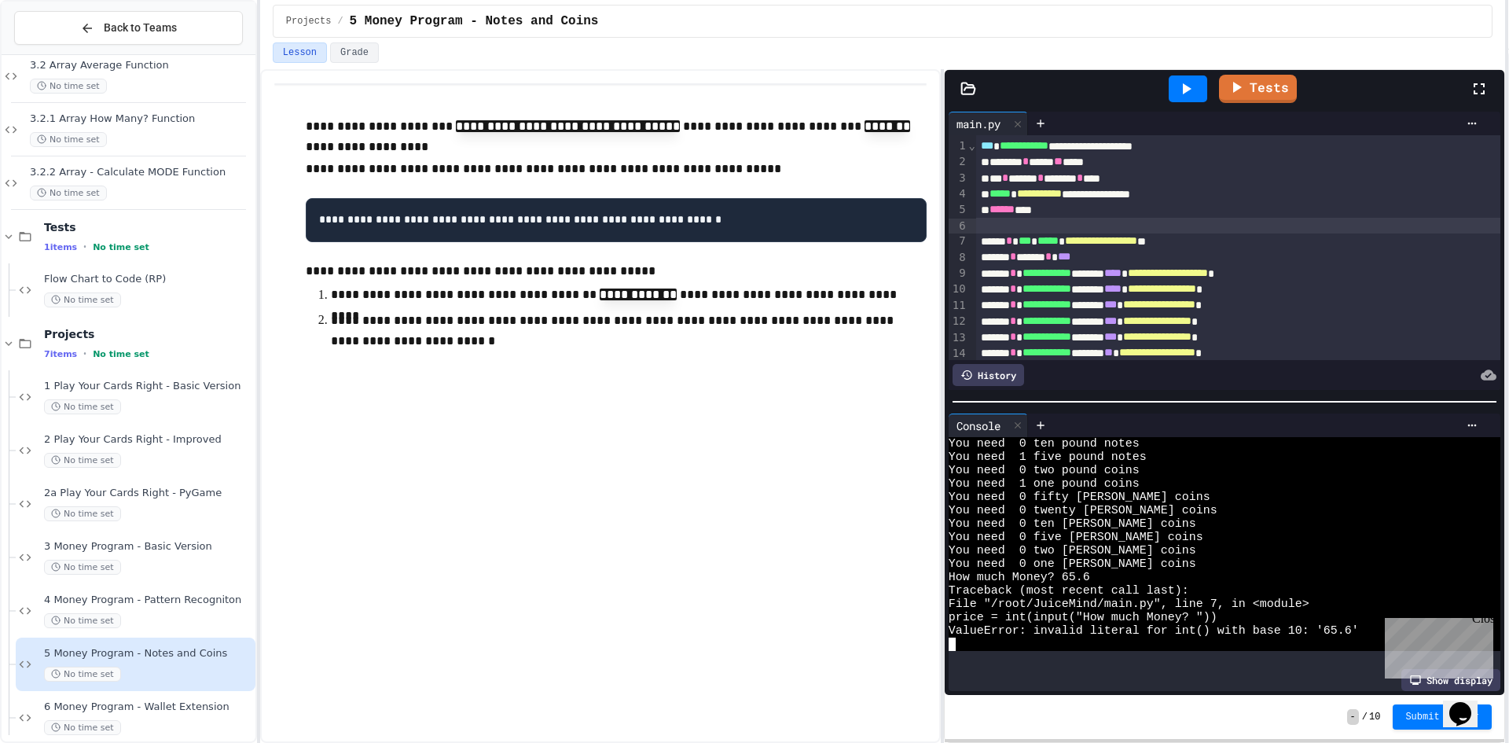
scroll to position [0, 0]
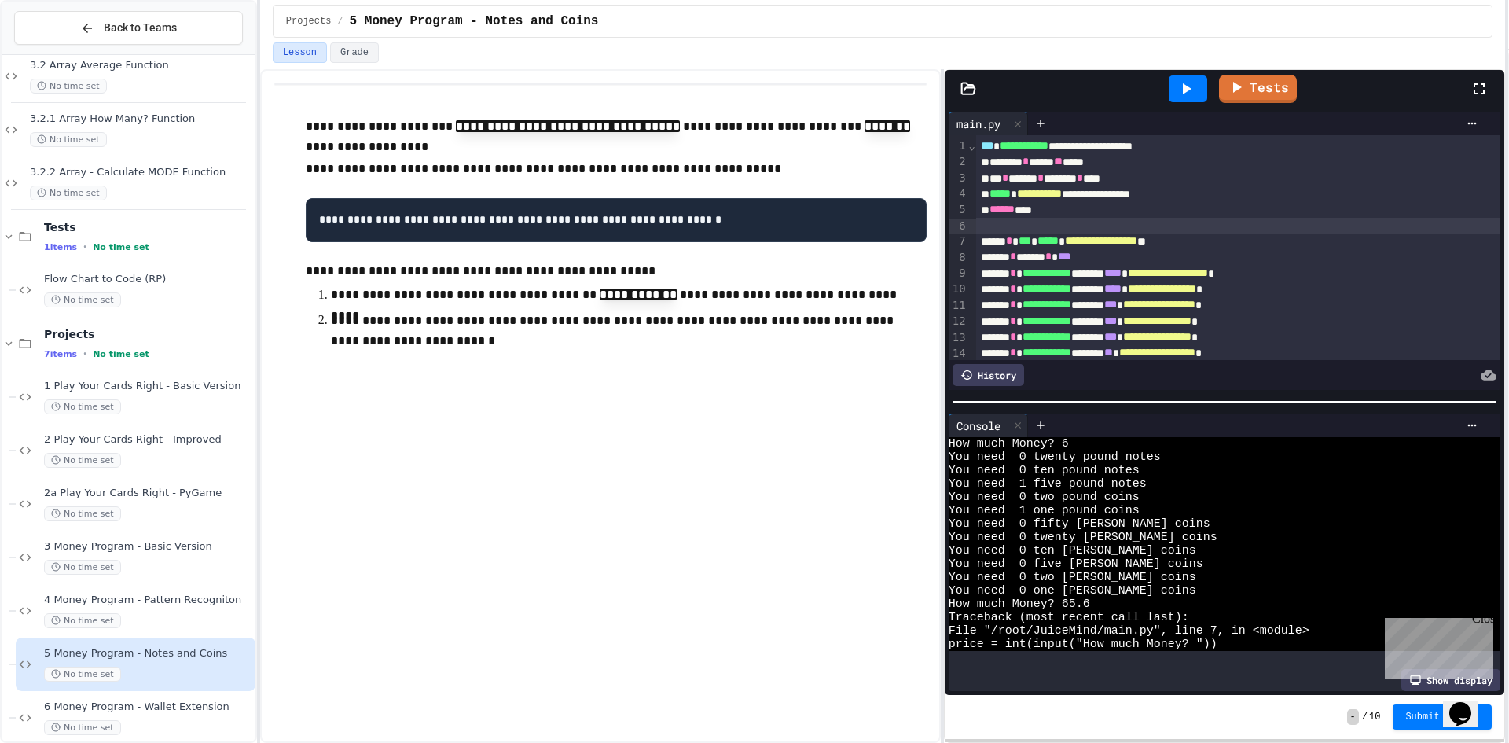
click at [1183, 96] on icon at bounding box center [1185, 88] width 19 height 19
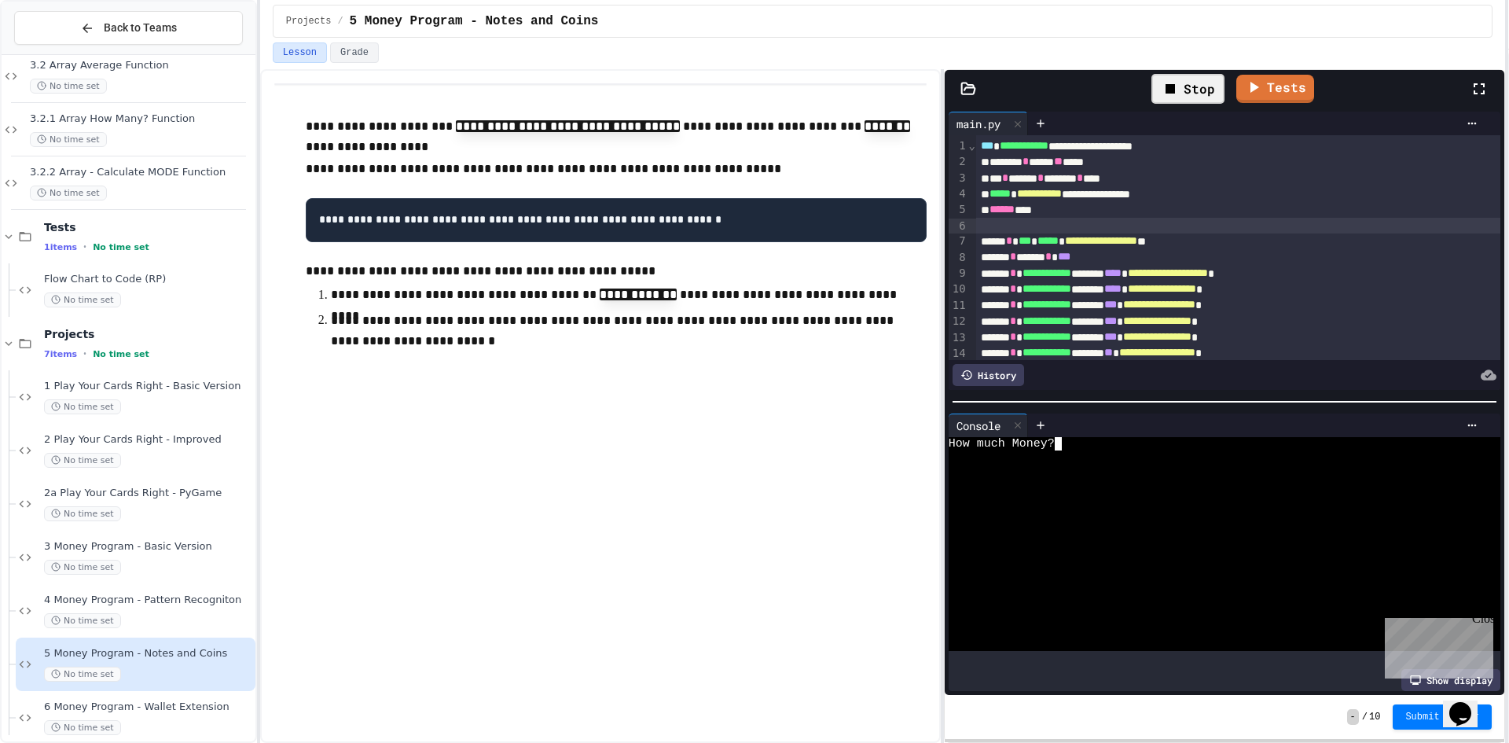
click at [1190, 450] on div at bounding box center [1209, 456] width 523 height 13
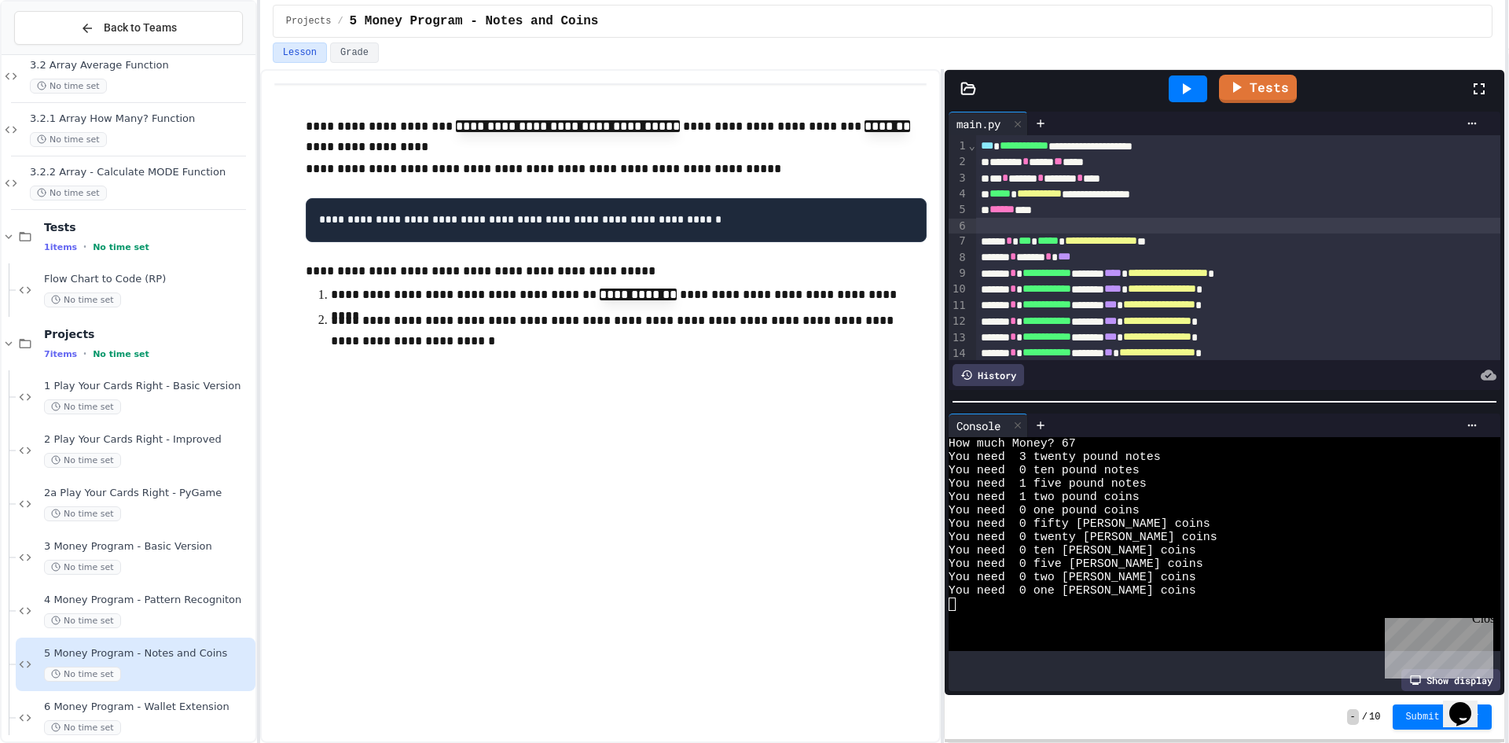
click at [1197, 94] on div at bounding box center [1187, 88] width 39 height 27
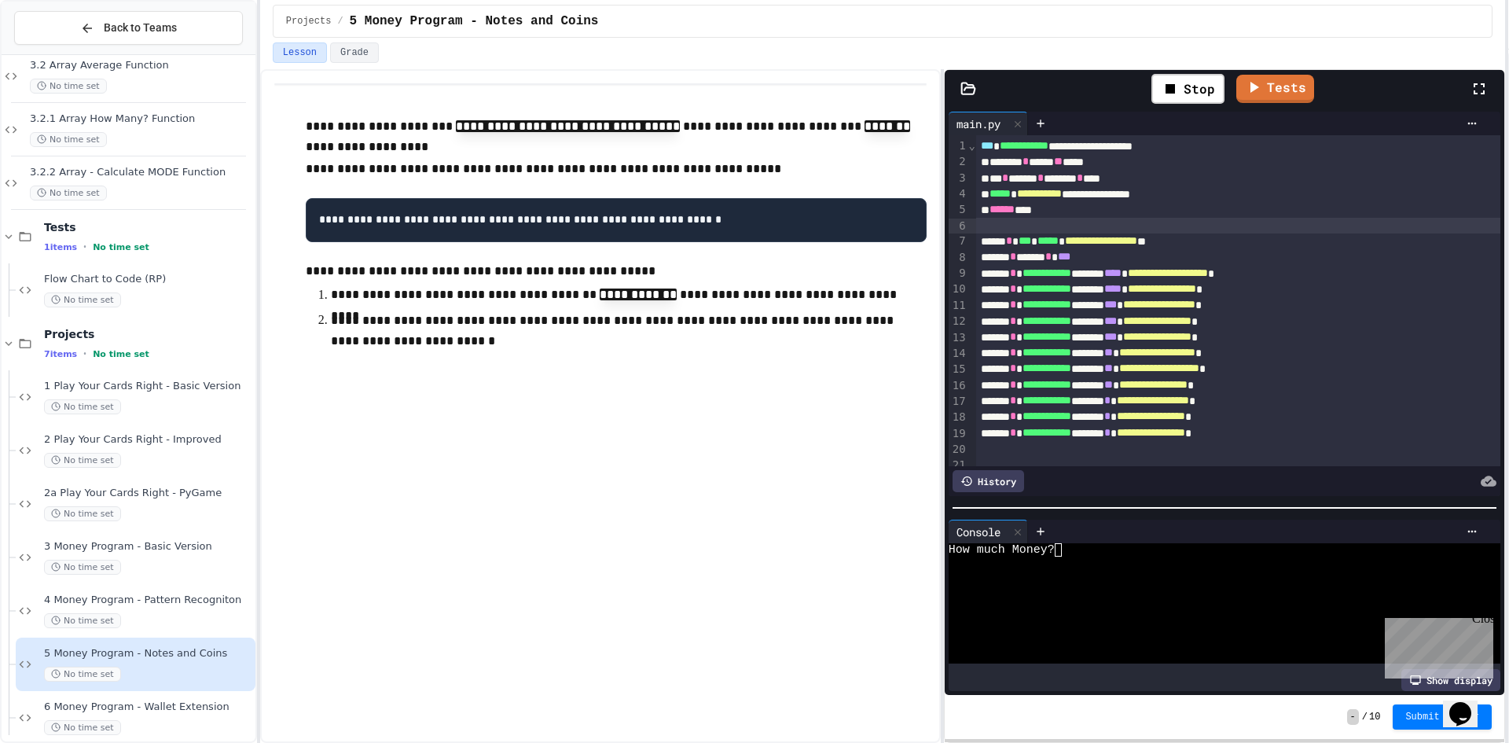
click at [1213, 507] on div at bounding box center [1224, 508] width 559 height 16
click at [1033, 260] on div "****** * ***** * ***" at bounding box center [1221, 257] width 490 height 16
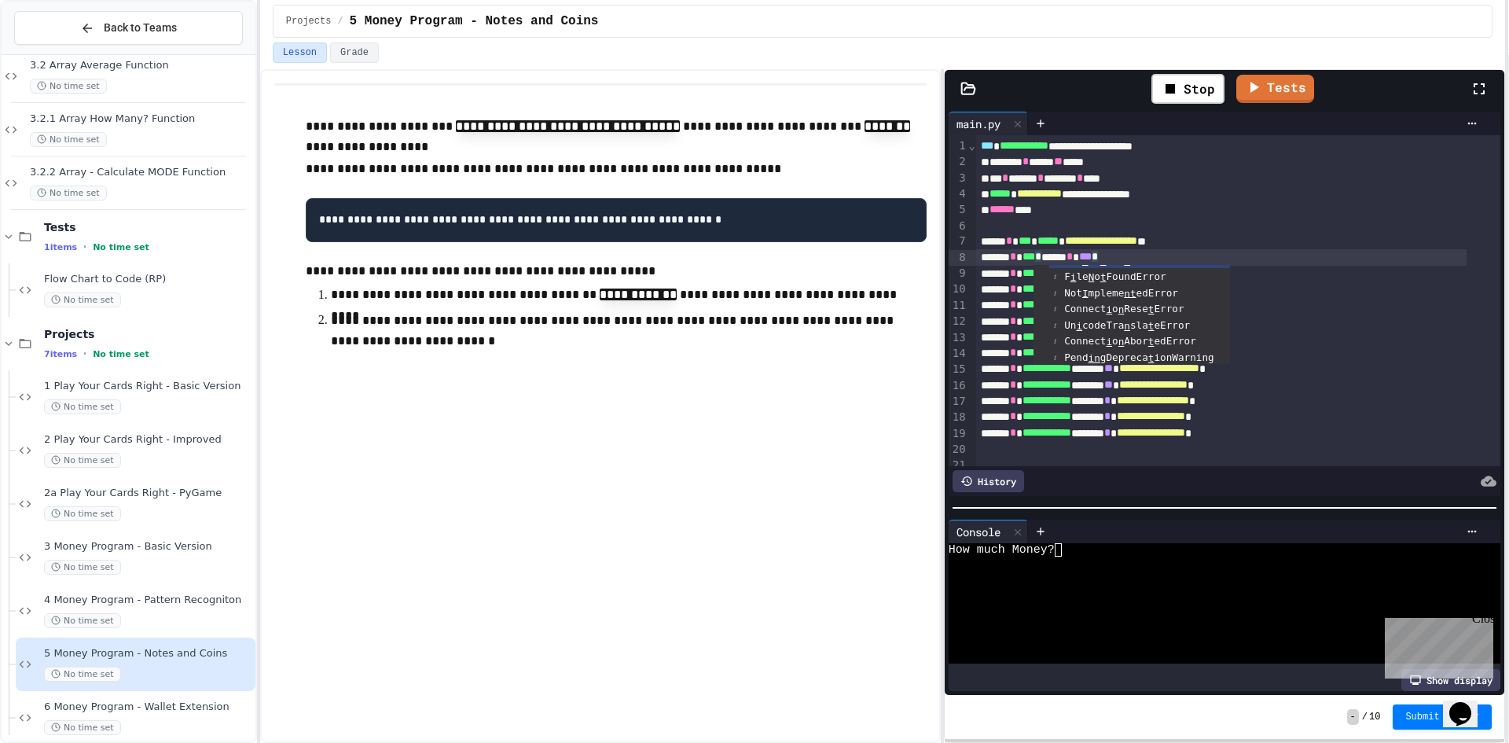
scroll to position [85, 0]
click at [1031, 242] on span "***" at bounding box center [1024, 240] width 13 height 11
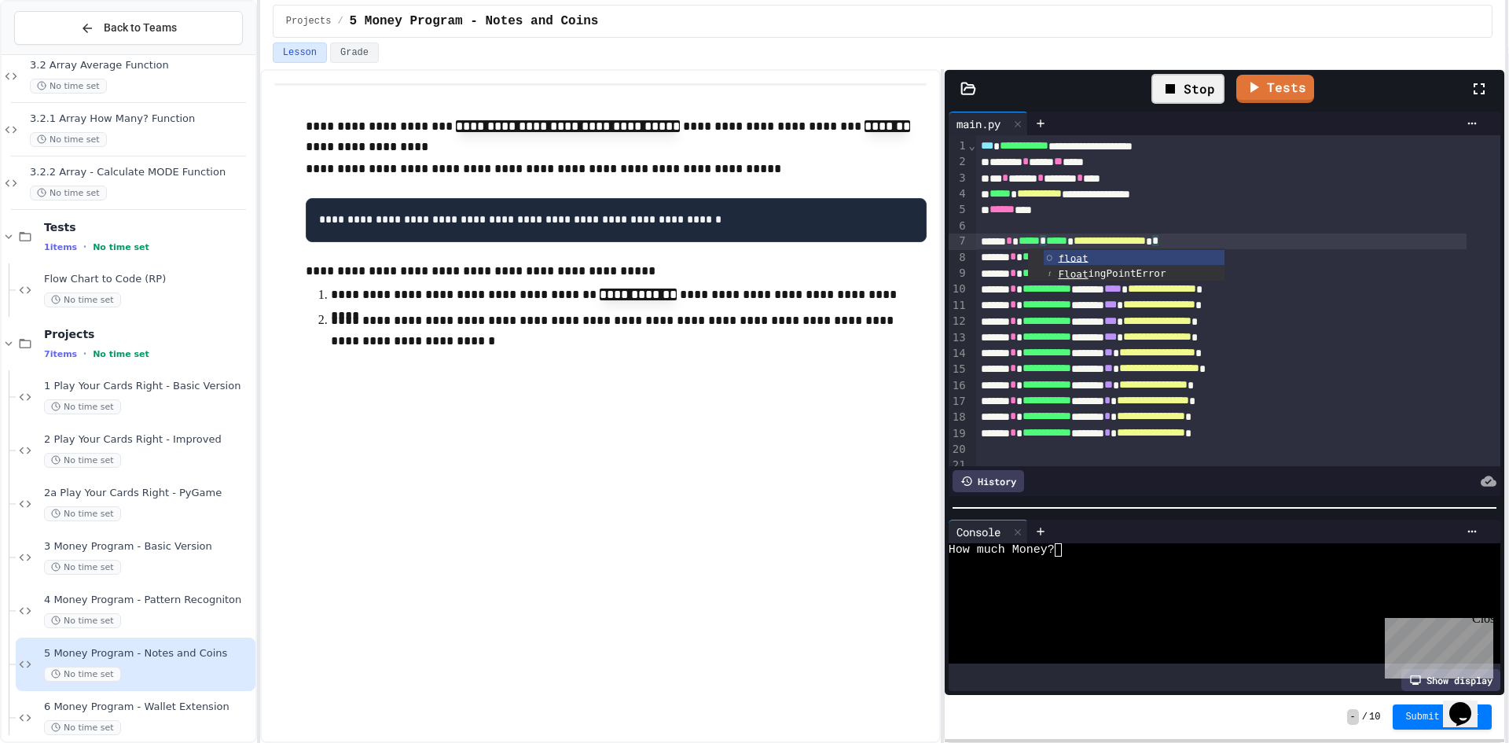
click at [1165, 82] on icon at bounding box center [1170, 88] width 19 height 19
click at [1194, 86] on icon at bounding box center [1185, 88] width 19 height 19
click at [1125, 556] on div at bounding box center [1209, 562] width 523 height 13
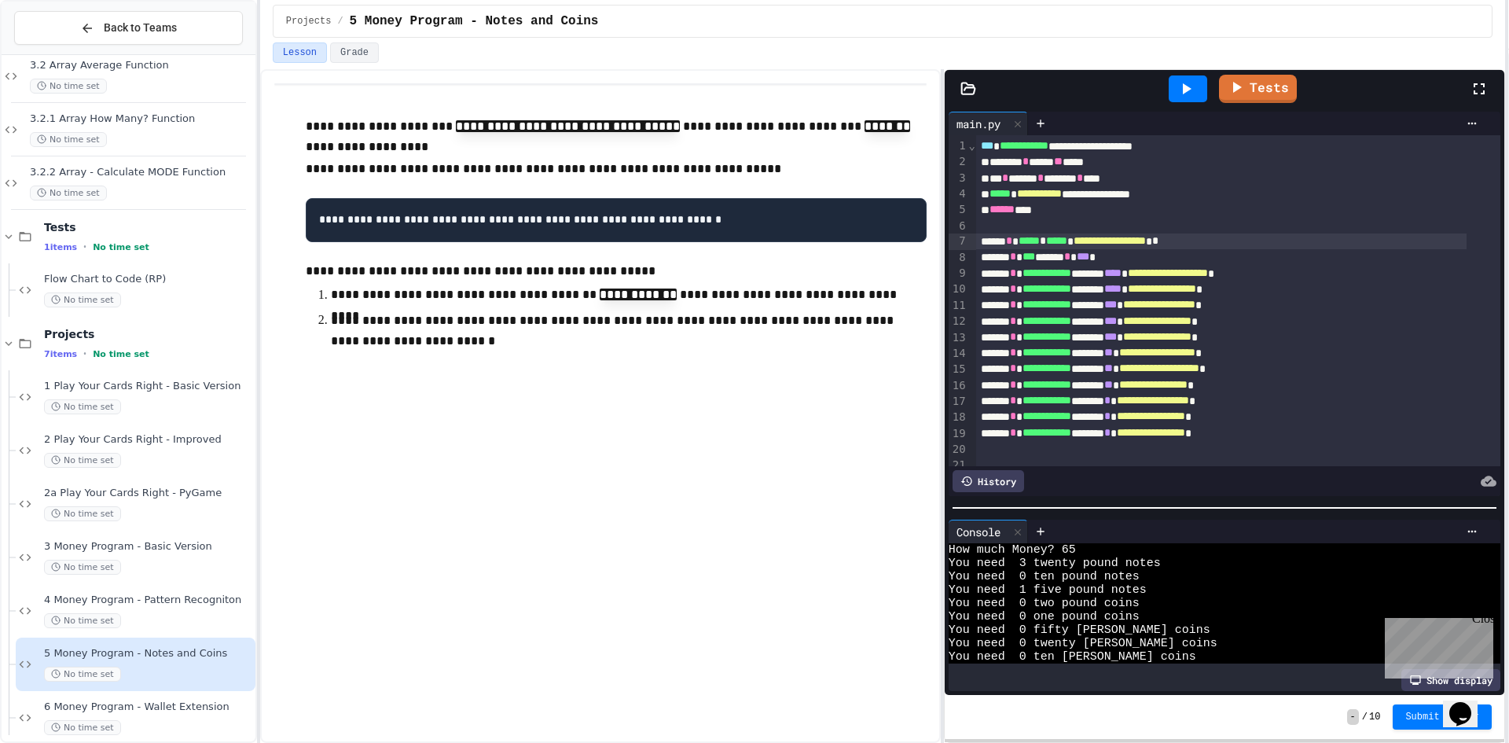
scroll to position [0, 0]
click at [1180, 90] on icon at bounding box center [1185, 88] width 19 height 19
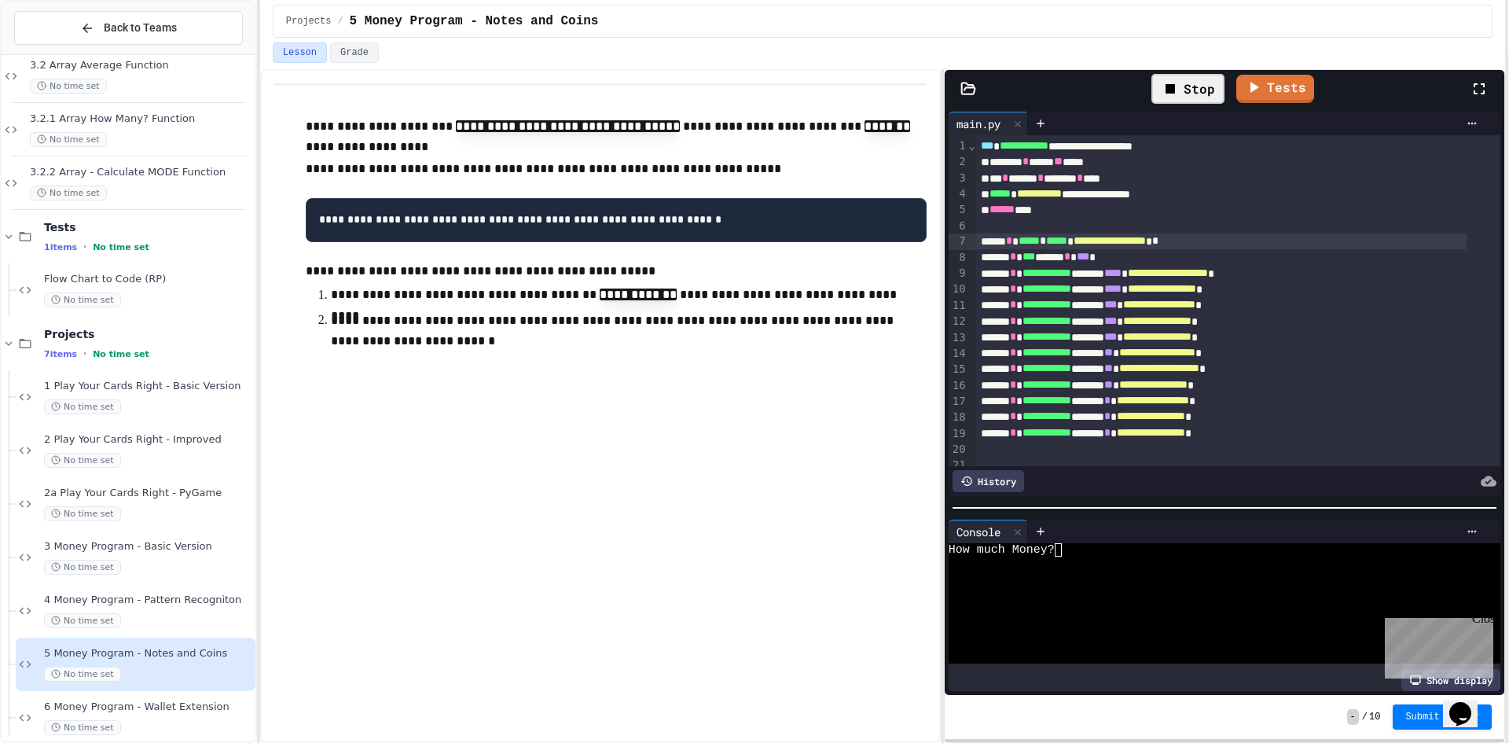
click at [1154, 570] on div at bounding box center [1209, 576] width 523 height 13
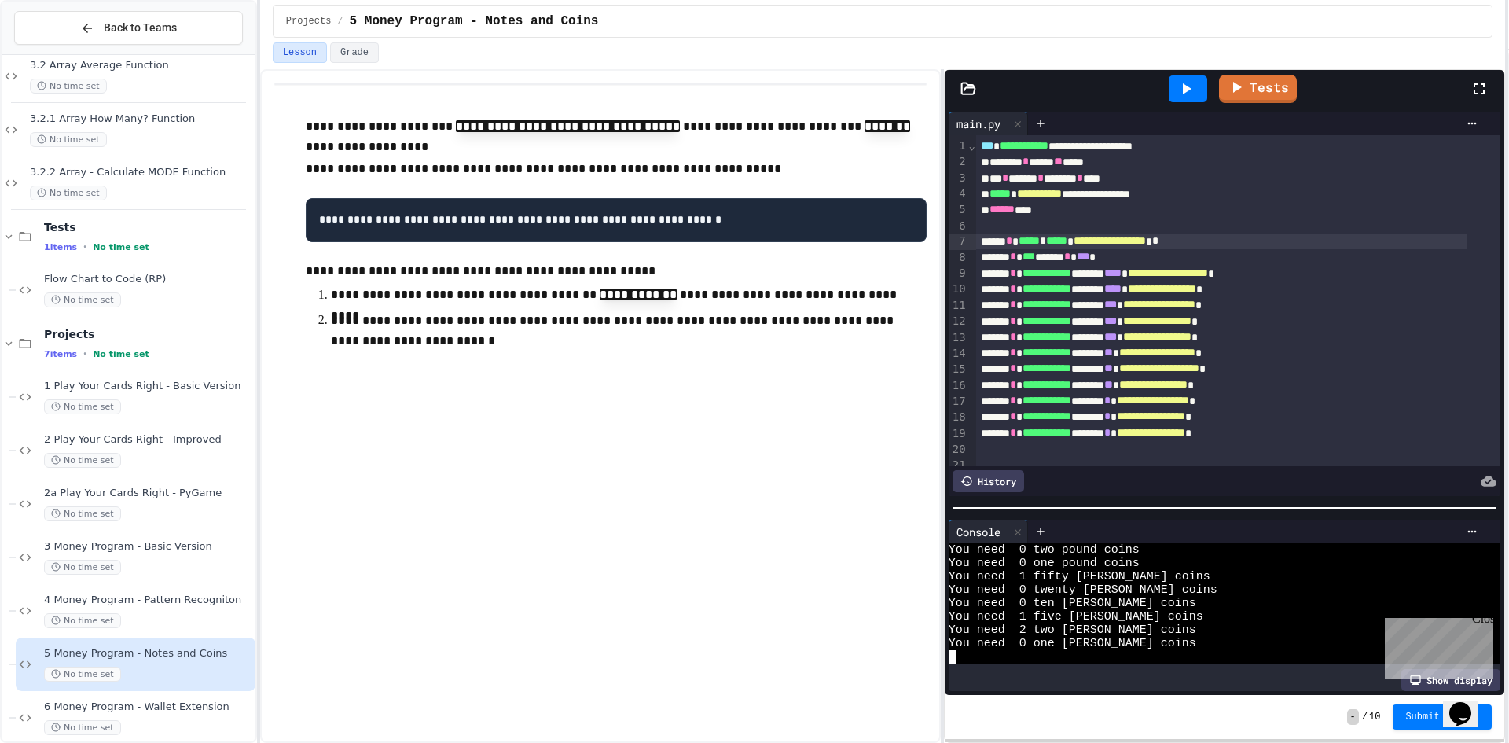
scroll to position [53, 0]
click at [1284, 90] on link "Tests" at bounding box center [1258, 87] width 76 height 30
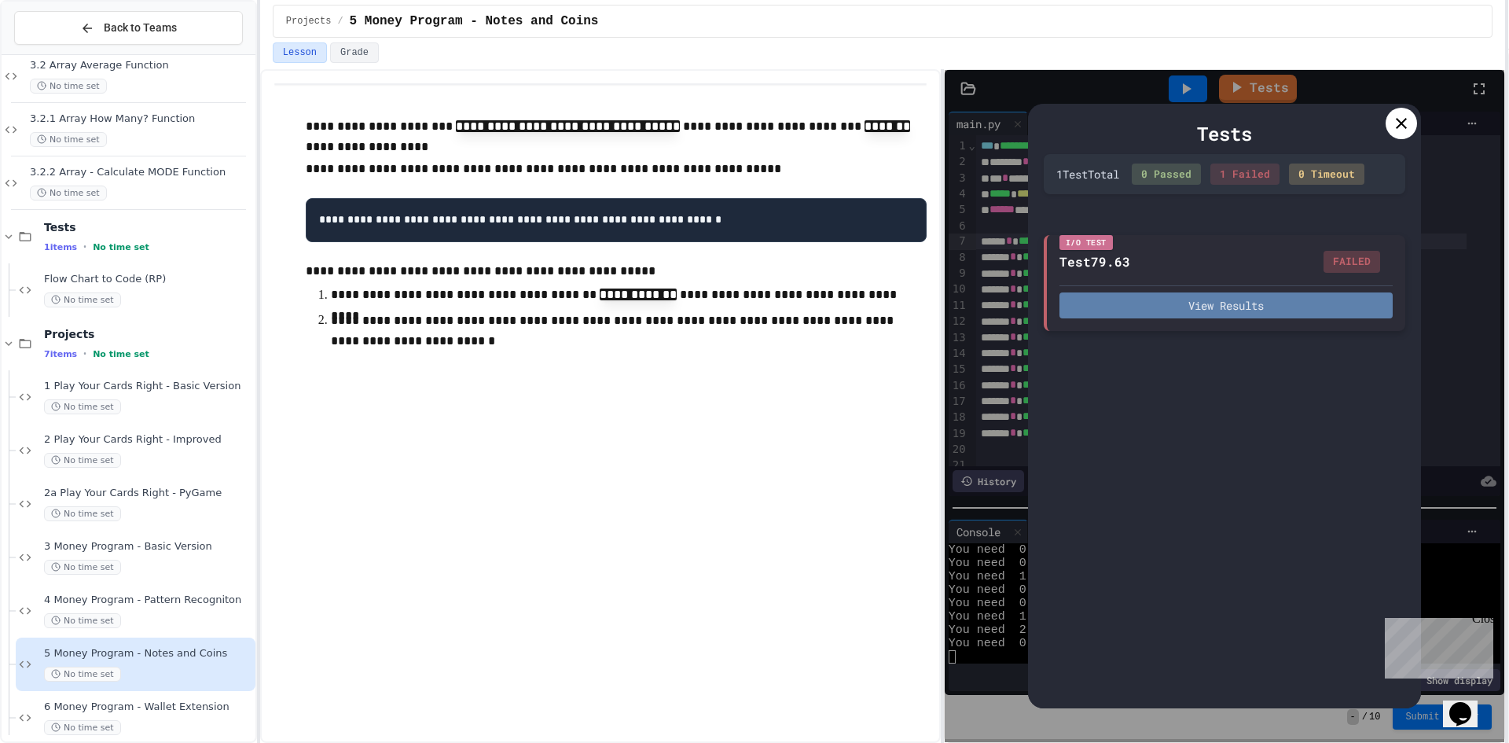
click at [1262, 308] on button "View Results" at bounding box center [1225, 305] width 333 height 26
click at [1393, 116] on icon at bounding box center [1401, 123] width 19 height 19
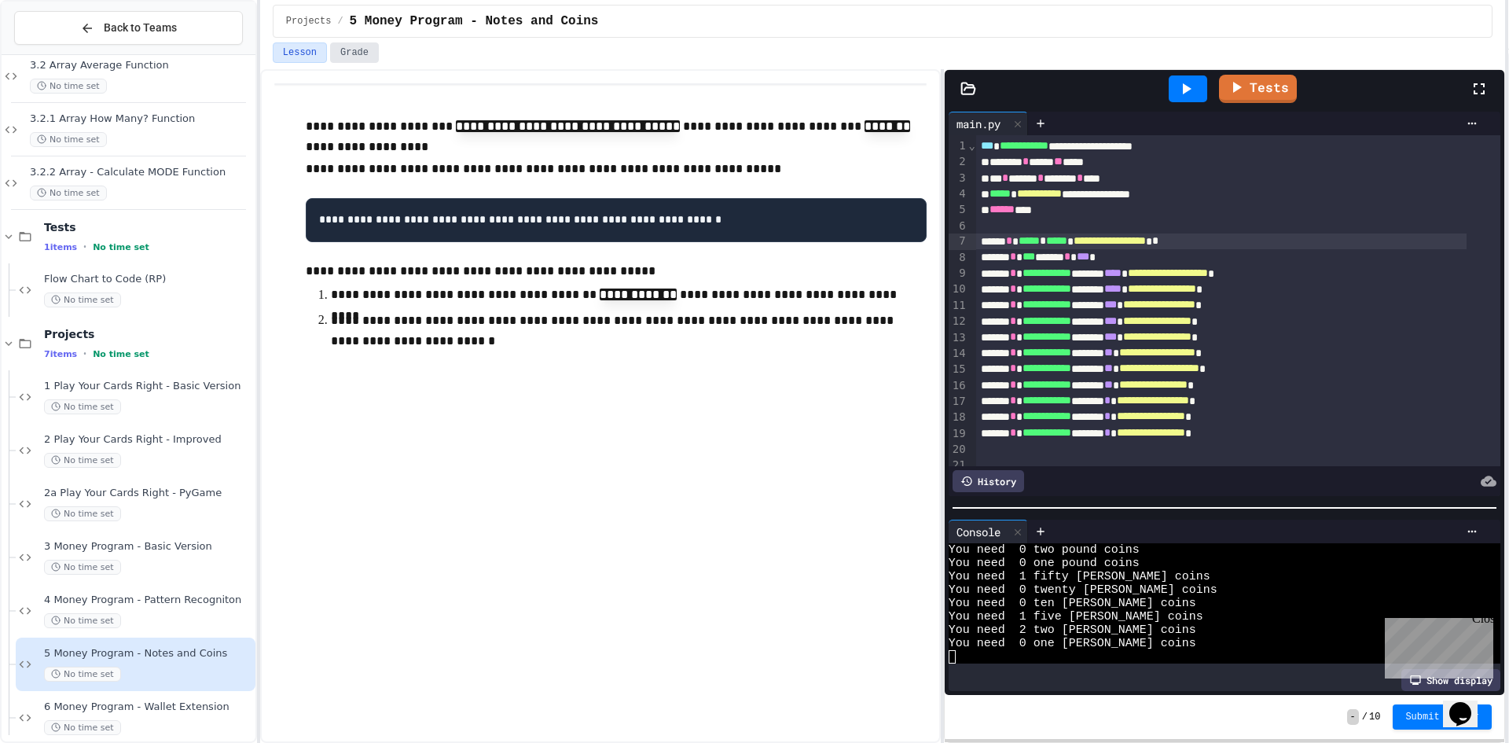
click at [340, 59] on button "Grade" at bounding box center [354, 52] width 49 height 20
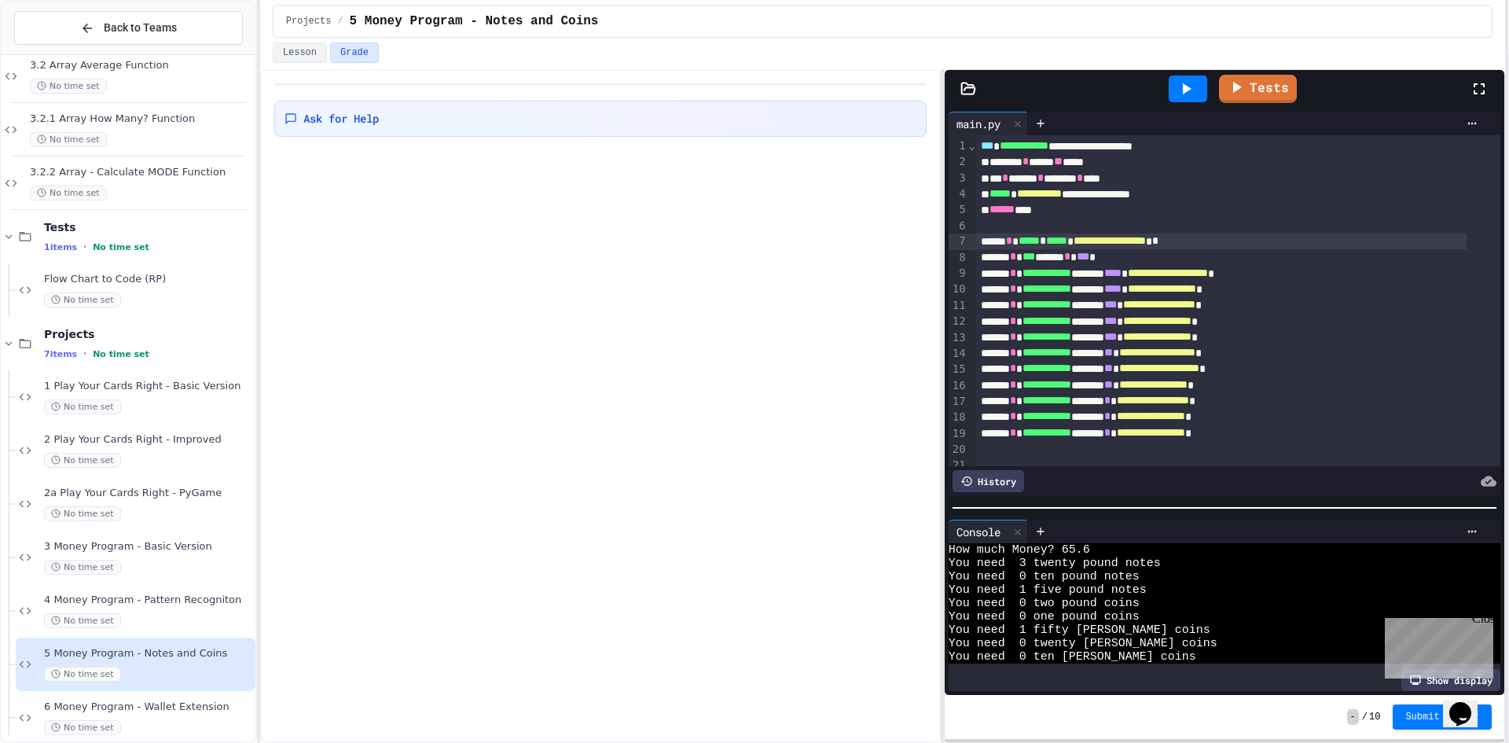
click at [983, 194] on div "**********" at bounding box center [1221, 194] width 490 height 16
click at [988, 197] on div "**********" at bounding box center [1221, 194] width 490 height 16
click at [1000, 195] on span "*****" at bounding box center [999, 193] width 21 height 11
click at [1140, 177] on div "*** * ****** * ******** * ****" at bounding box center [1221, 179] width 490 height 16
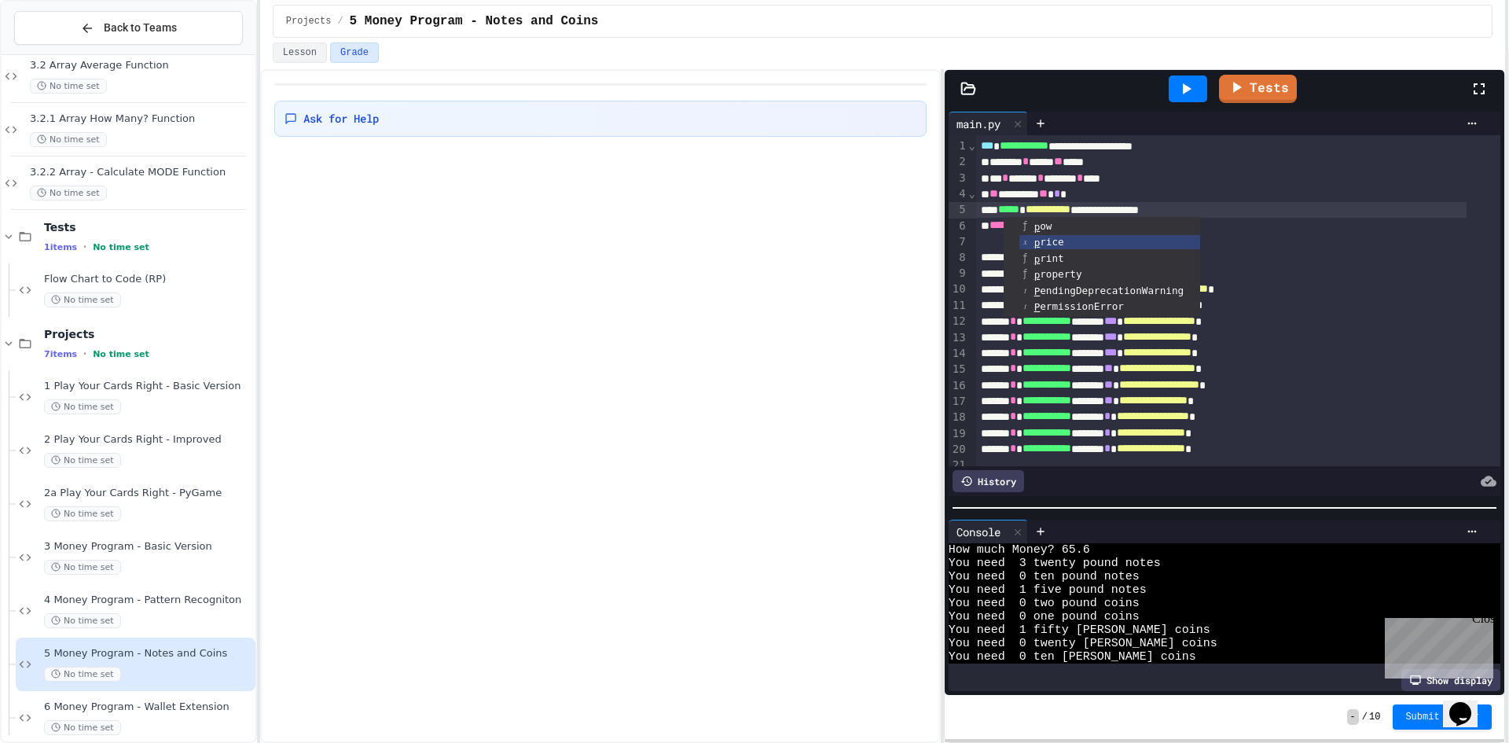
click at [1186, 86] on icon at bounding box center [1187, 88] width 9 height 11
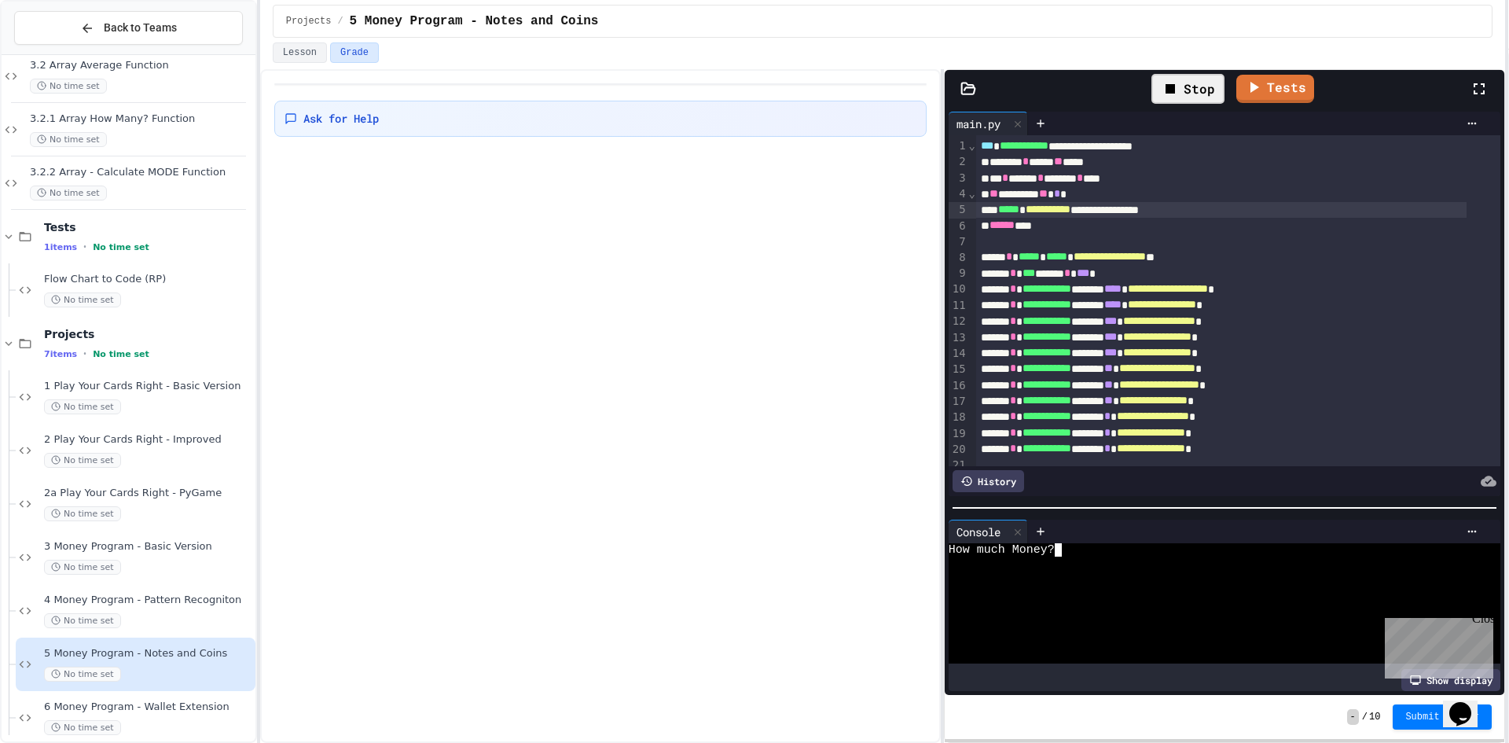
click at [1091, 545] on div "How much Money?" at bounding box center [1209, 549] width 523 height 13
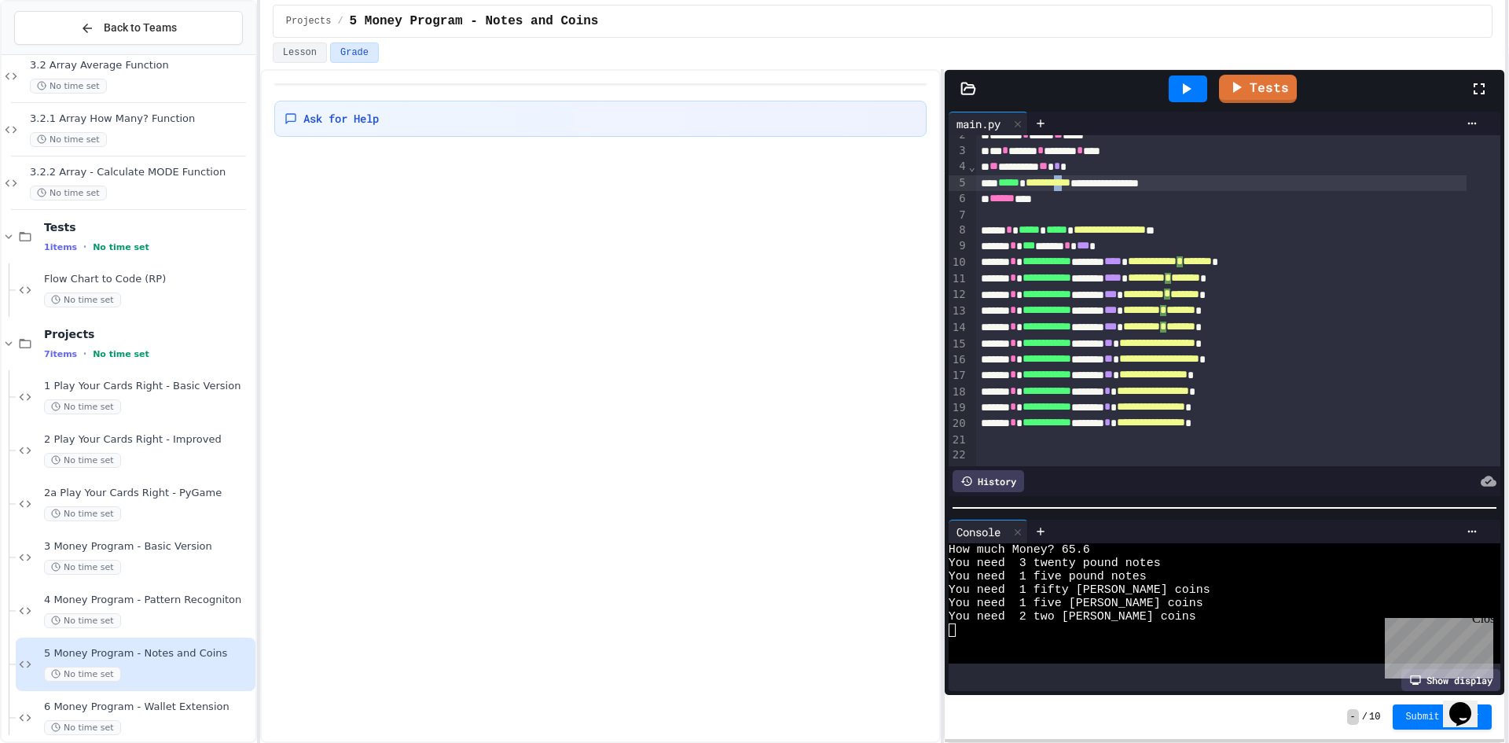
scroll to position [46, 0]
drag, startPoint x: 1095, startPoint y: 165, endPoint x: 1047, endPoint y: 169, distance: 48.9
click at [1047, 178] on span "**********" at bounding box center [1047, 183] width 45 height 11
click at [1190, 90] on icon at bounding box center [1187, 88] width 9 height 11
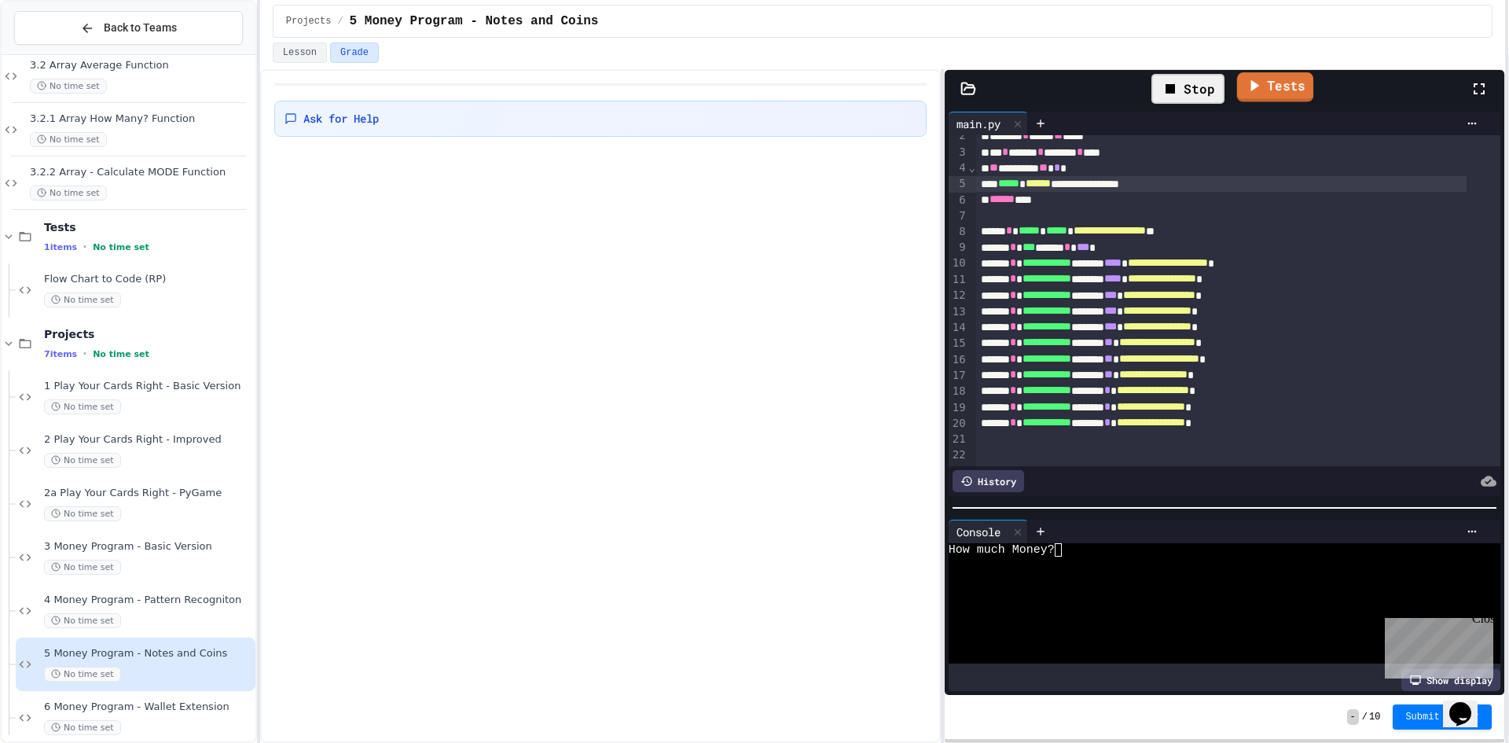
click at [1289, 97] on link "Tests" at bounding box center [1275, 87] width 76 height 30
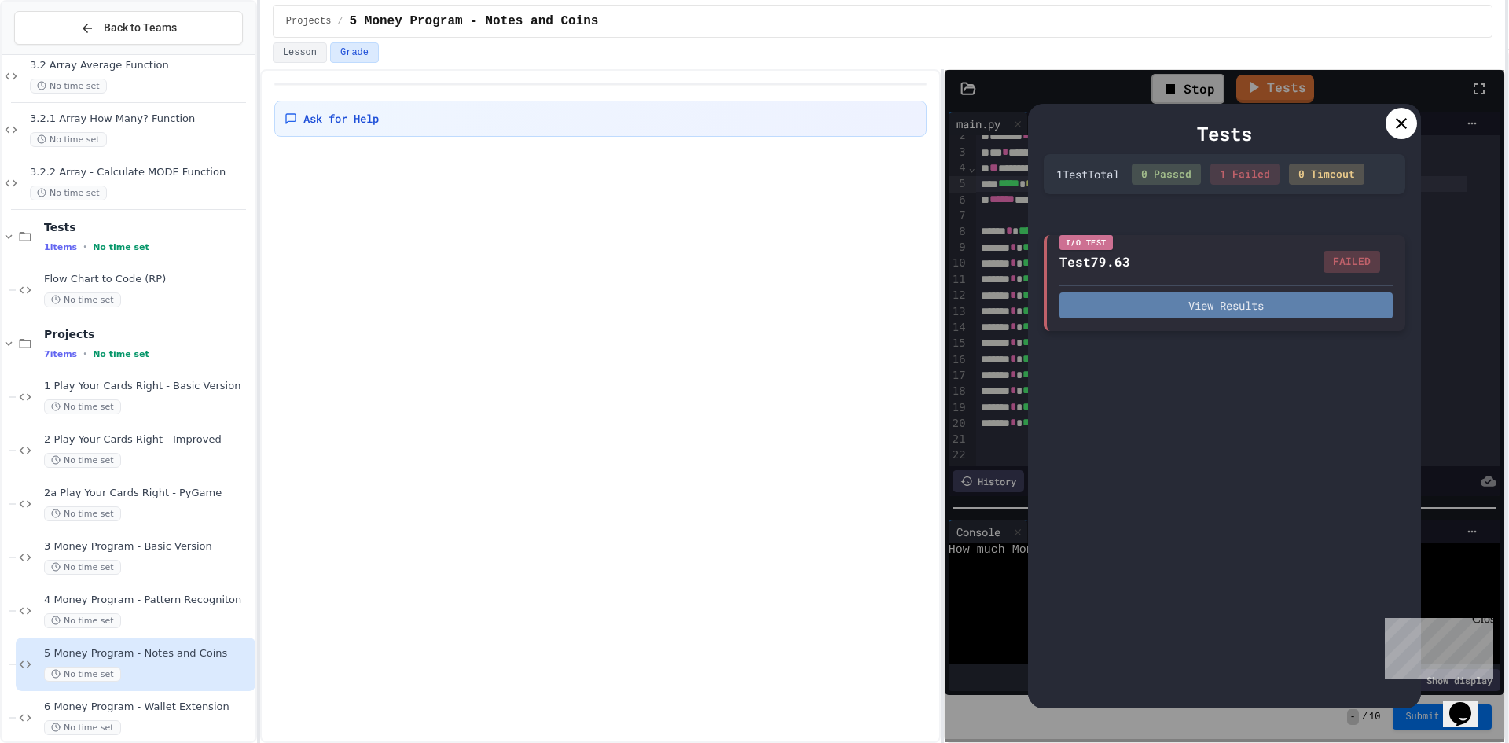
click at [1286, 311] on button "View Results" at bounding box center [1225, 305] width 333 height 26
click at [1385, 123] on div at bounding box center [1400, 123] width 31 height 31
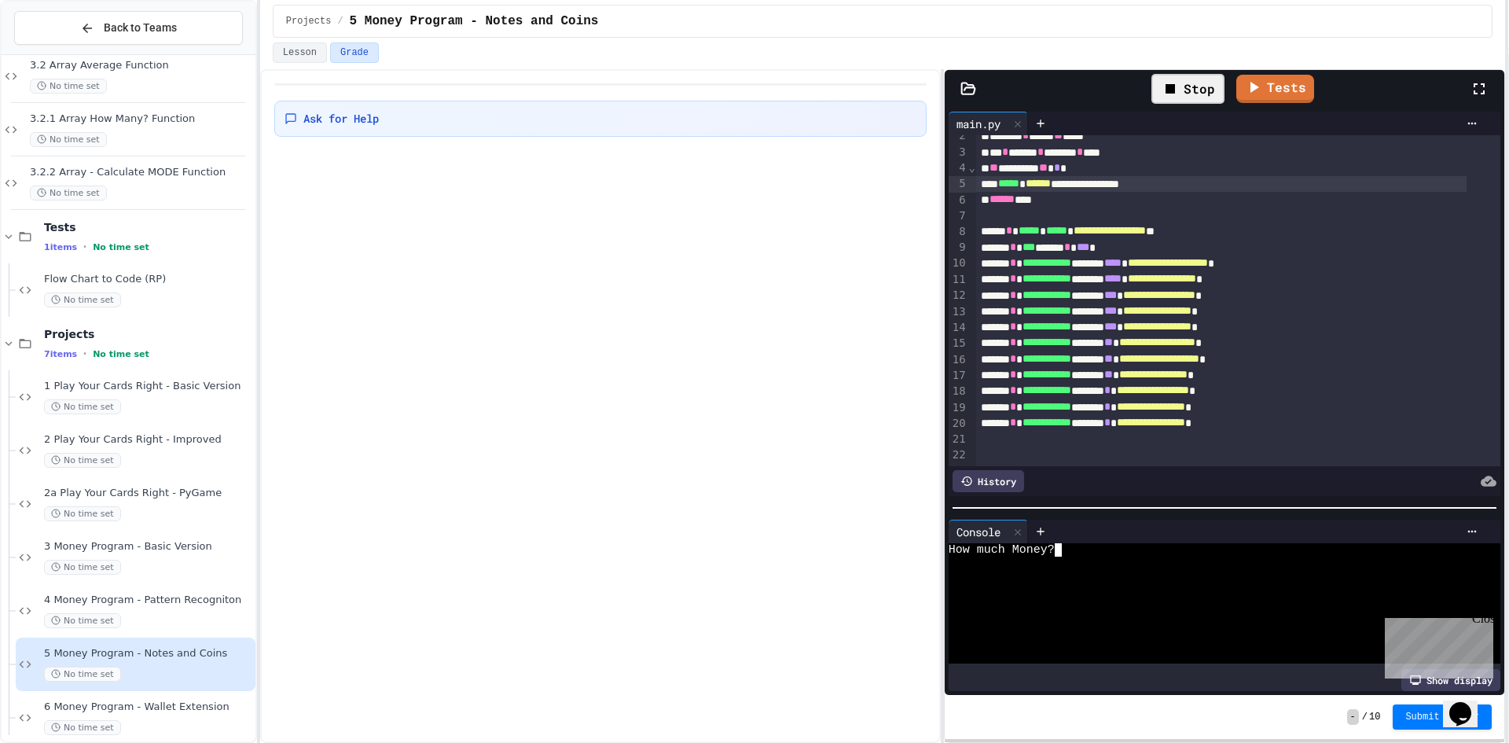
click at [1076, 556] on div at bounding box center [1209, 562] width 523 height 13
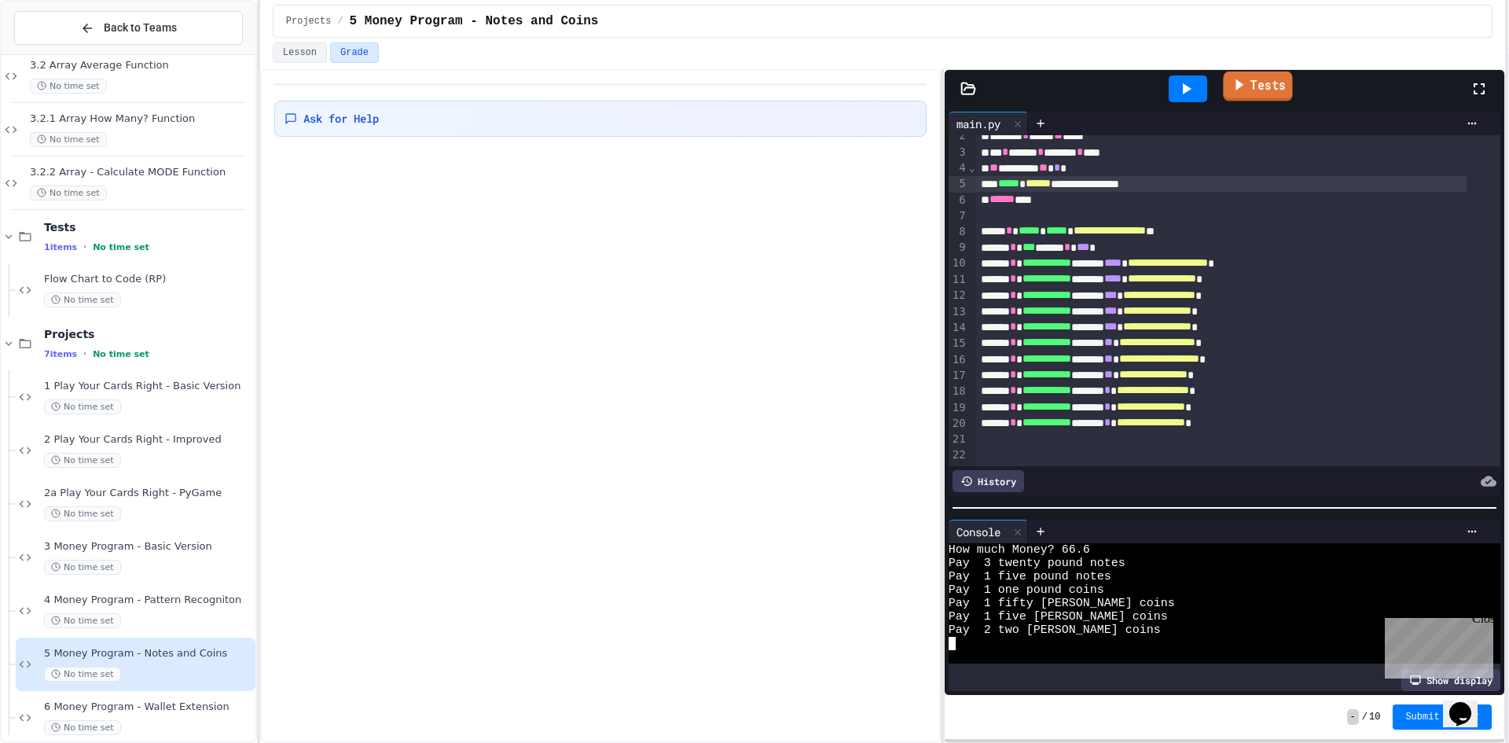
click at [1248, 94] on link "Tests" at bounding box center [1257, 87] width 69 height 30
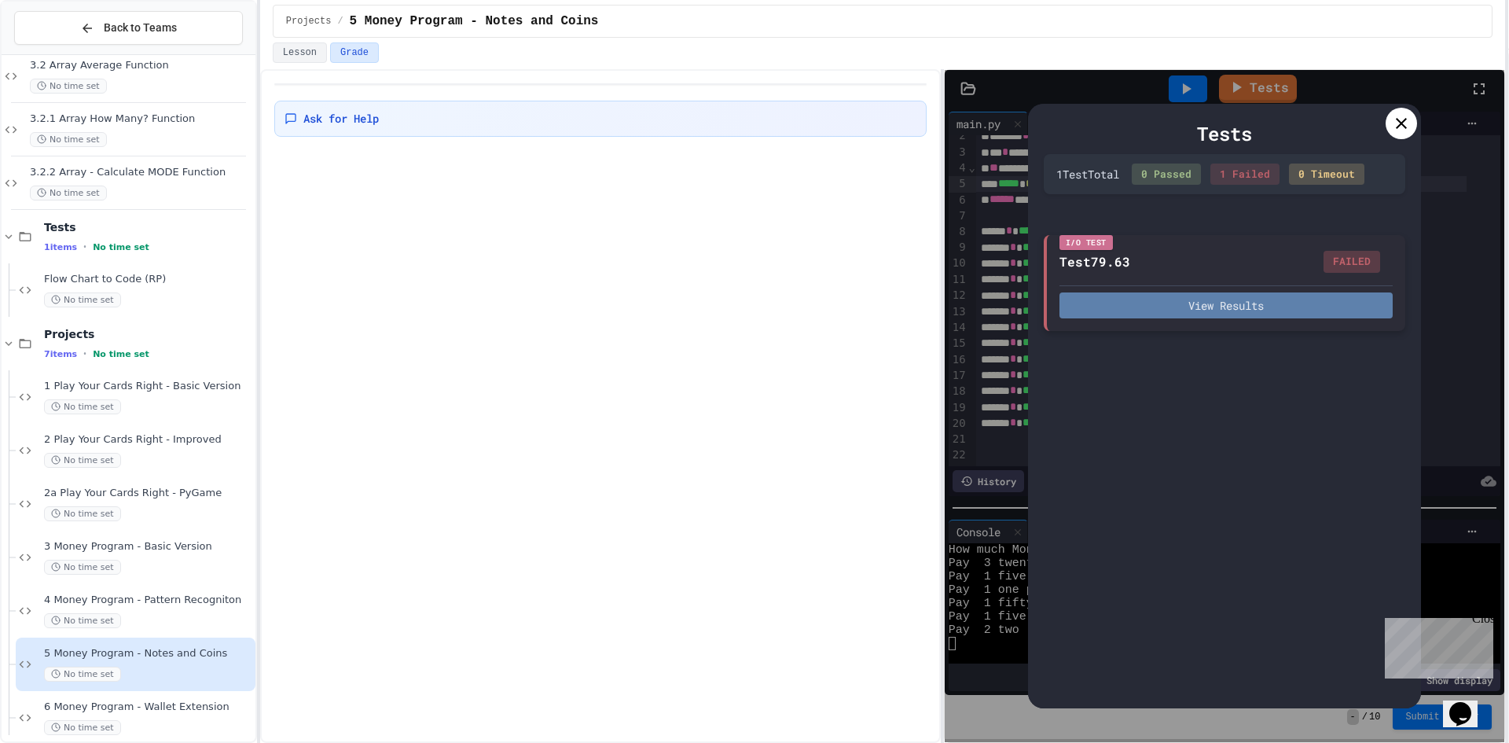
click at [1224, 303] on button "View Results" at bounding box center [1225, 305] width 333 height 26
click at [1386, 130] on div at bounding box center [1400, 123] width 31 height 31
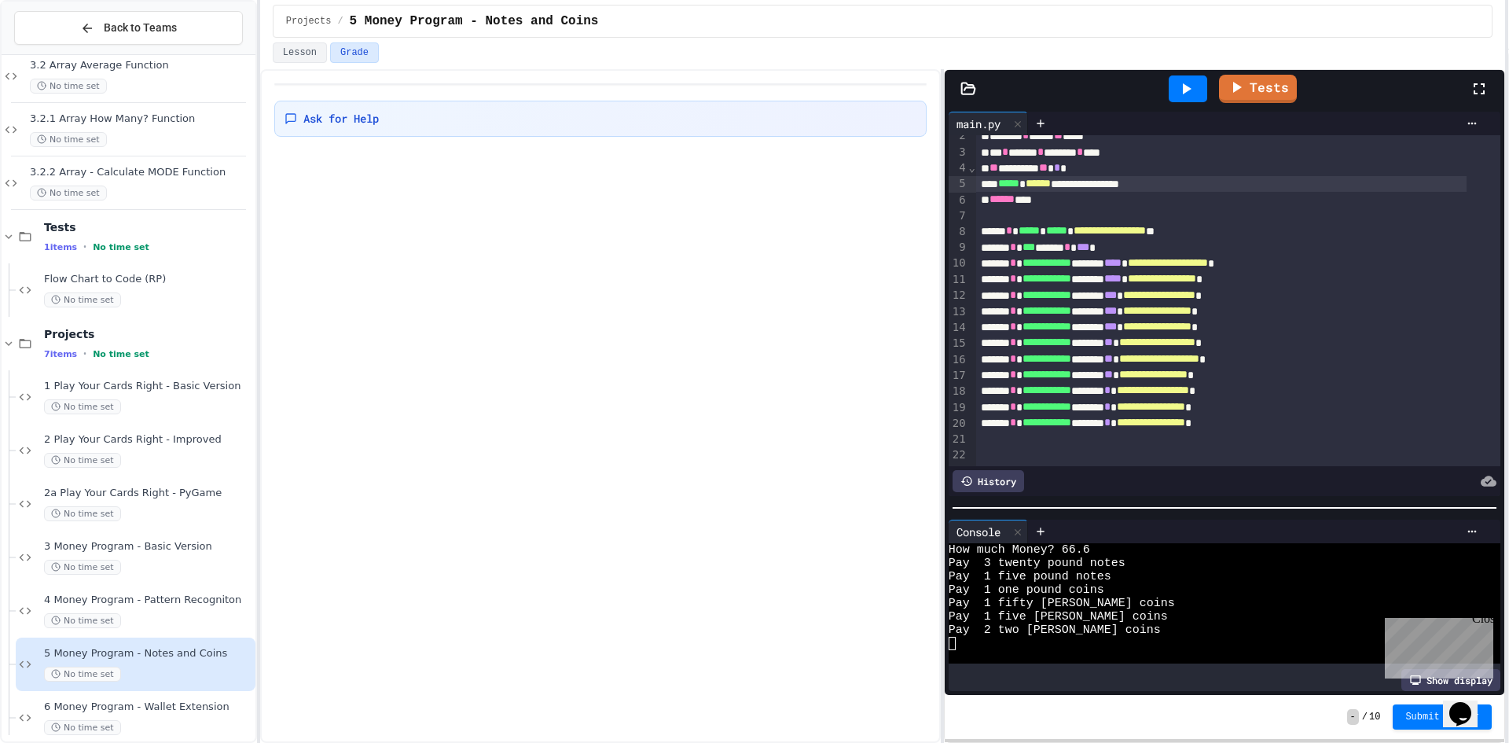
scroll to position [67, 0]
drag, startPoint x: 1420, startPoint y: 720, endPoint x: 1419, endPoint y: 732, distance: 11.8
click at [1419, 732] on div "- / 10 Submit Answer" at bounding box center [1224, 717] width 559 height 44
click at [1436, 718] on span "Submit Answer" at bounding box center [1442, 716] width 74 height 13
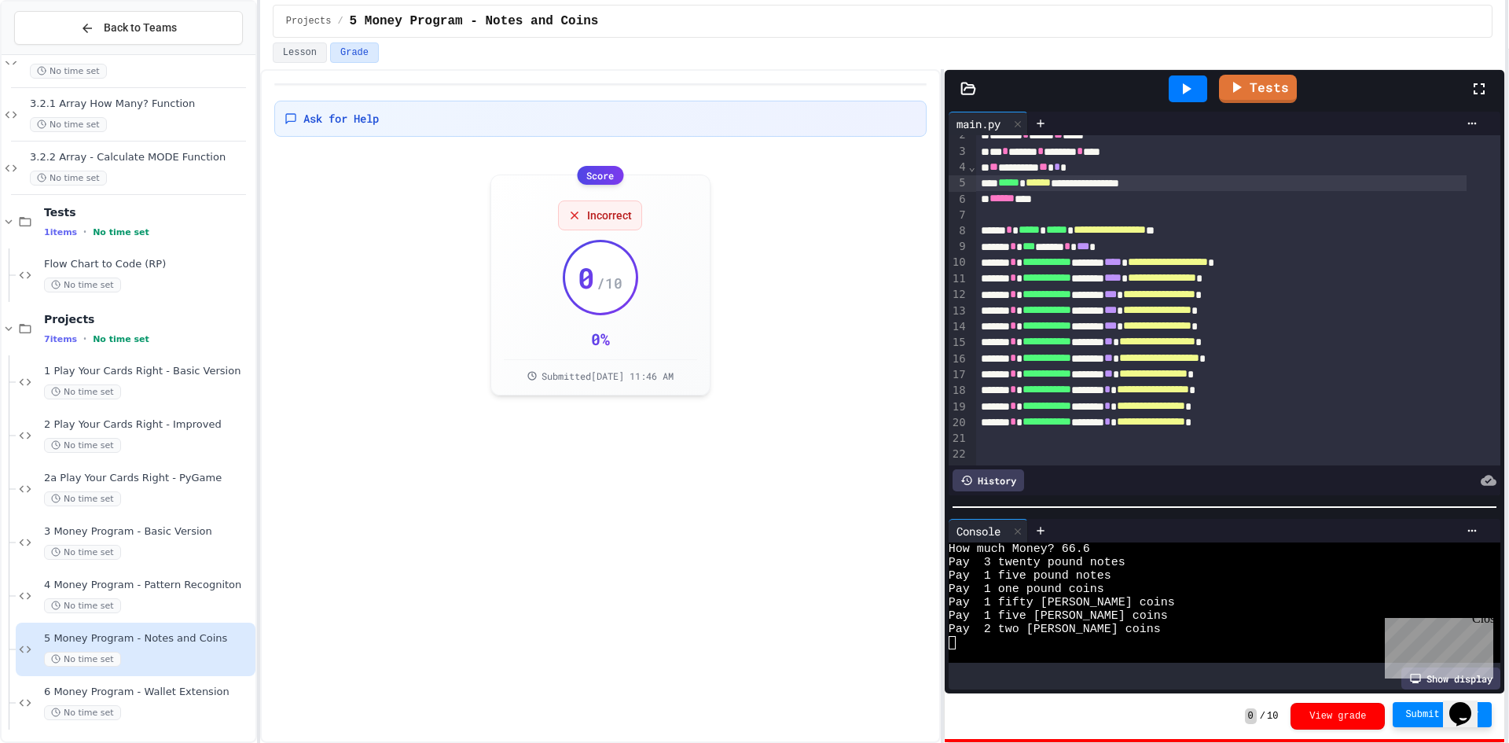
scroll to position [94, 0]
click at [159, 673] on div "6 Money Program - Wallet Extension No time set" at bounding box center [136, 698] width 240 height 53
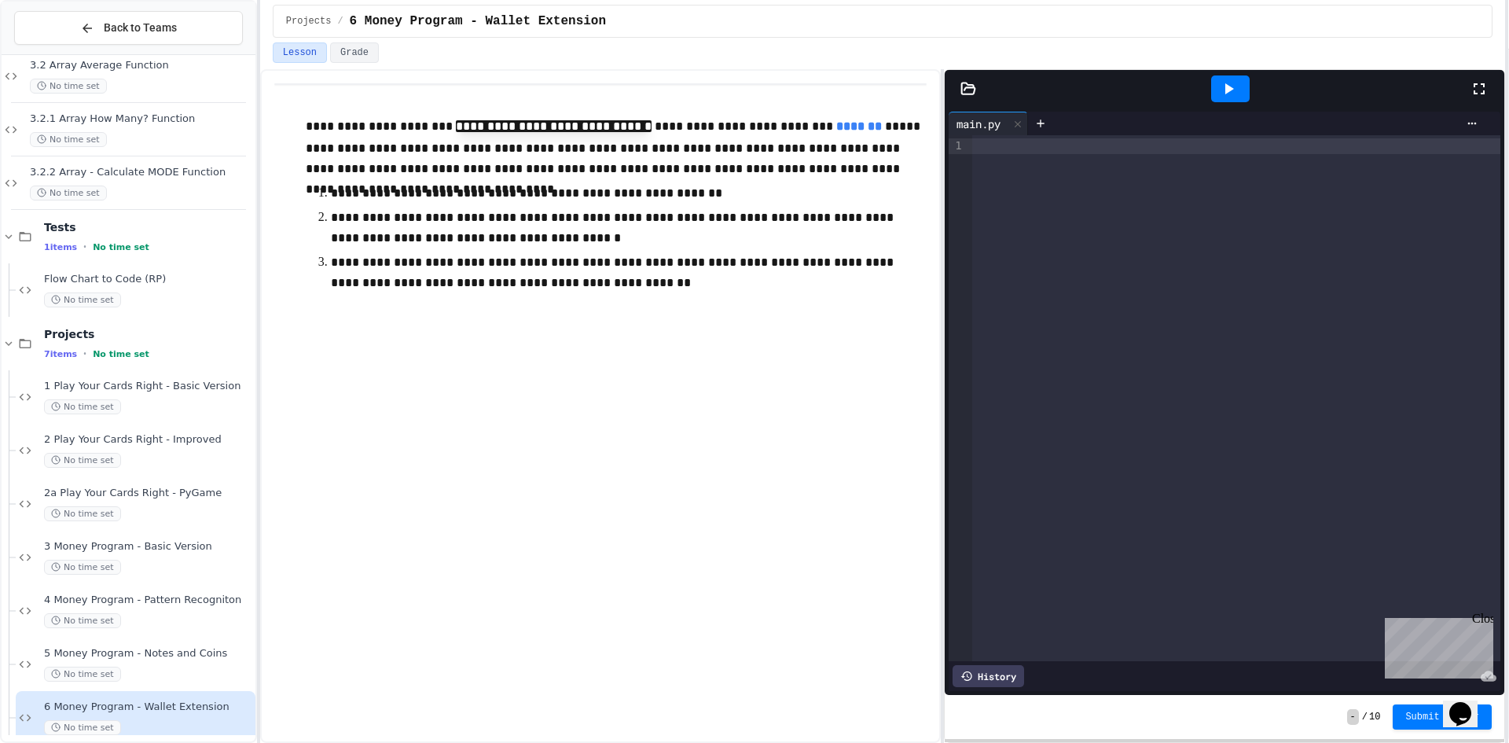
click at [988, 157] on div at bounding box center [1236, 398] width 528 height 526
click at [1220, 81] on icon at bounding box center [1228, 88] width 19 height 19
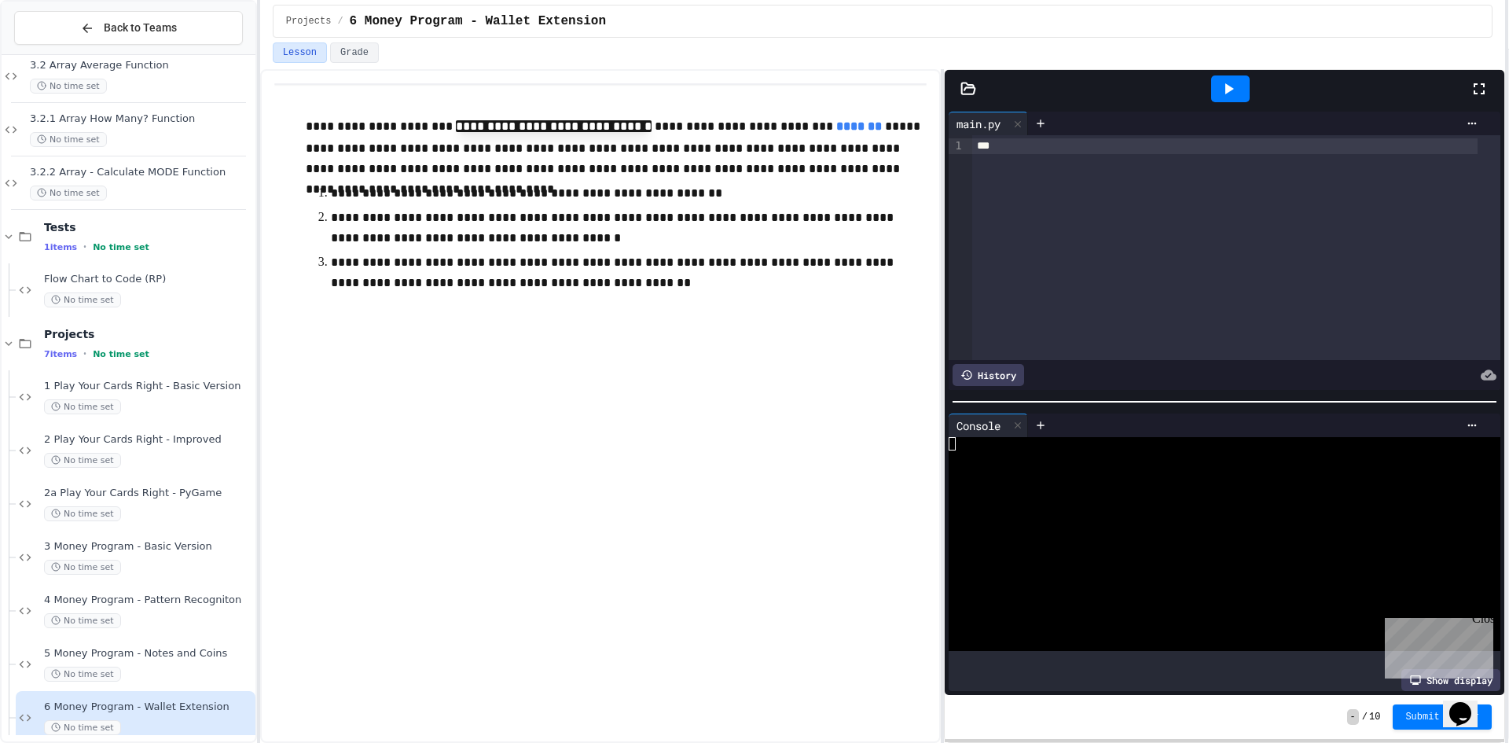
click at [1220, 81] on icon at bounding box center [1228, 88] width 19 height 19
click at [1019, 420] on icon at bounding box center [1017, 425] width 11 height 11
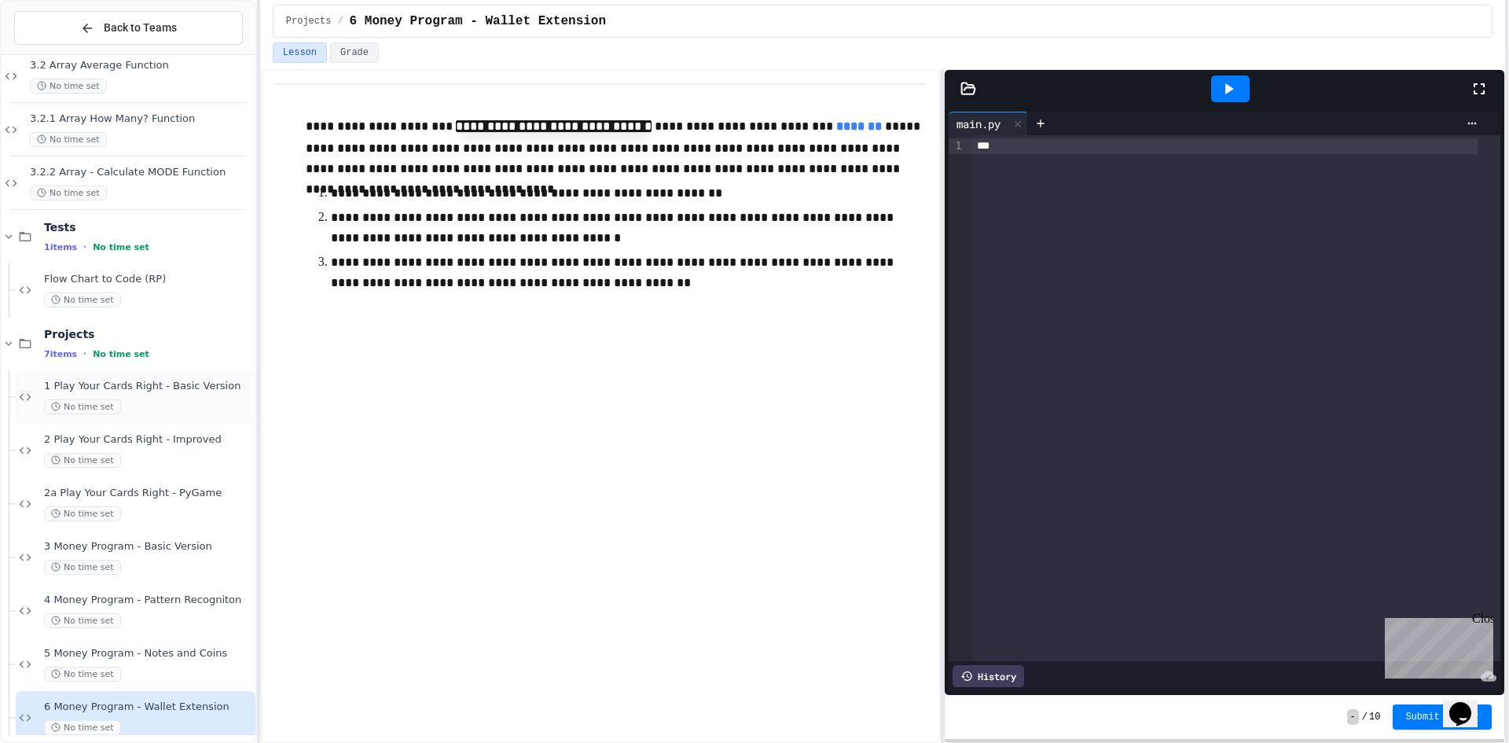
click at [227, 420] on div "1 Play Your Cards Right - Basic Version No time set" at bounding box center [136, 396] width 240 height 53
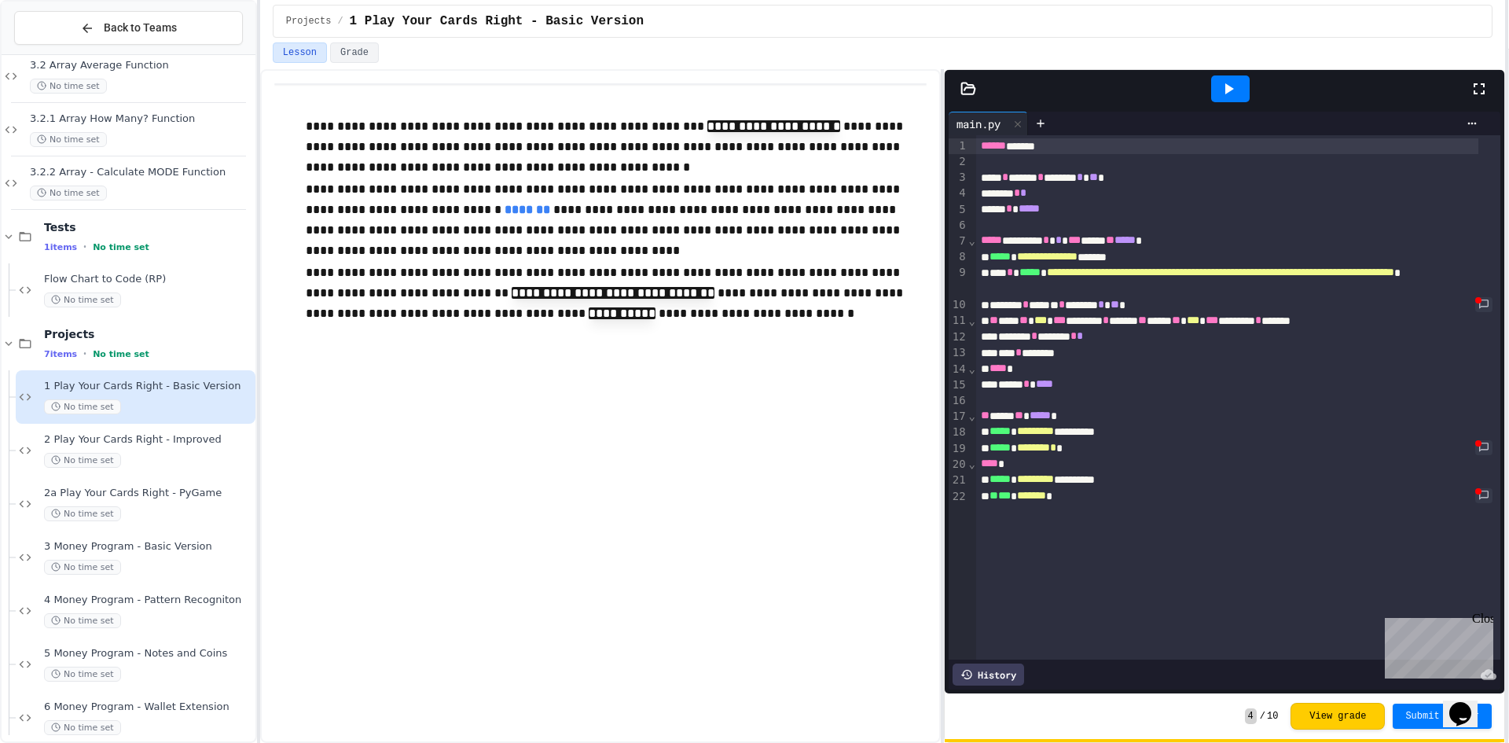
click at [1221, 97] on icon at bounding box center [1228, 88] width 19 height 19
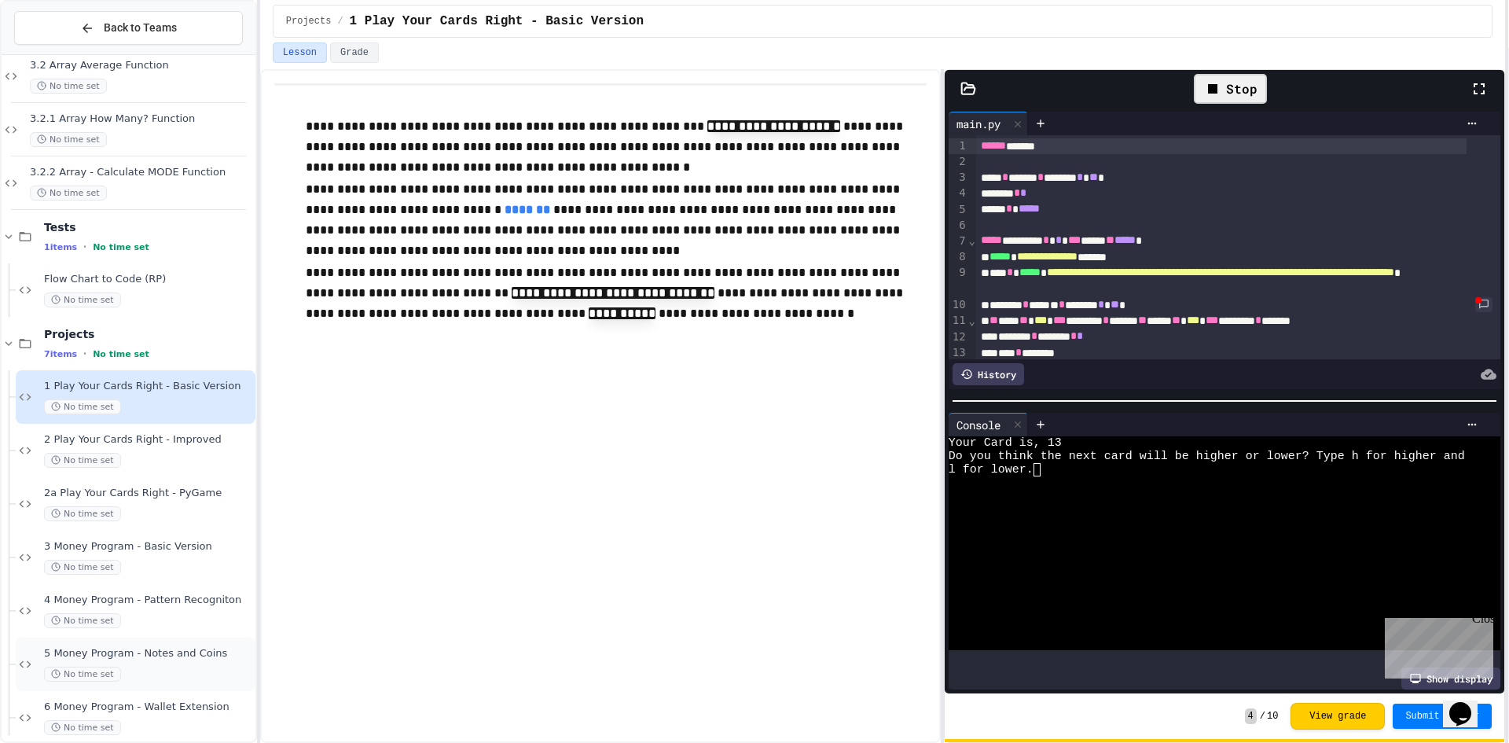
click at [178, 671] on div "No time set" at bounding box center [148, 673] width 208 height 15
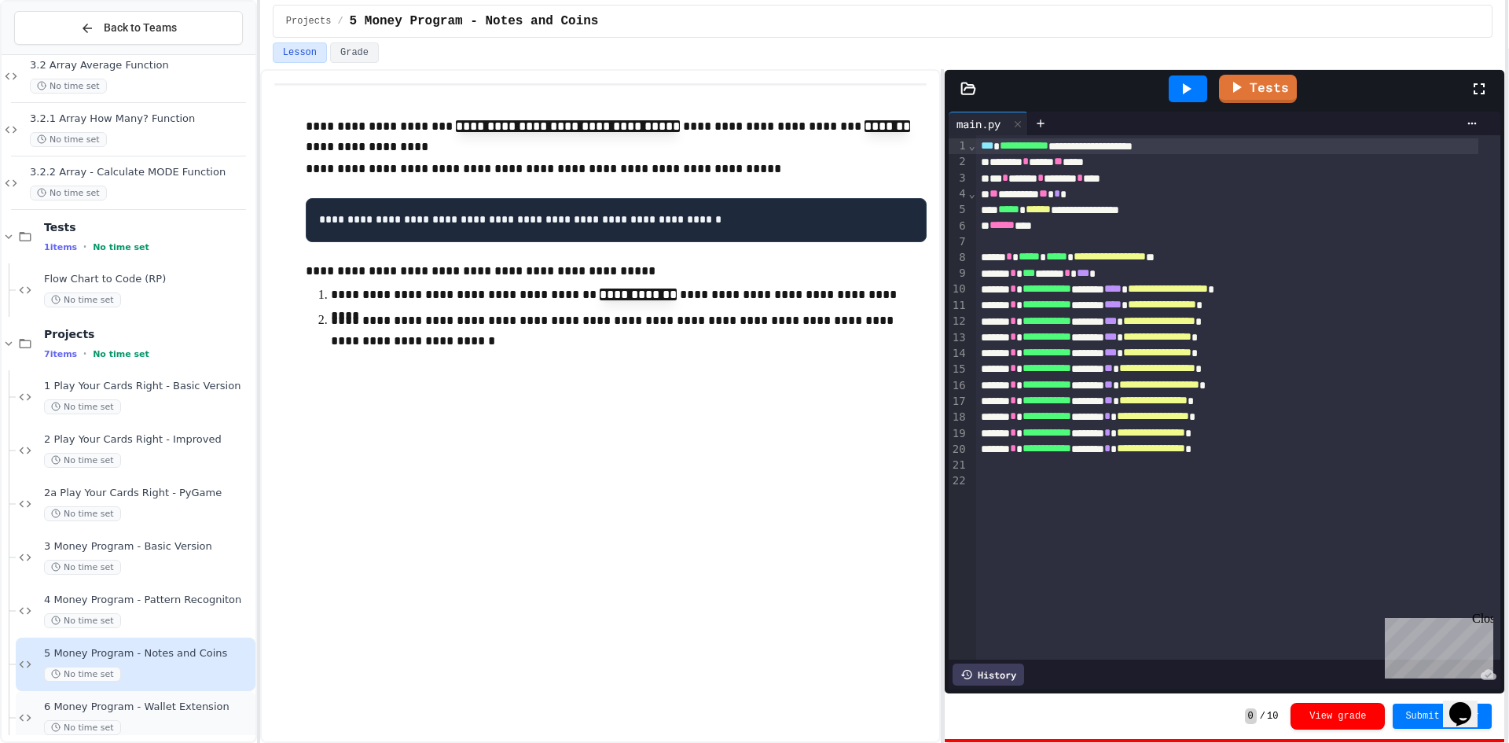
click at [228, 699] on div "6 Money Program - Wallet Extension No time set" at bounding box center [136, 717] width 240 height 53
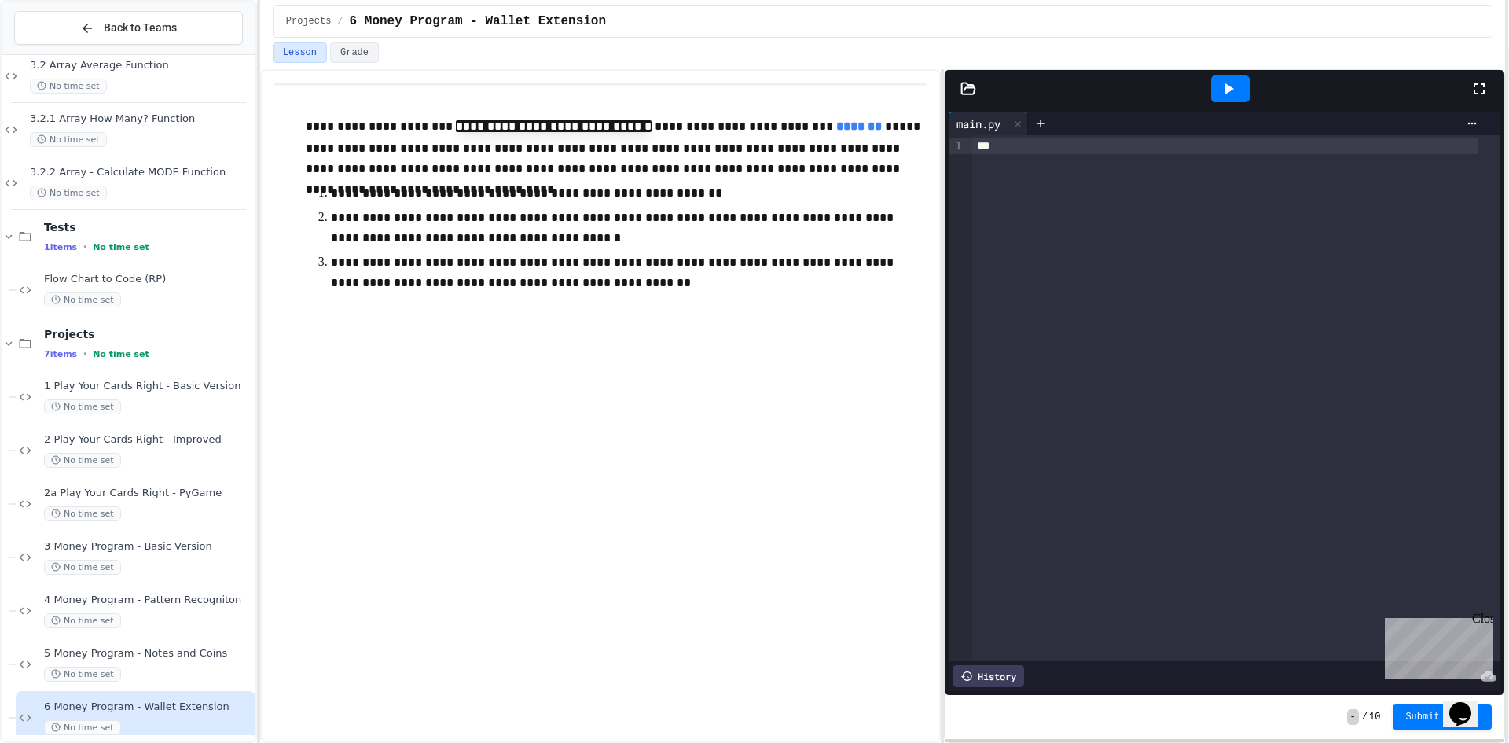
drag, startPoint x: 1064, startPoint y: 143, endPoint x: 924, endPoint y: 161, distance: 141.0
click at [924, 161] on div "**********" at bounding box center [882, 405] width 1245 height 673
drag, startPoint x: 1003, startPoint y: 146, endPoint x: 962, endPoint y: 153, distance: 41.5
click at [962, 153] on div "9 1 › ***" at bounding box center [1224, 398] width 552 height 526
drag, startPoint x: 131, startPoint y: 666, endPoint x: 143, endPoint y: 704, distance: 39.5
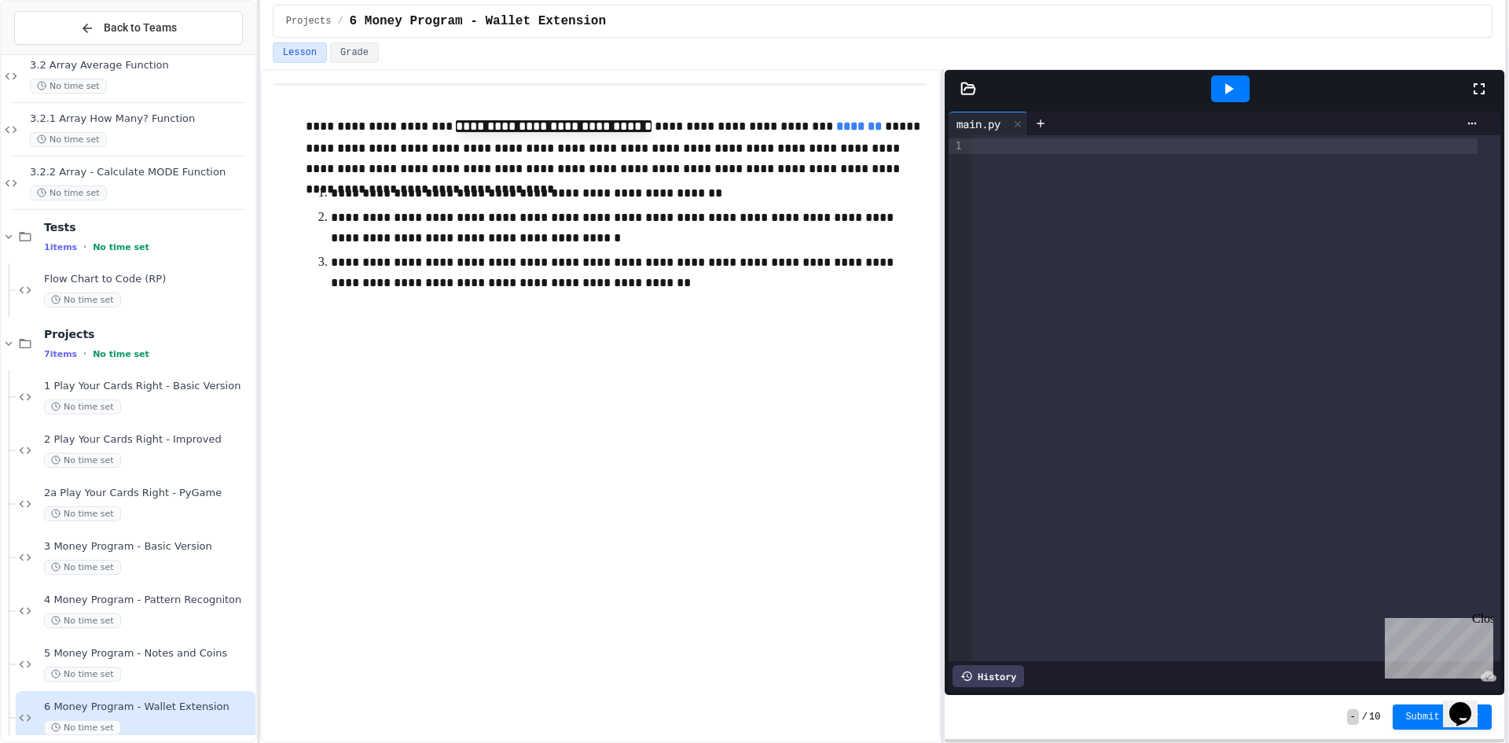
click at [143, 704] on div "3.1 Array Maximum Function No time set 3.2 Array Average Function No time set 3…" at bounding box center [129, 370] width 254 height 767
click at [98, 672] on span "No time set" at bounding box center [82, 673] width 77 height 15
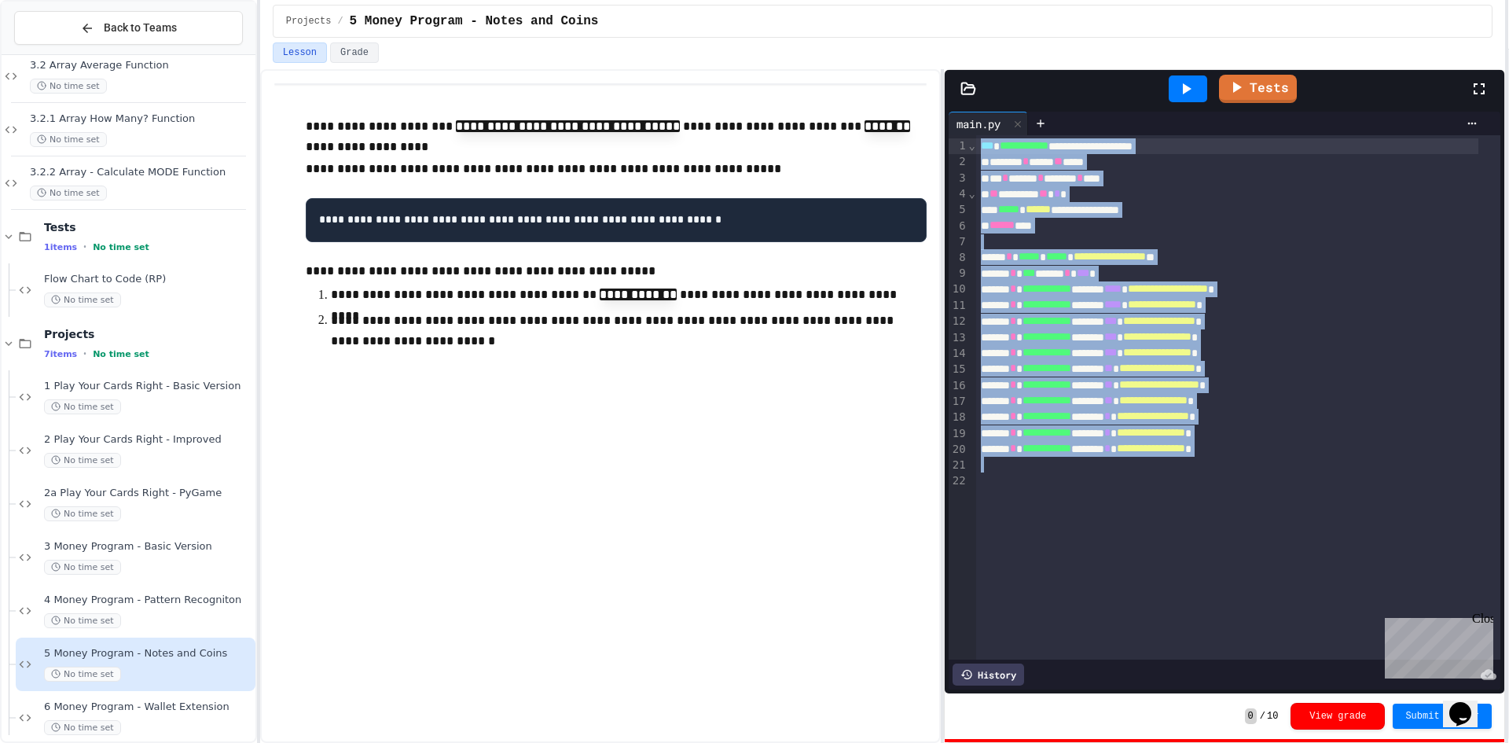
drag, startPoint x: 1321, startPoint y: 460, endPoint x: 1105, endPoint y: 138, distance: 387.9
click at [1105, 138] on div "**********" at bounding box center [1238, 397] width 524 height 524
copy div "**********"
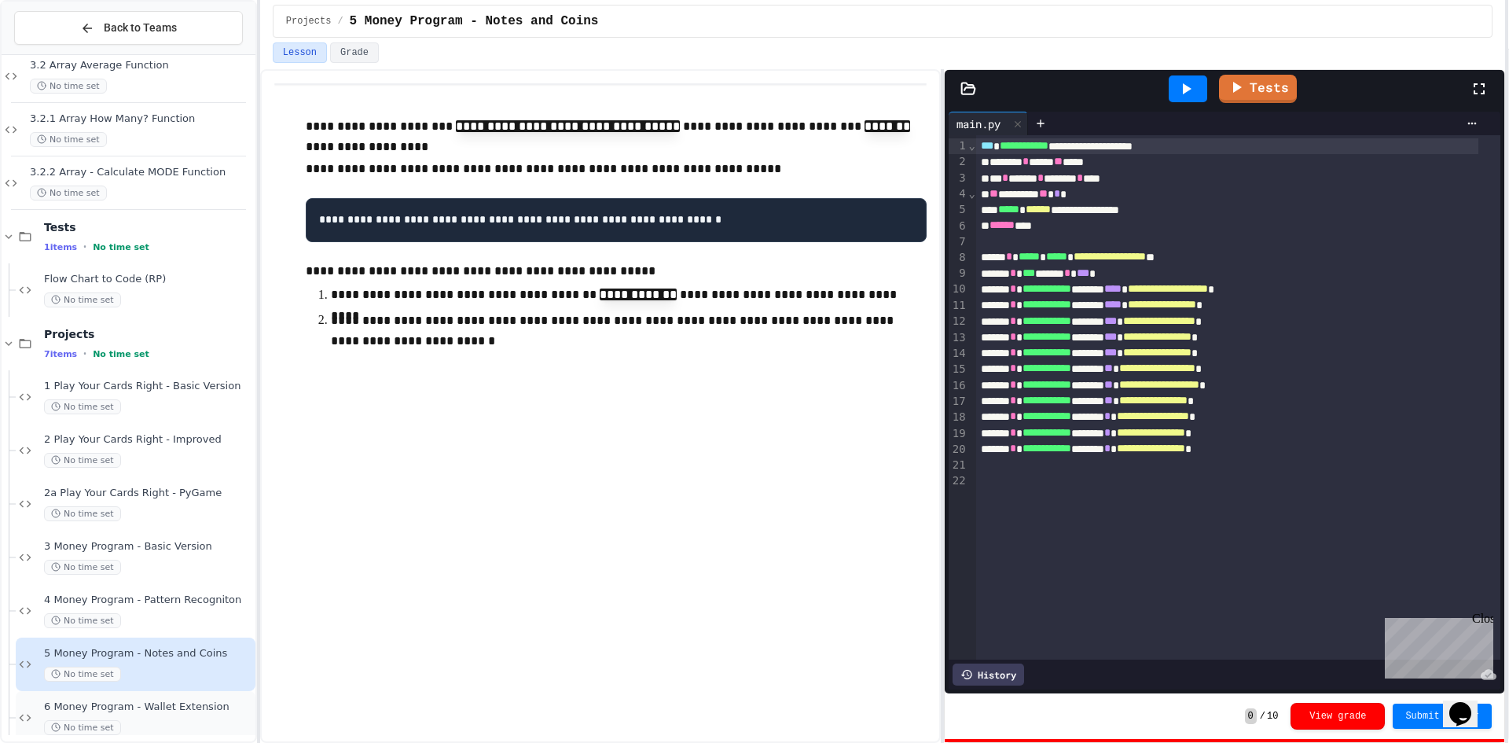
click at [149, 725] on div "No time set" at bounding box center [148, 727] width 208 height 15
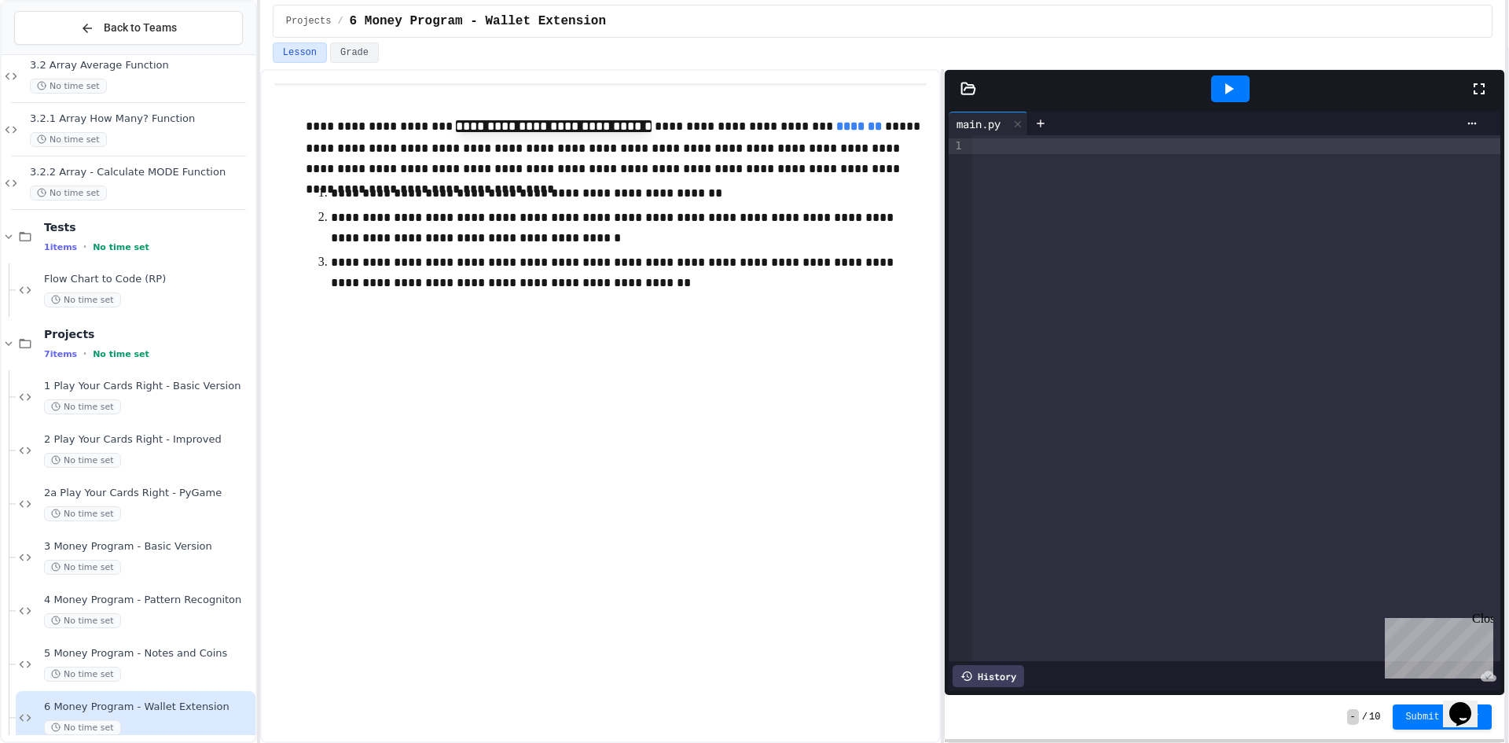
click at [1133, 142] on div at bounding box center [1236, 146] width 528 height 16
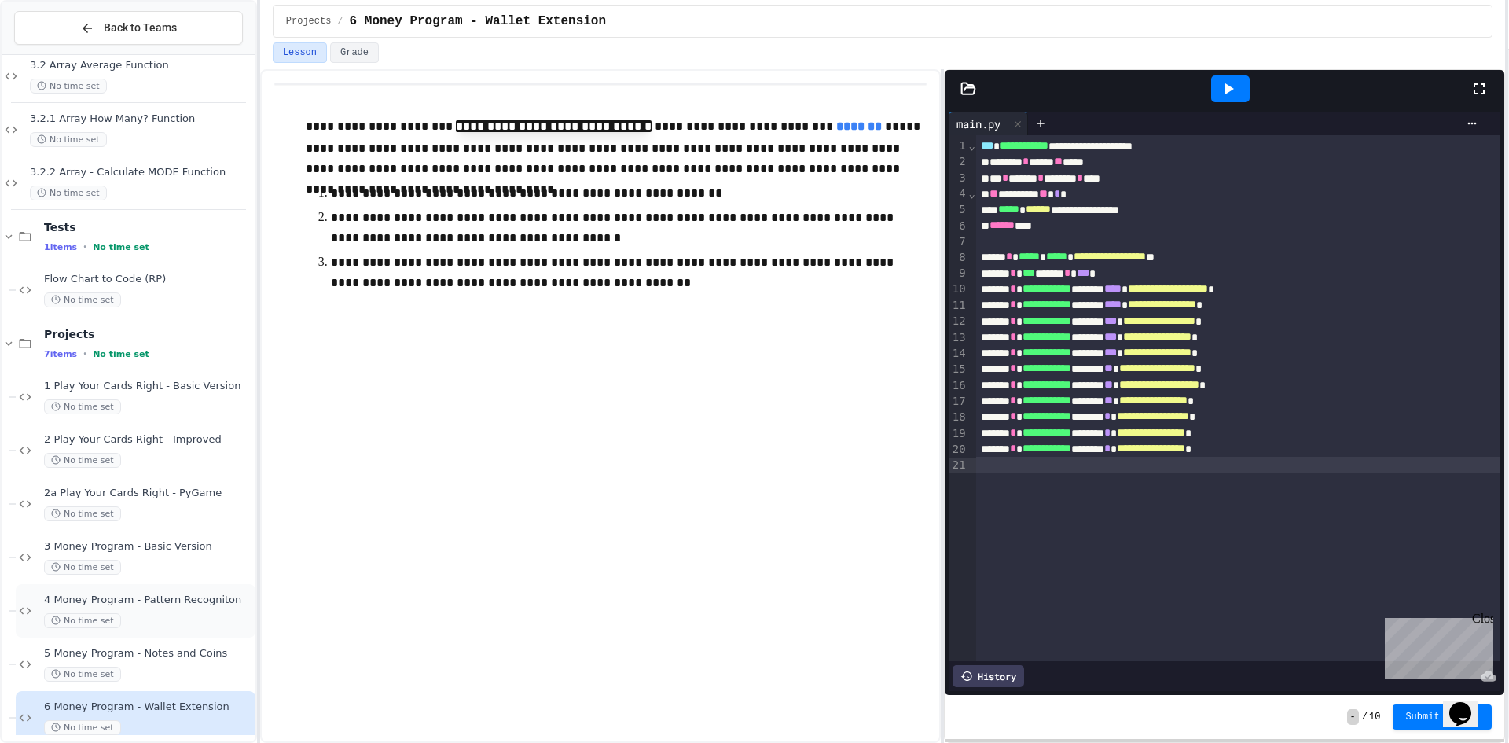
click at [127, 624] on div "No time set" at bounding box center [148, 620] width 208 height 15
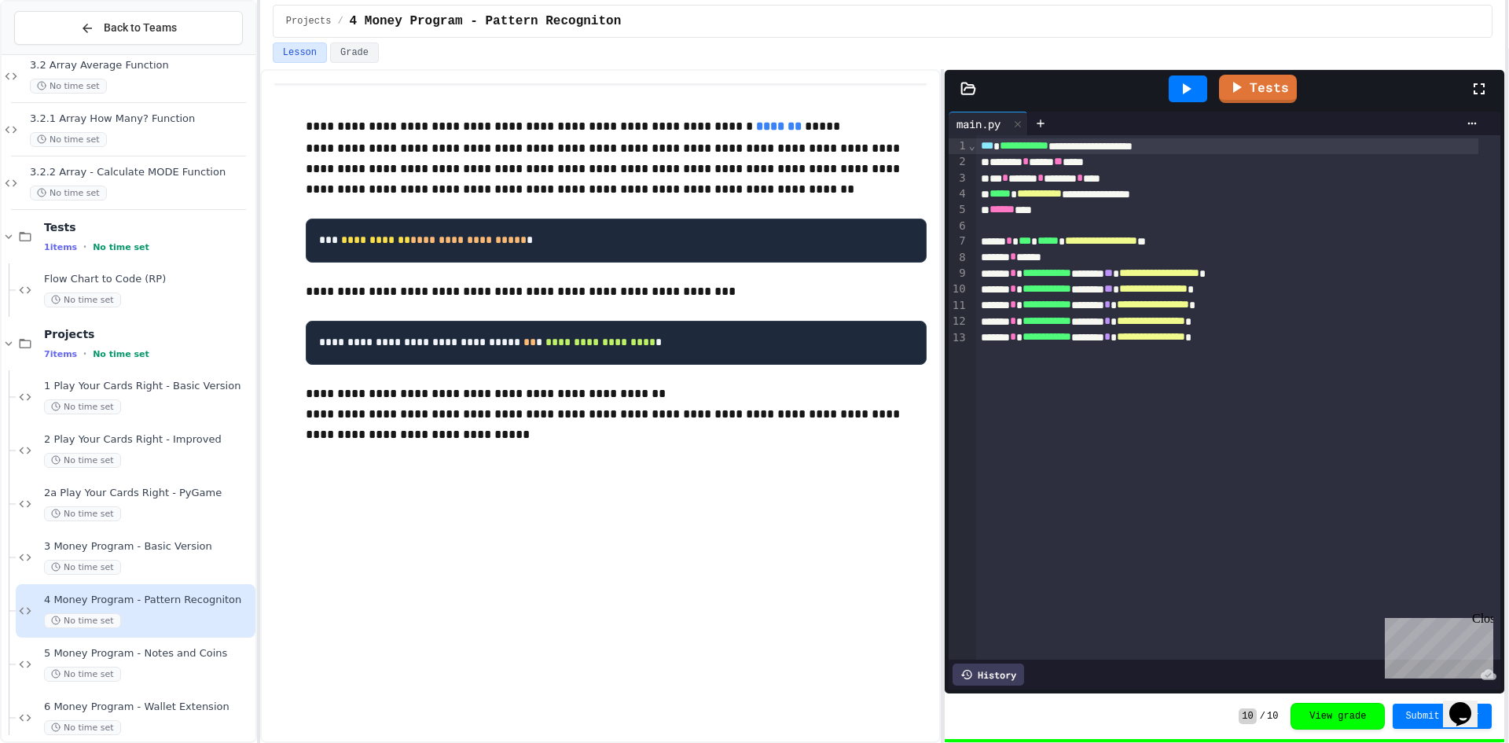
drag, startPoint x: 172, startPoint y: 675, endPoint x: 251, endPoint y: 655, distance: 81.2
click at [170, 674] on div "No time set" at bounding box center [148, 673] width 208 height 15
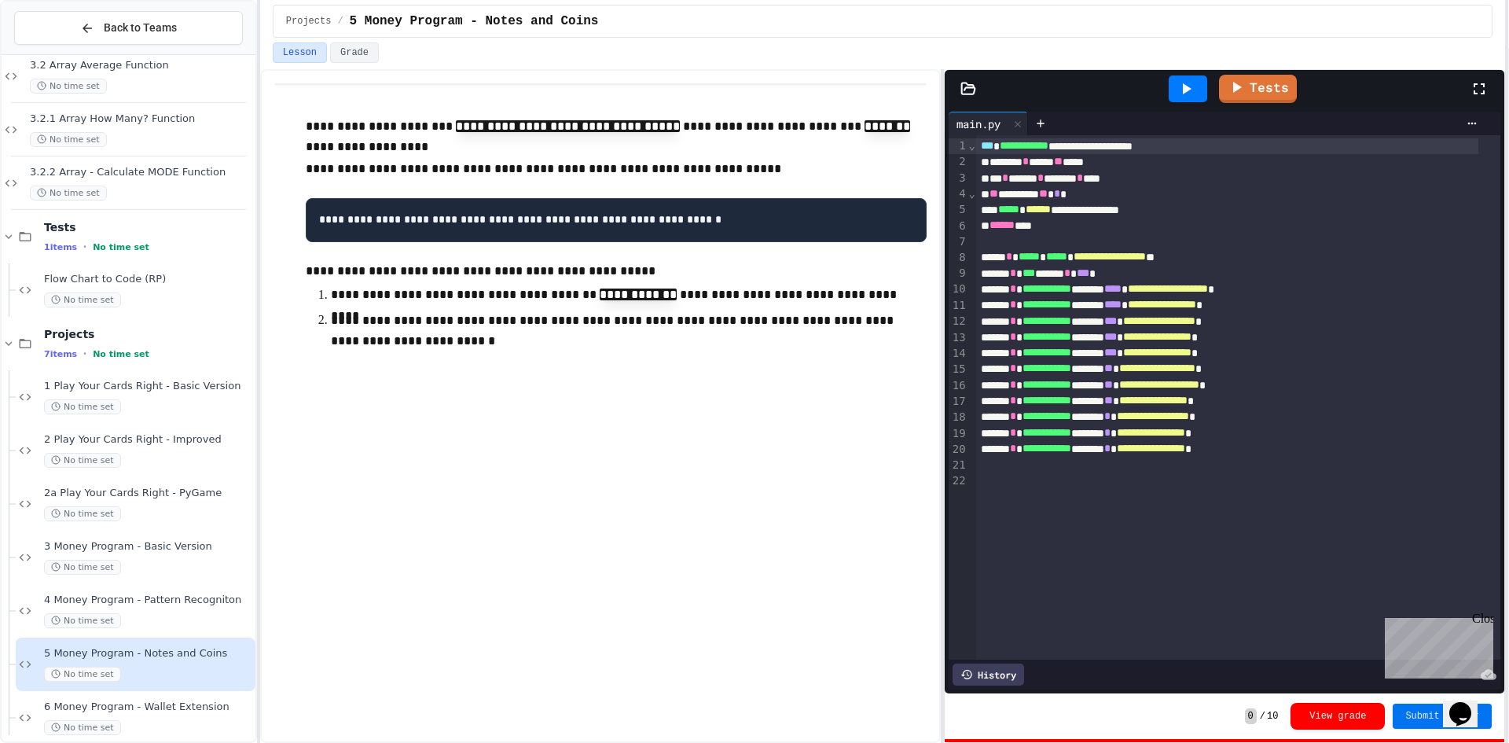
click at [1399, 719] on button "Submit Answer" at bounding box center [1441, 715] width 99 height 25
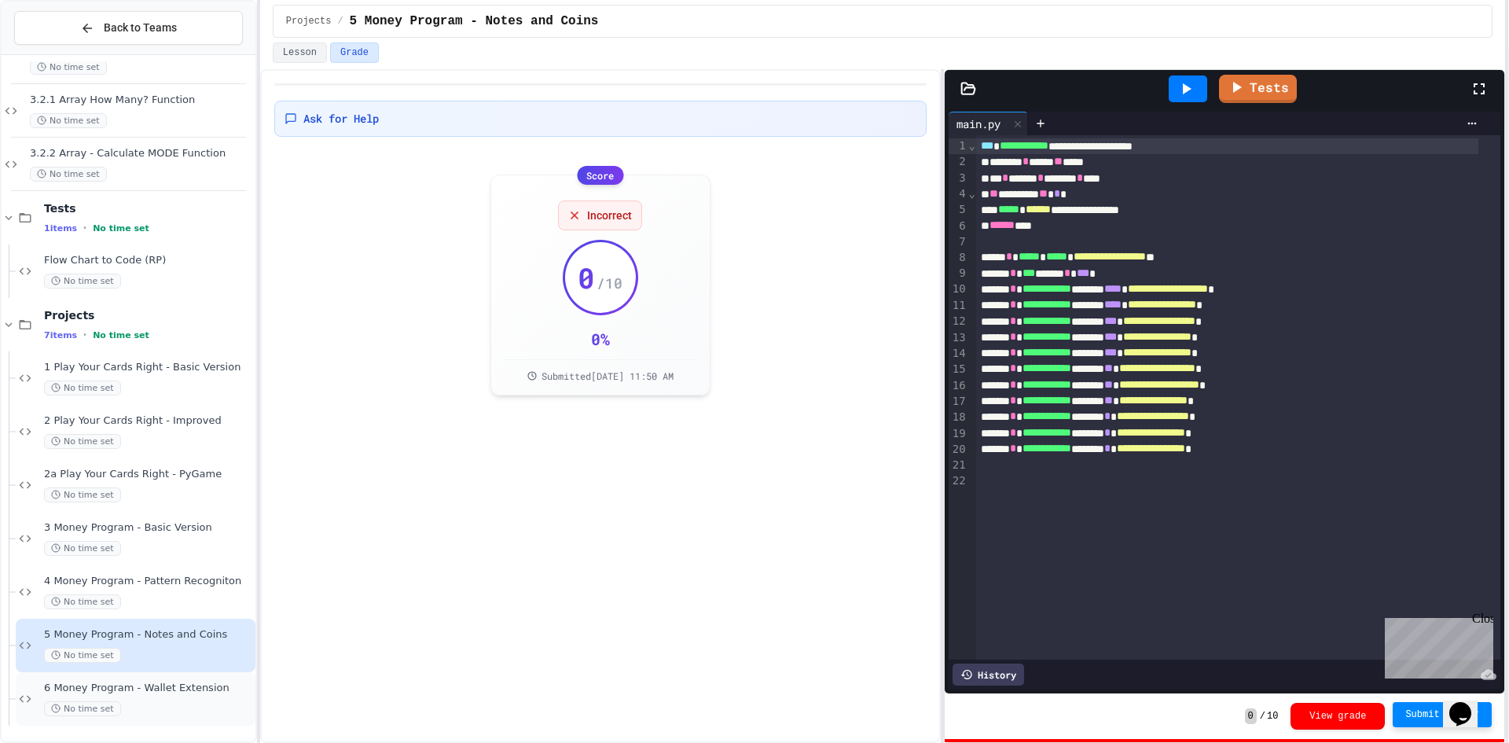
click at [136, 702] on div "No time set" at bounding box center [148, 708] width 208 height 15
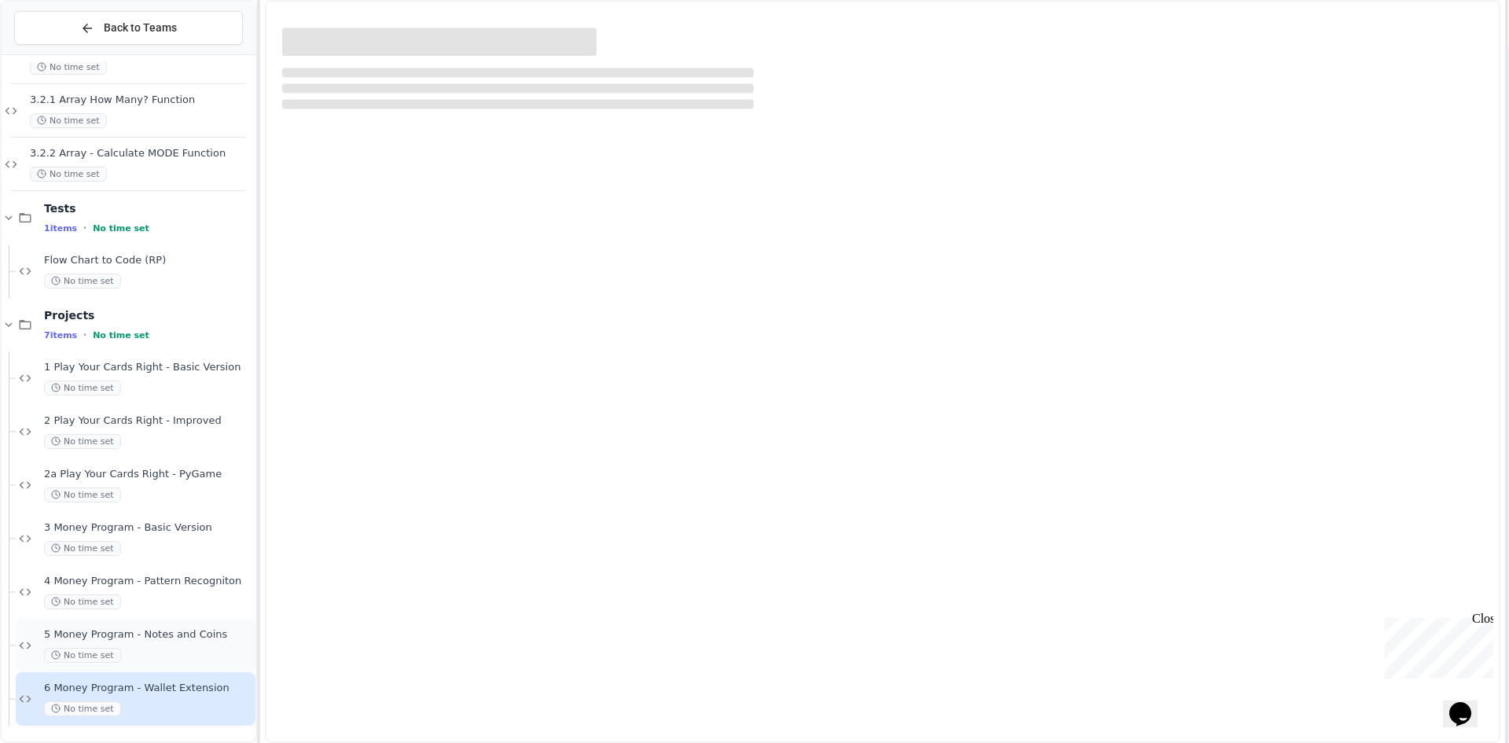
scroll to position [75, 0]
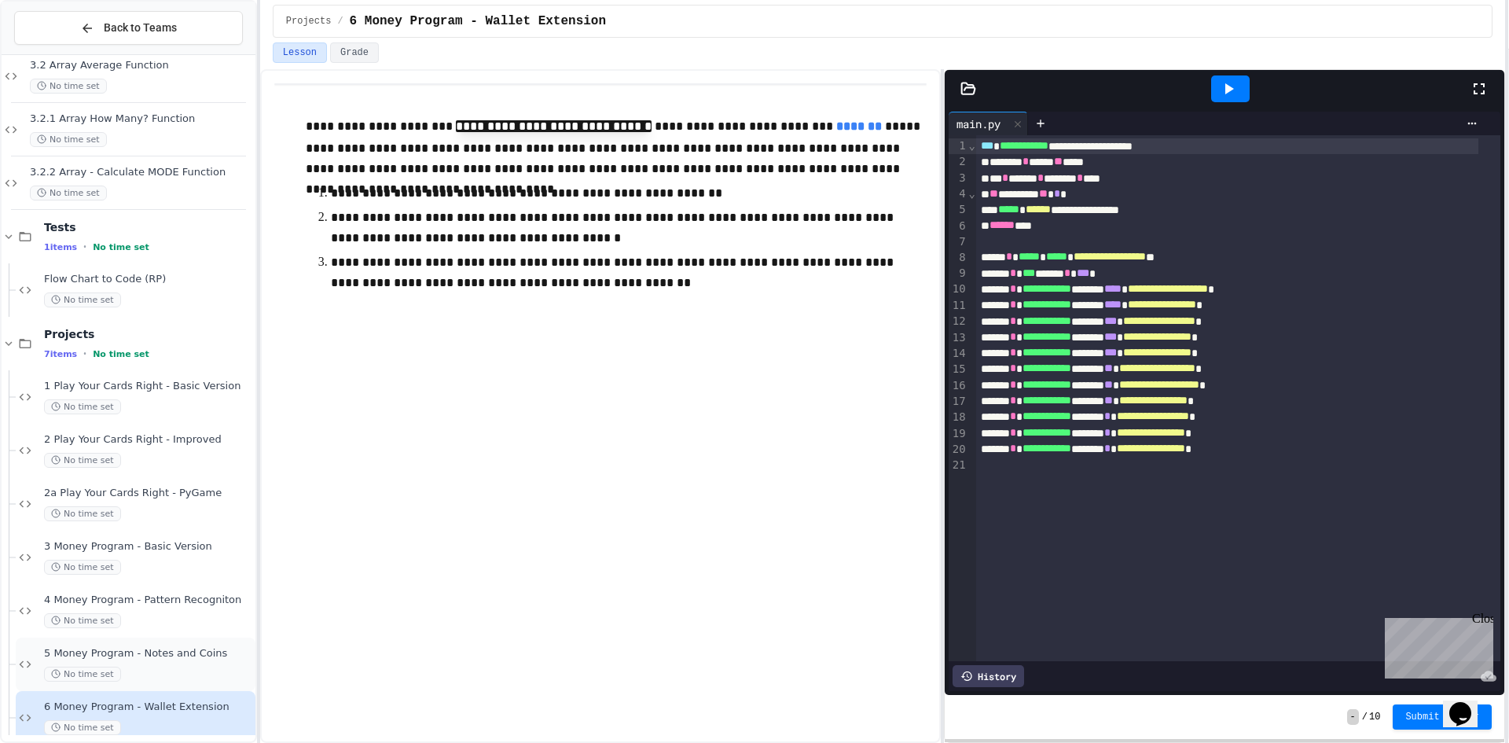
click at [196, 670] on div "No time set" at bounding box center [148, 673] width 208 height 15
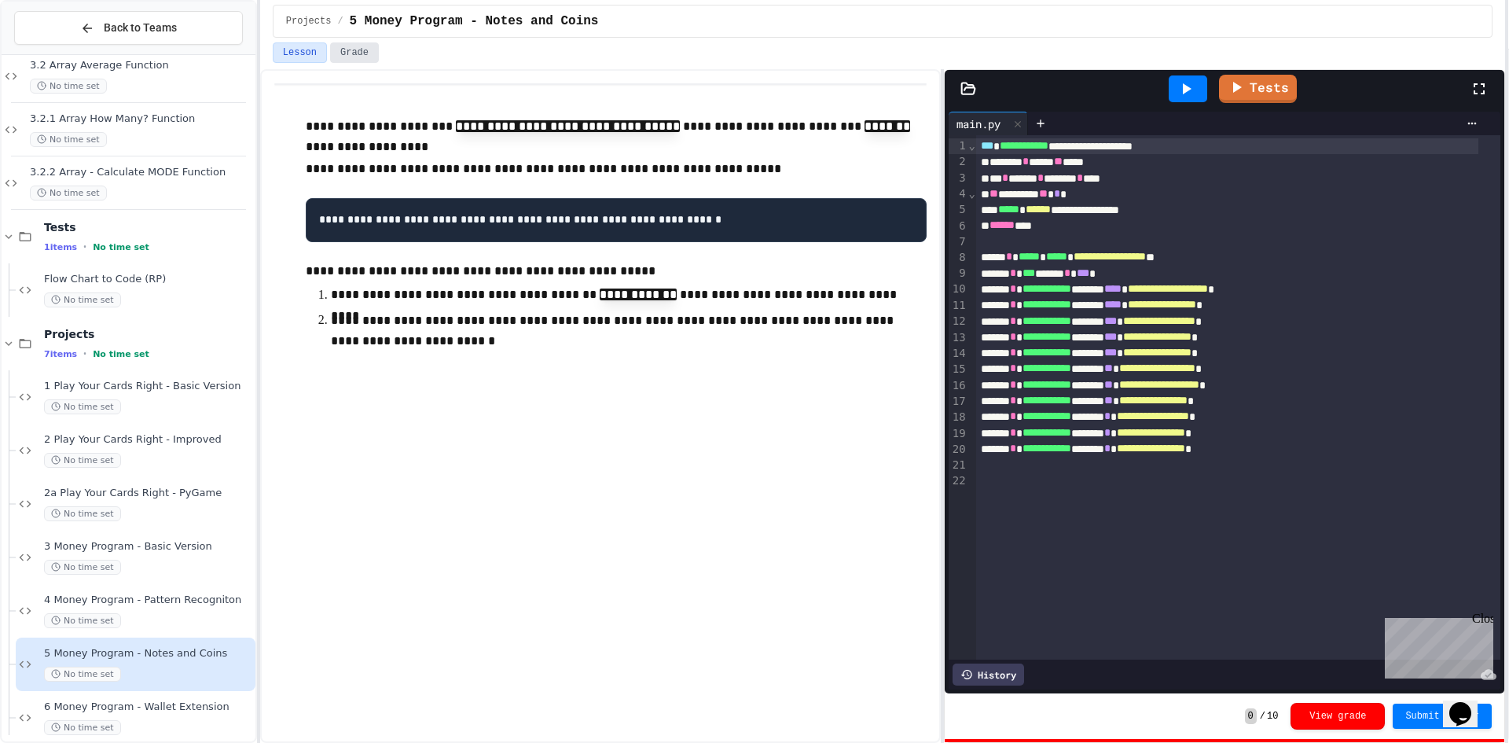
click at [361, 59] on button "Grade" at bounding box center [354, 52] width 49 height 20
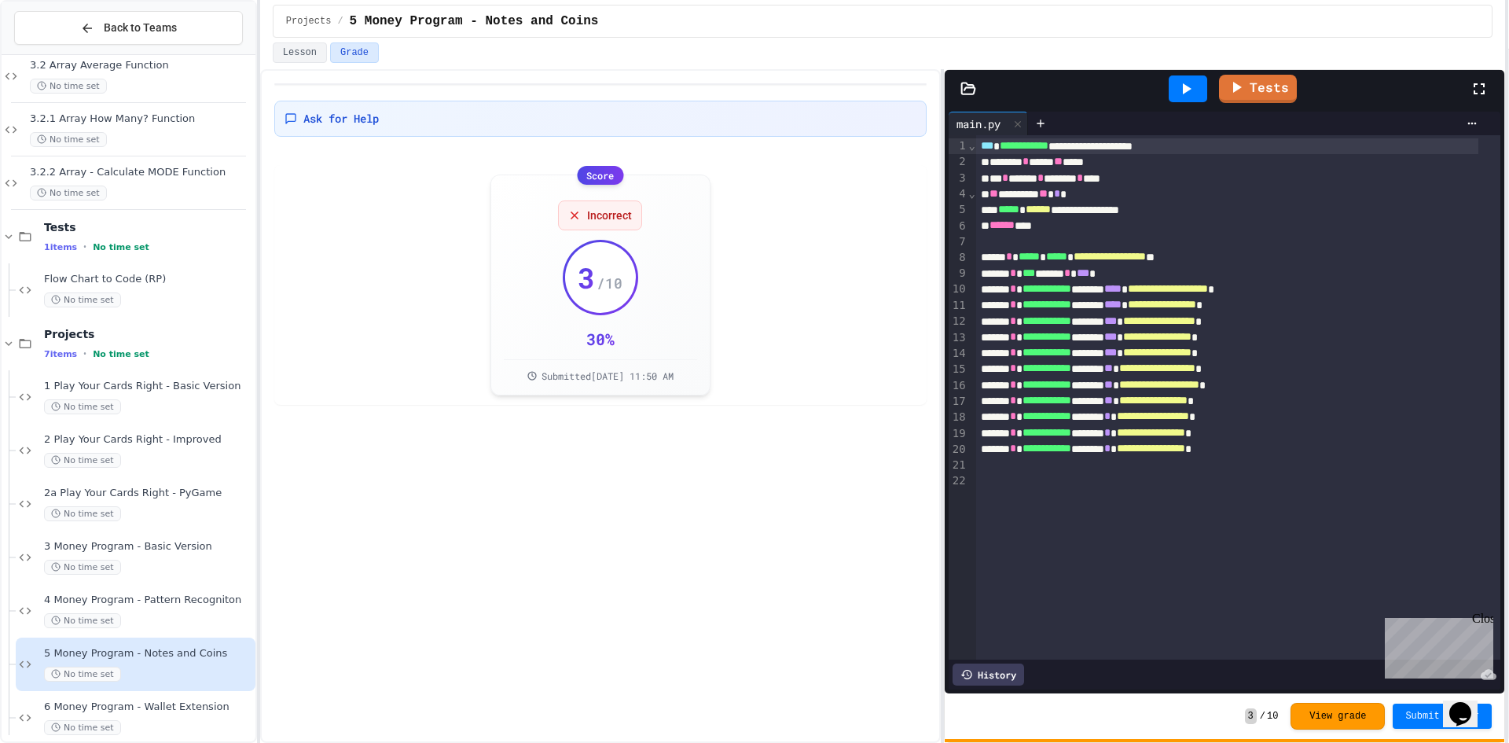
click at [1191, 98] on div at bounding box center [1187, 88] width 39 height 27
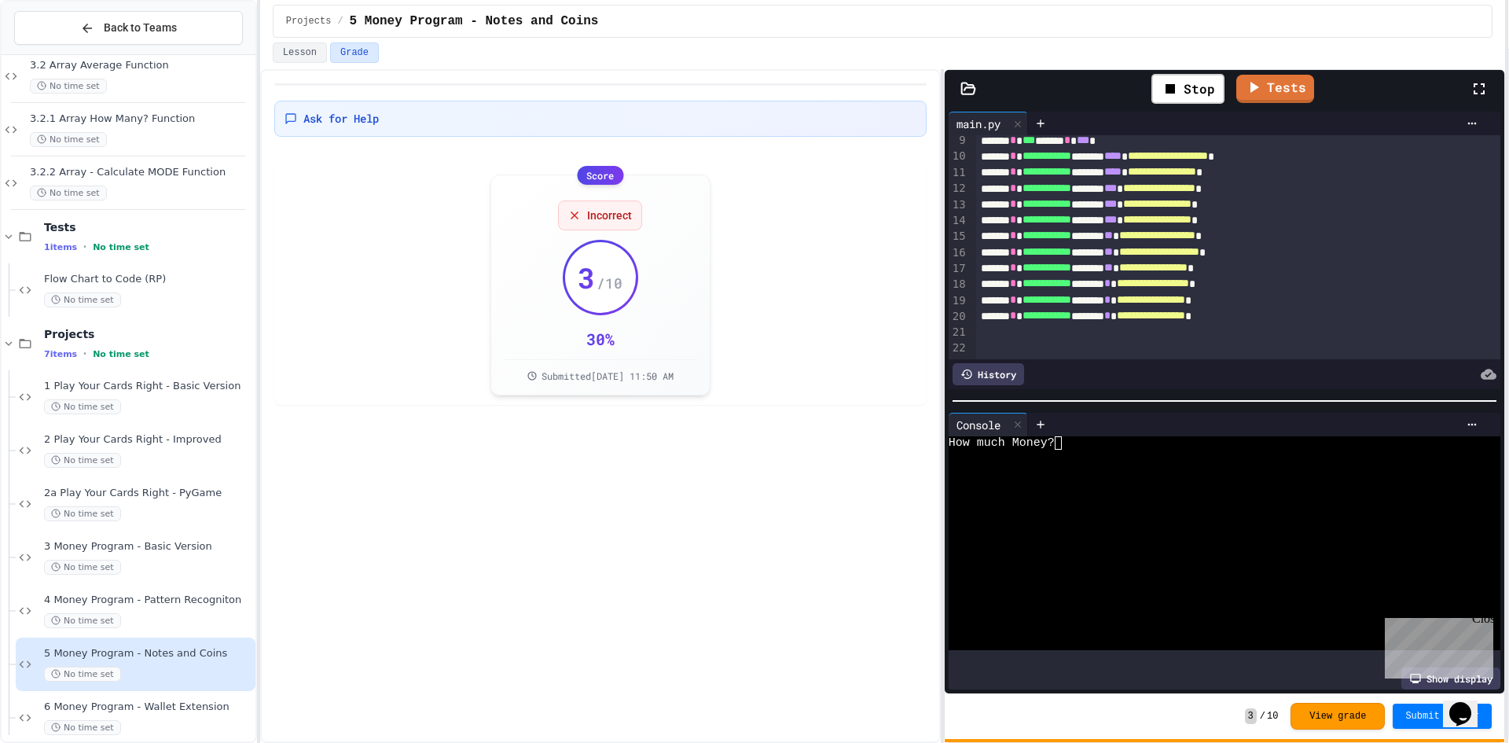
scroll to position [151, 0]
click at [1069, 450] on div at bounding box center [1209, 455] width 523 height 13
